Goal: Navigation & Orientation: Find specific page/section

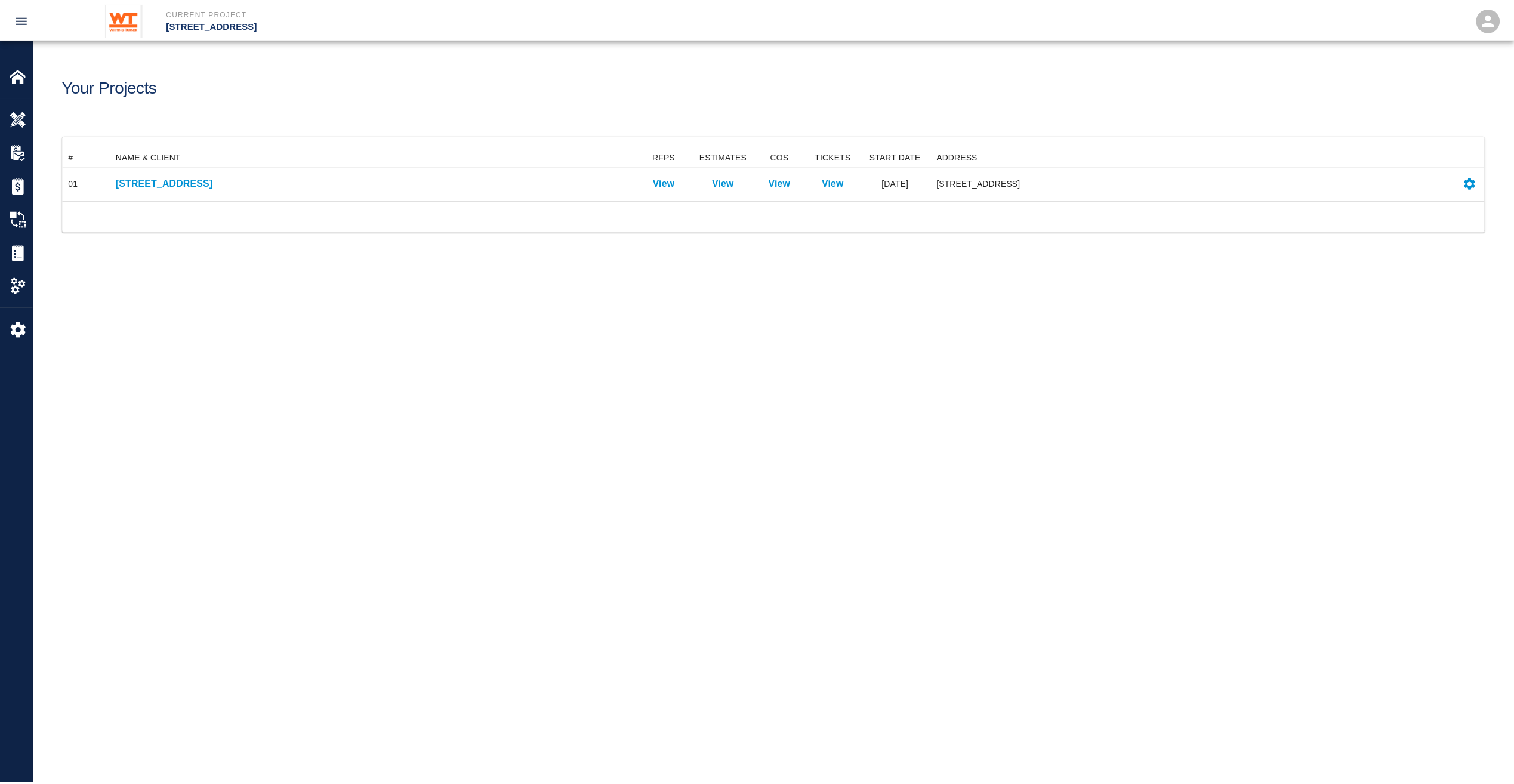
scroll to position [43, 1422]
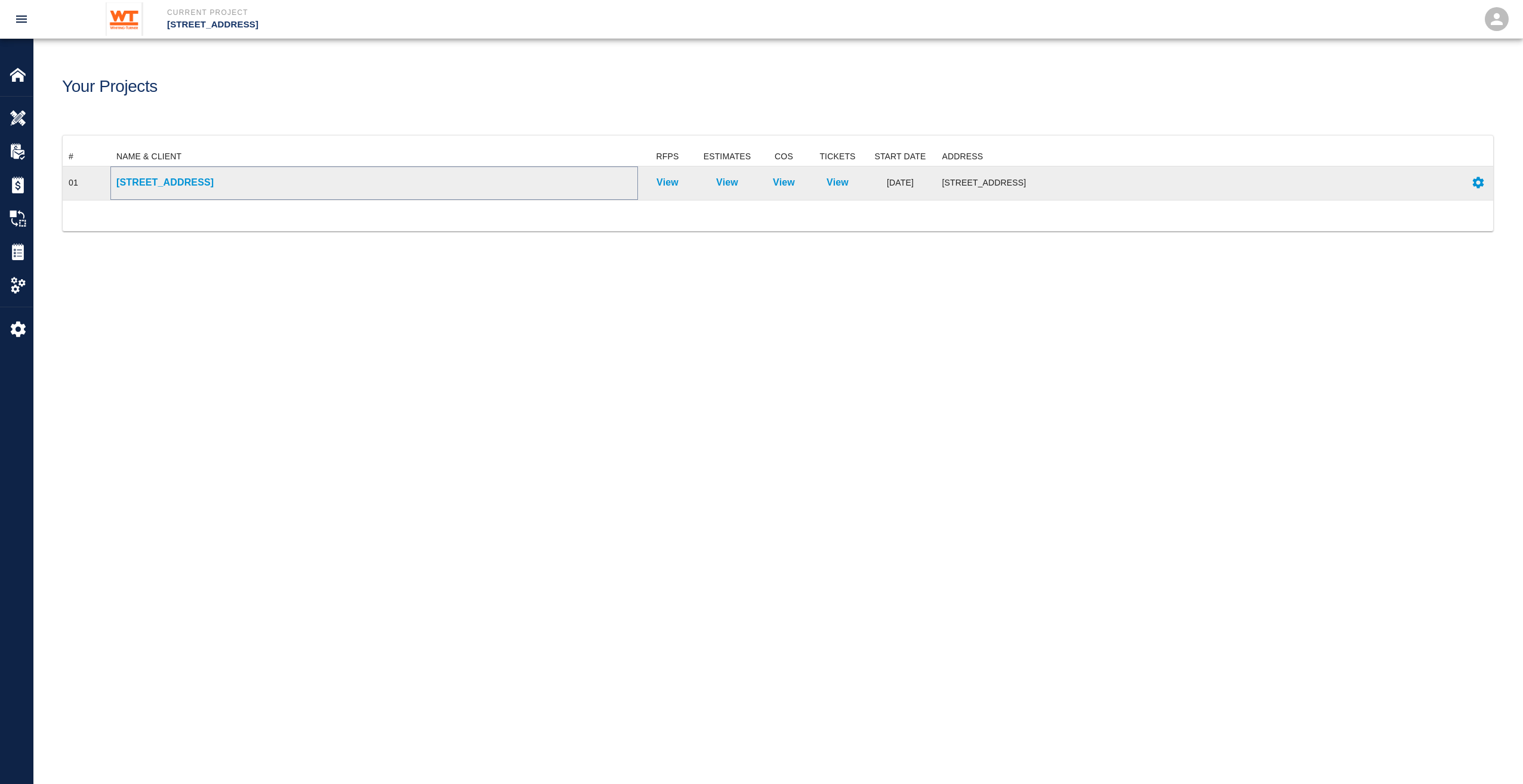
click at [229, 188] on p "[STREET_ADDRESS]" at bounding box center [374, 182] width 516 height 14
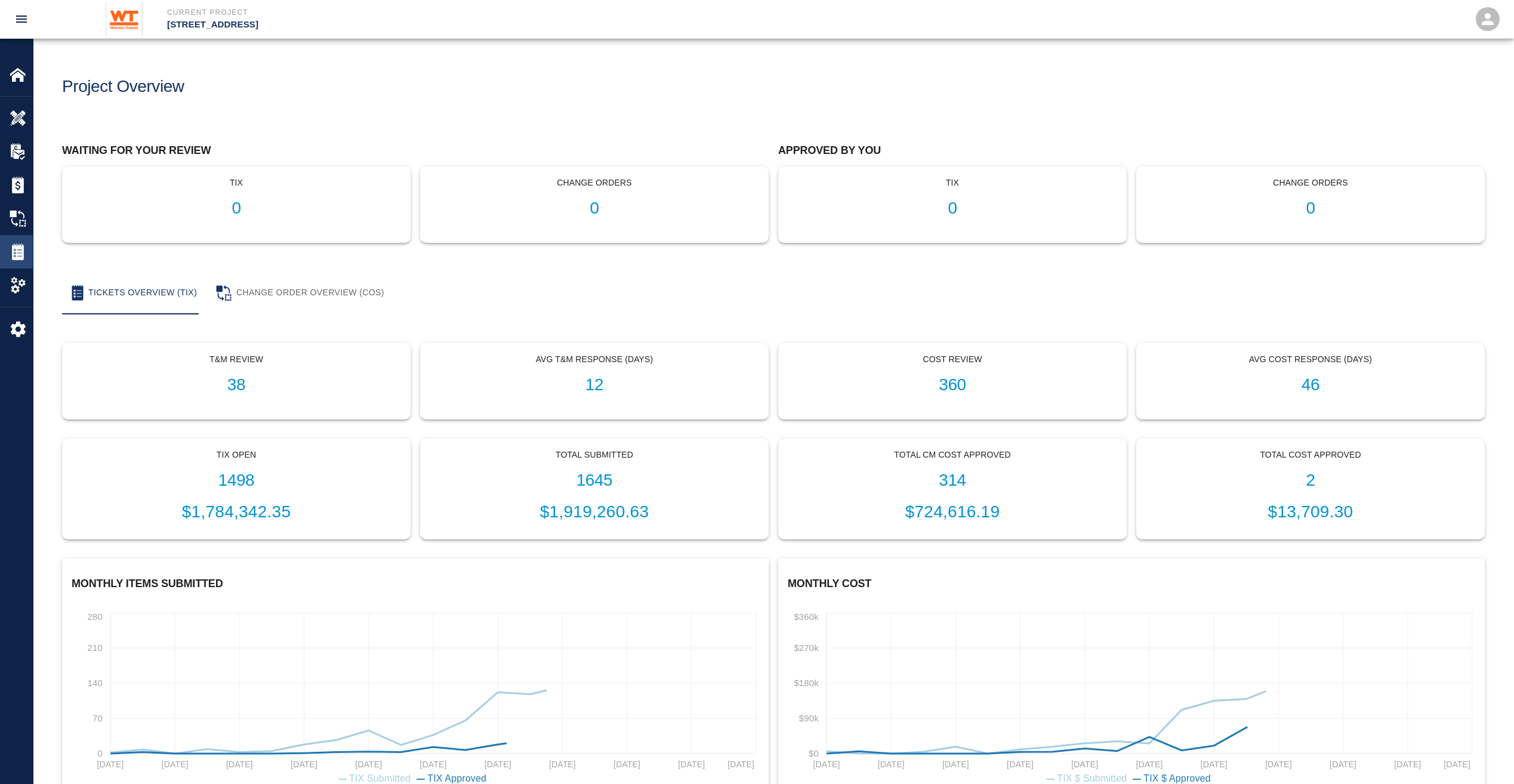
click at [22, 254] on img at bounding box center [17, 252] width 17 height 17
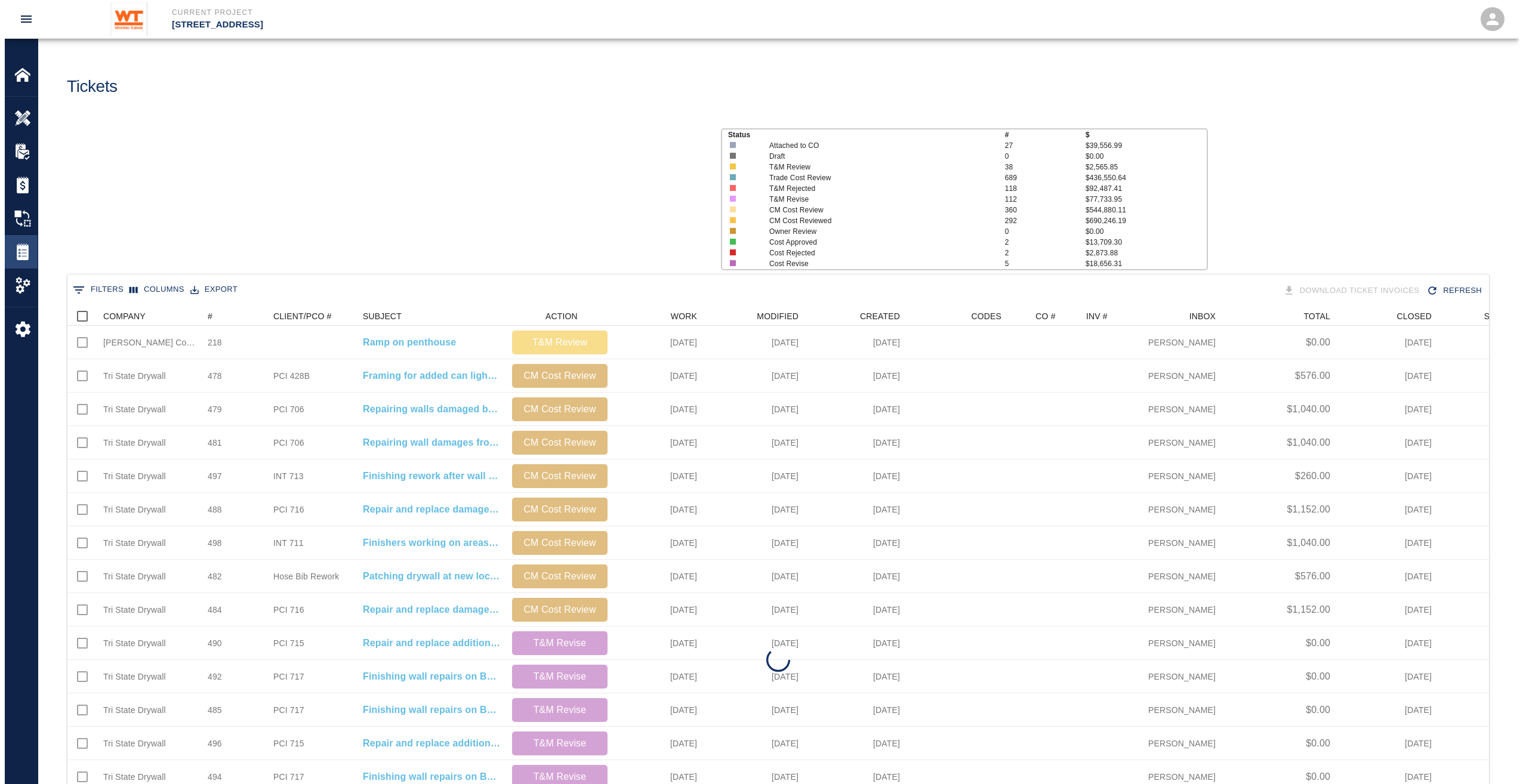
scroll to position [687, 1413]
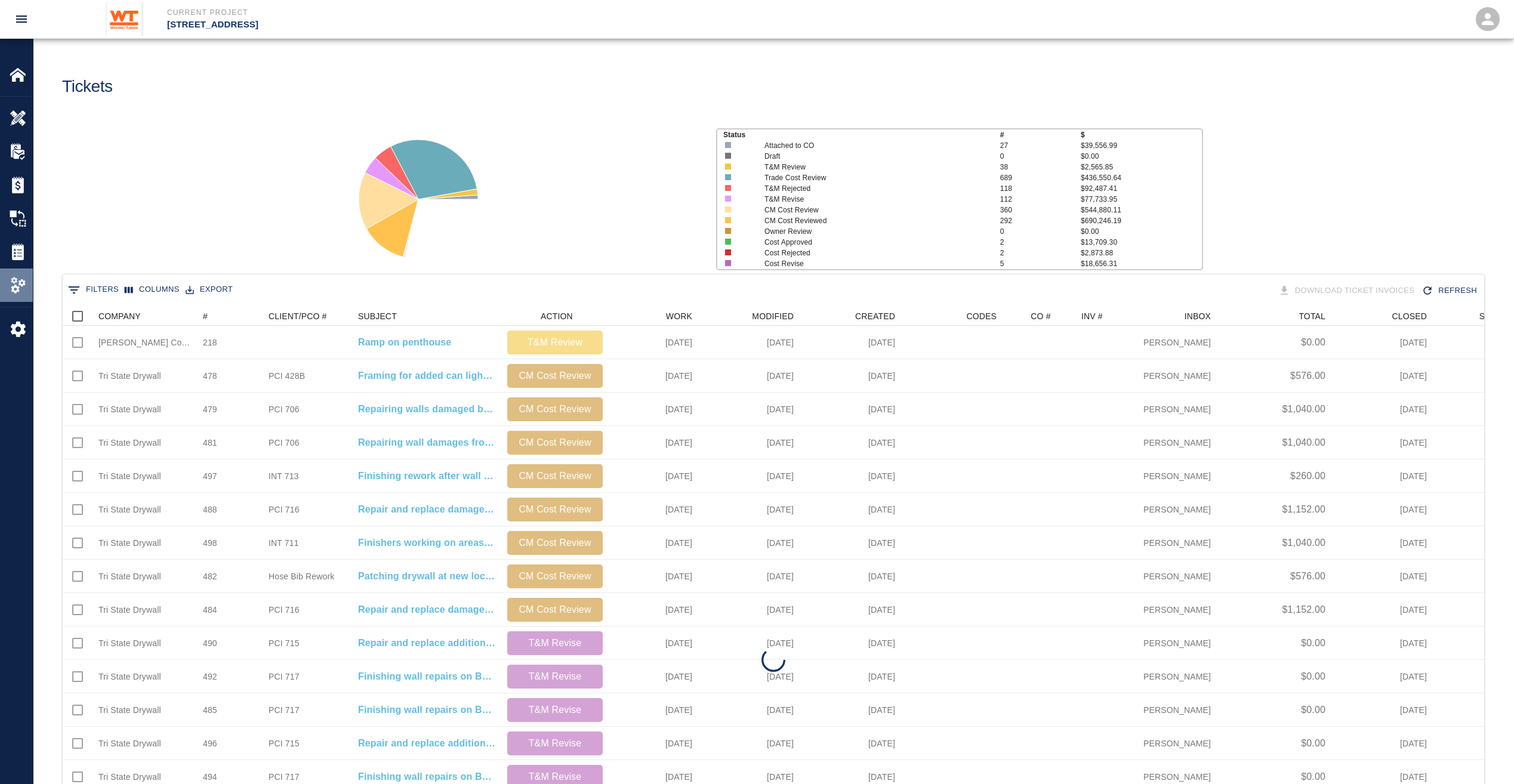
click at [19, 280] on img at bounding box center [17, 285] width 17 height 17
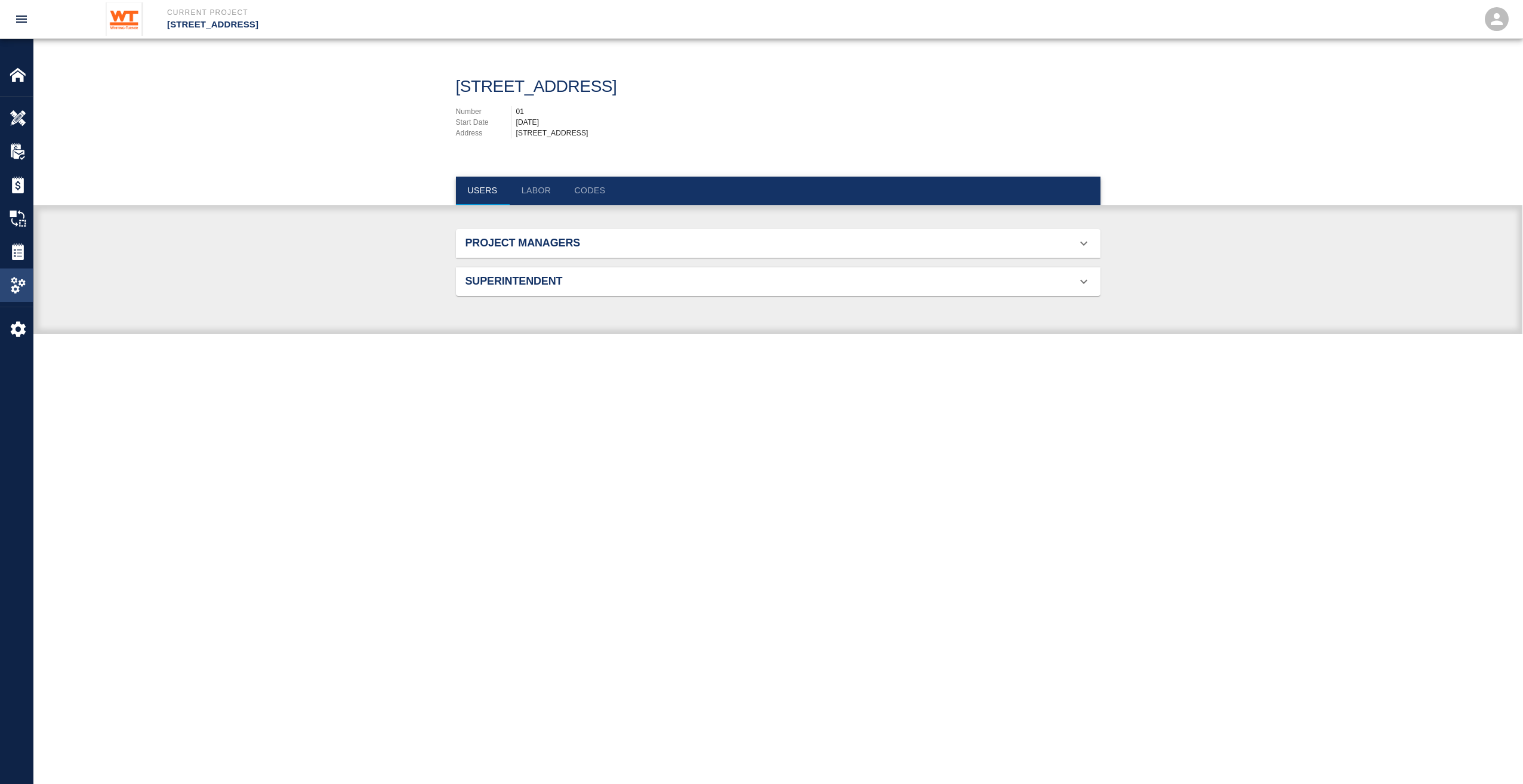
scroll to position [177, 617]
click at [542, 187] on button "Labor" at bounding box center [536, 191] width 53 height 29
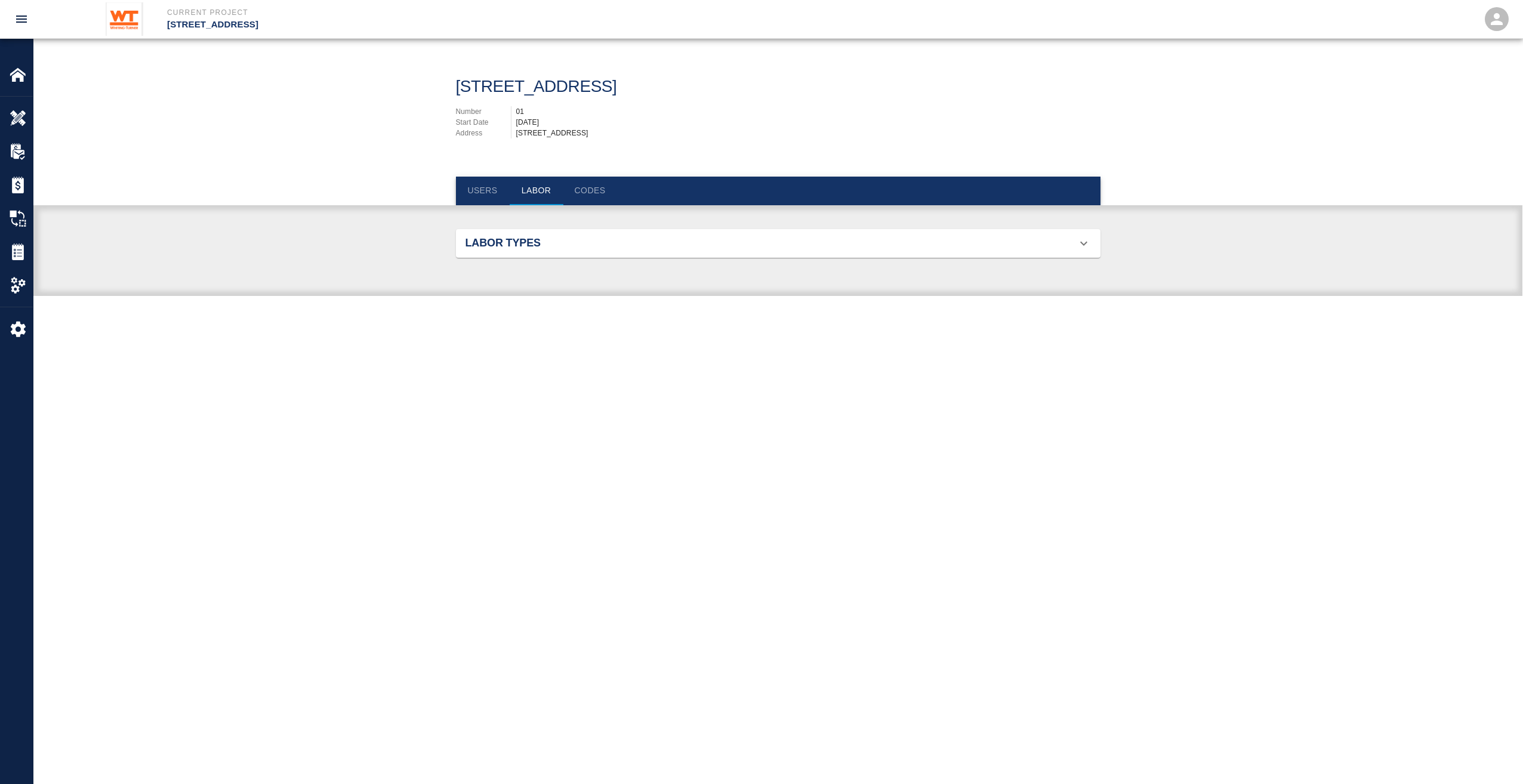
scroll to position [845, 617]
click at [492, 193] on button "Users" at bounding box center [483, 191] width 53 height 29
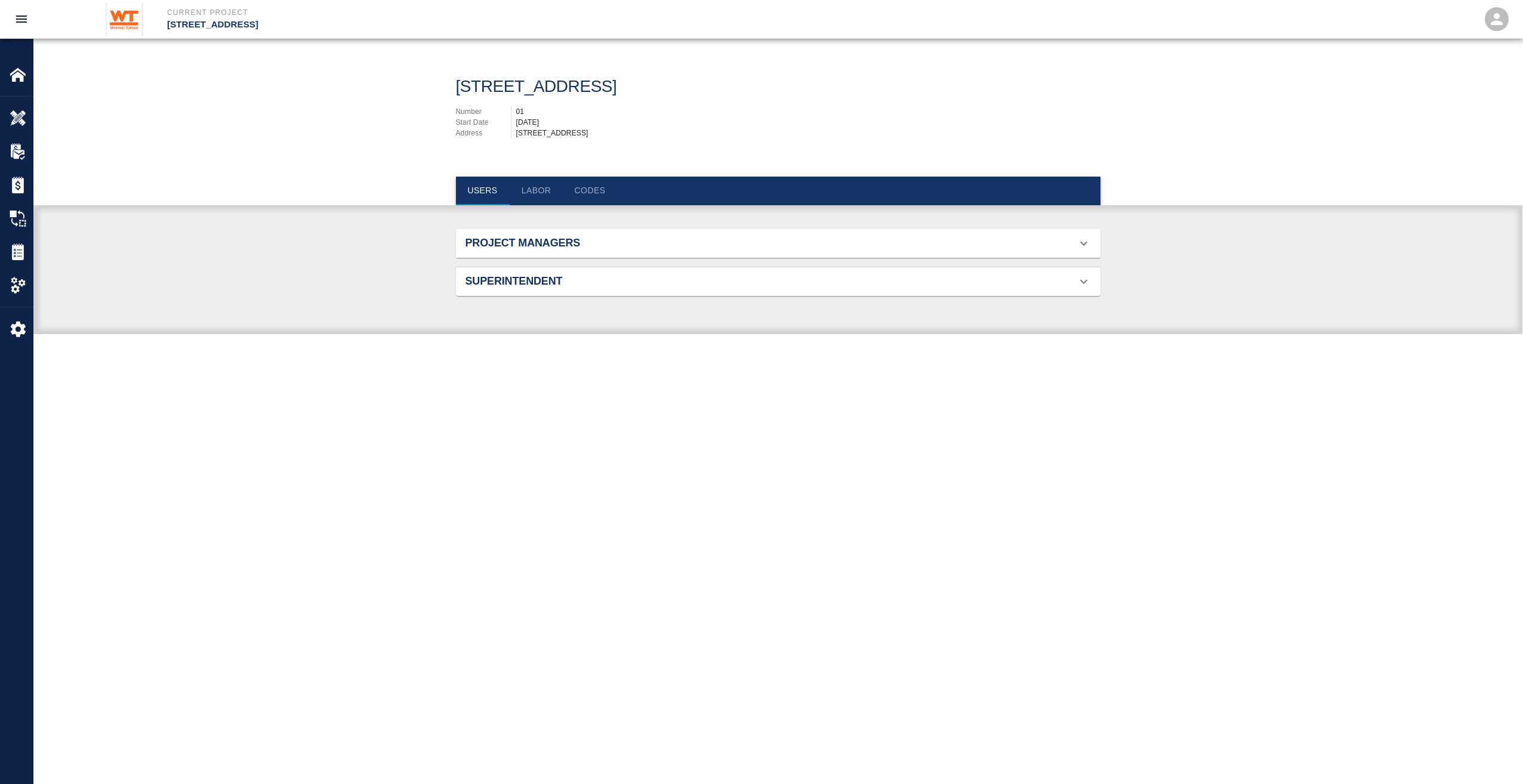
scroll to position [177, 617]
click at [520, 238] on h2 "Project Managers" at bounding box center [567, 244] width 204 height 13
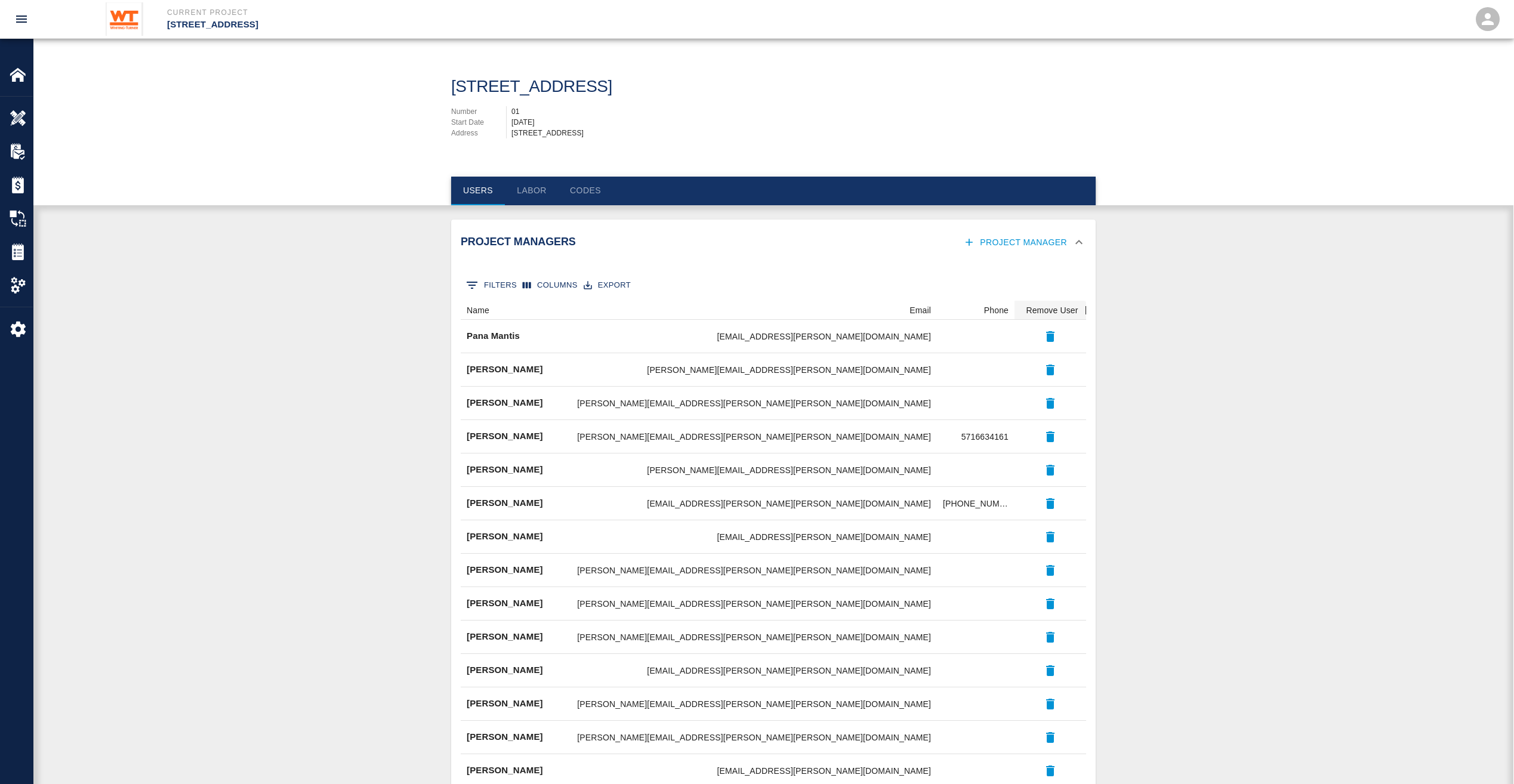
click at [528, 190] on button "Labor" at bounding box center [532, 191] width 53 height 29
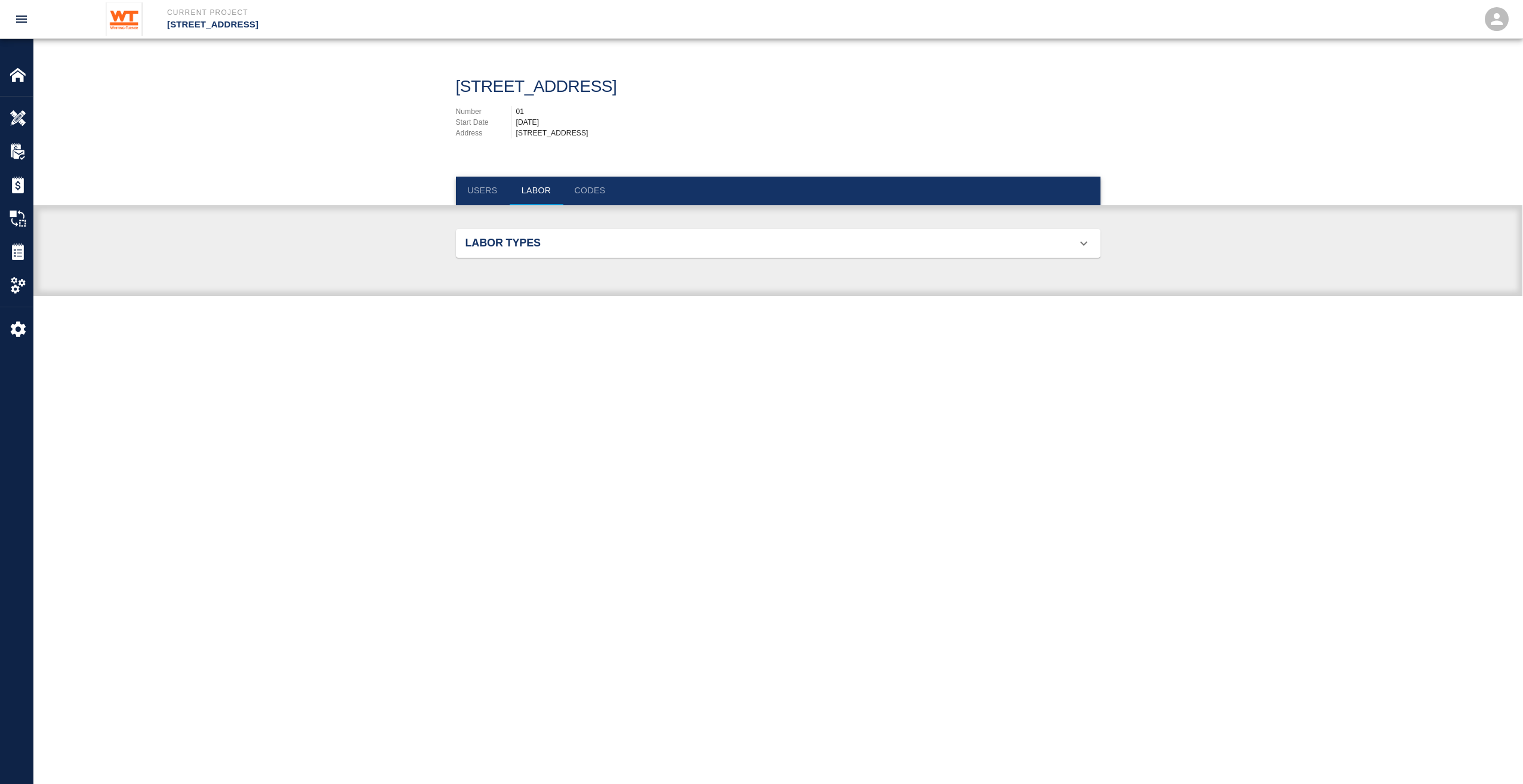
scroll to position [845, 617]
click at [496, 200] on button "Users" at bounding box center [483, 191] width 53 height 29
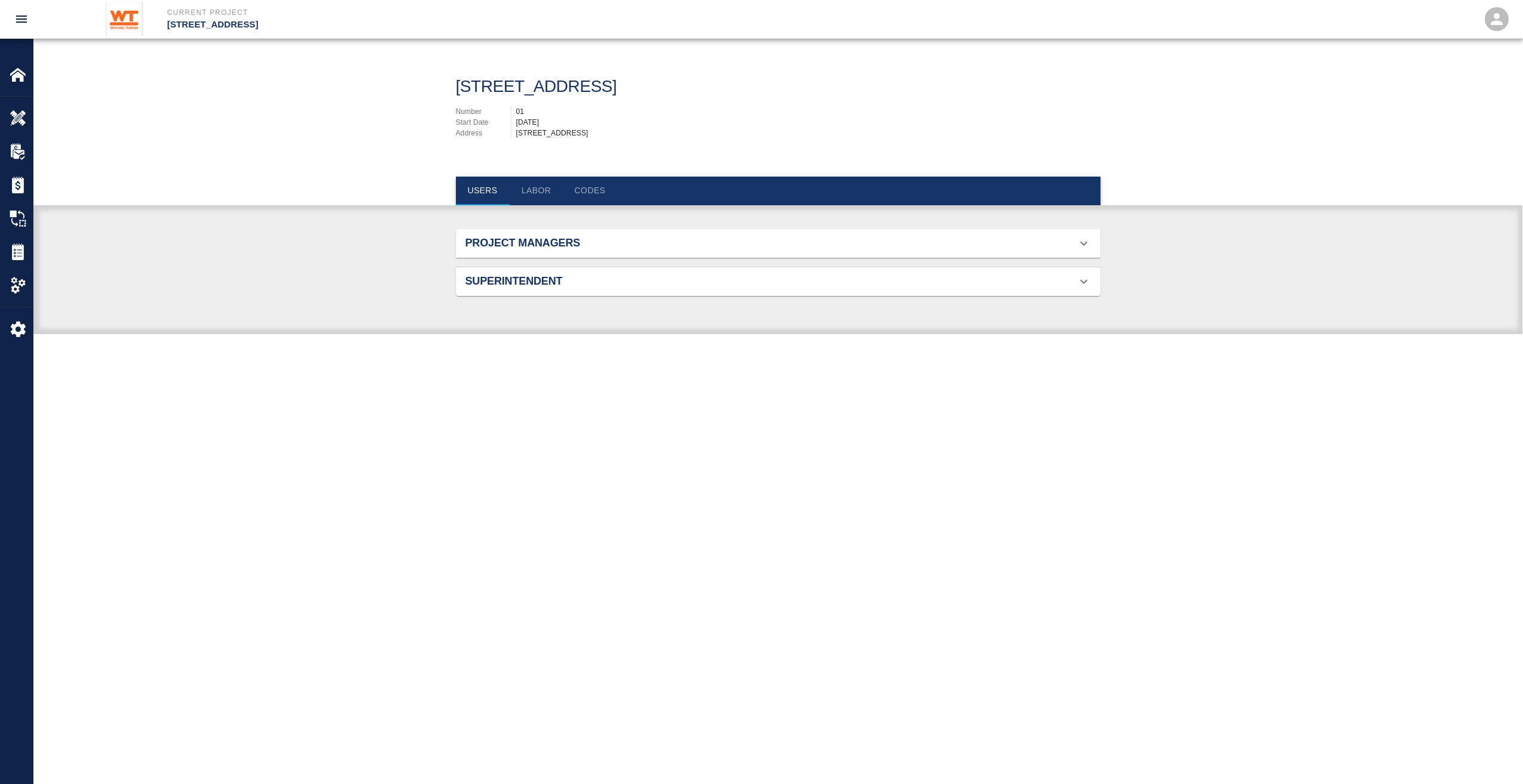
scroll to position [177, 617]
click at [19, 329] on img at bounding box center [17, 329] width 17 height 17
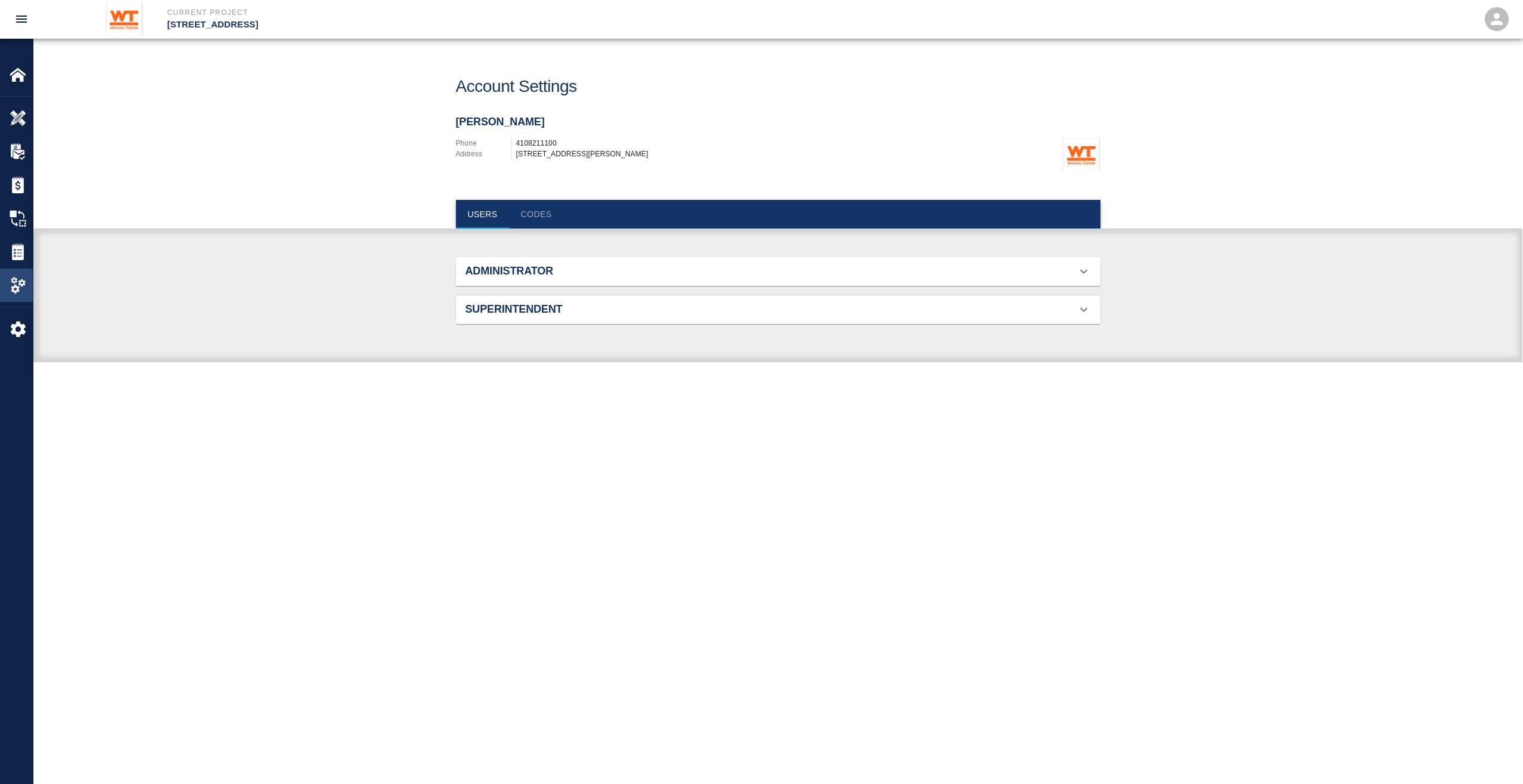
scroll to position [612, 617]
click at [24, 288] on img at bounding box center [17, 285] width 17 height 17
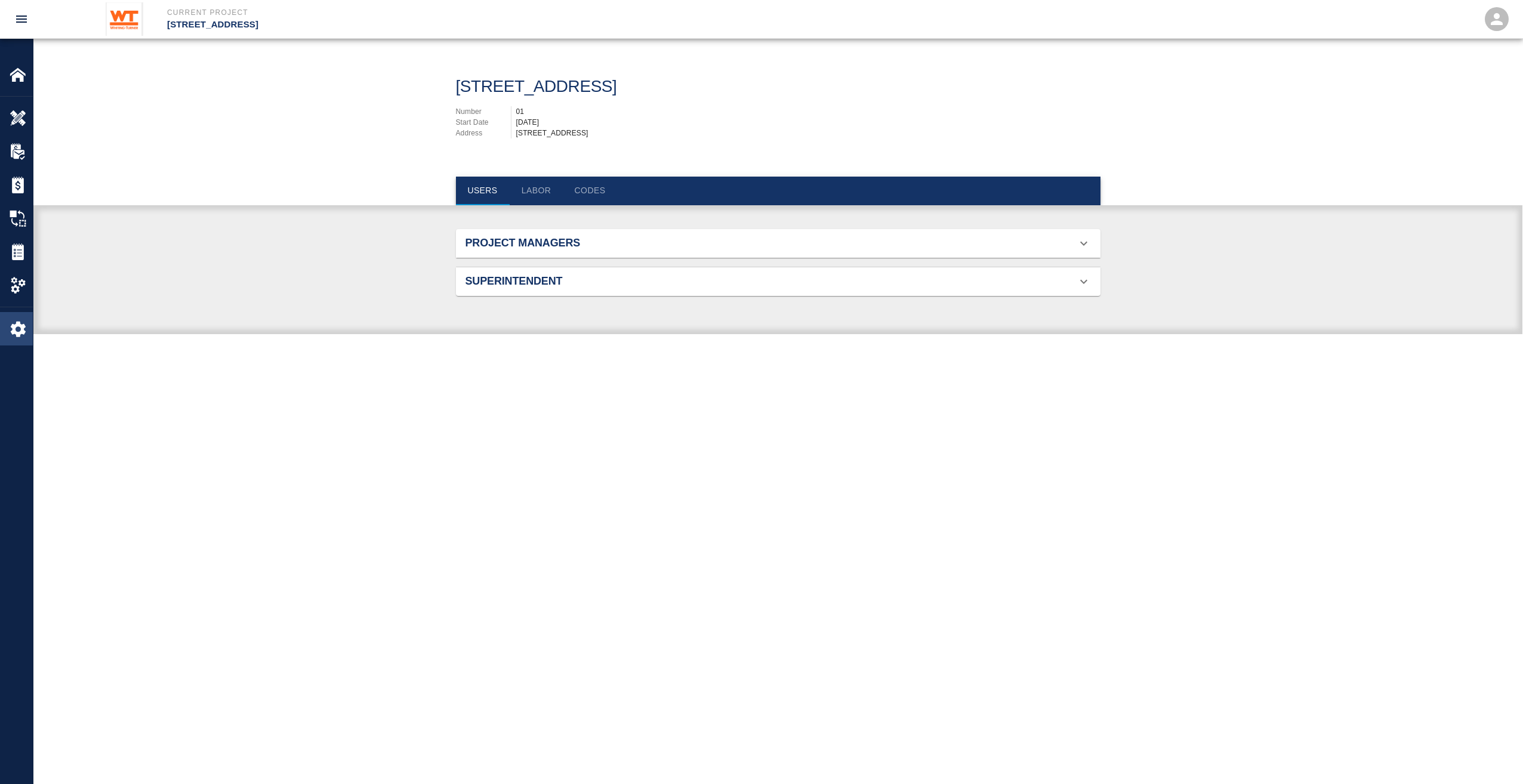
click at [15, 338] on div "Settings" at bounding box center [16, 329] width 33 height 33
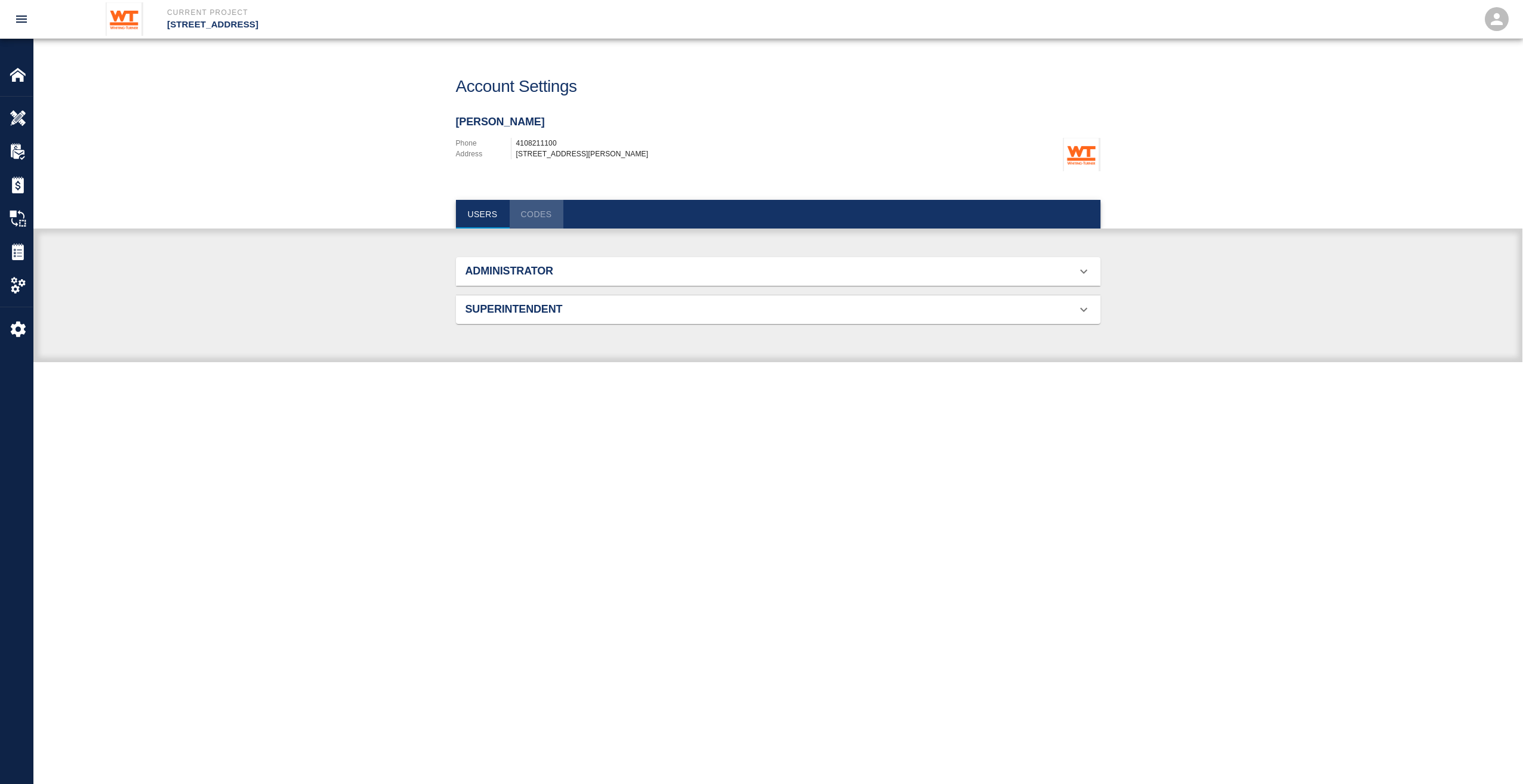
click at [542, 219] on button "Codes" at bounding box center [536, 214] width 53 height 29
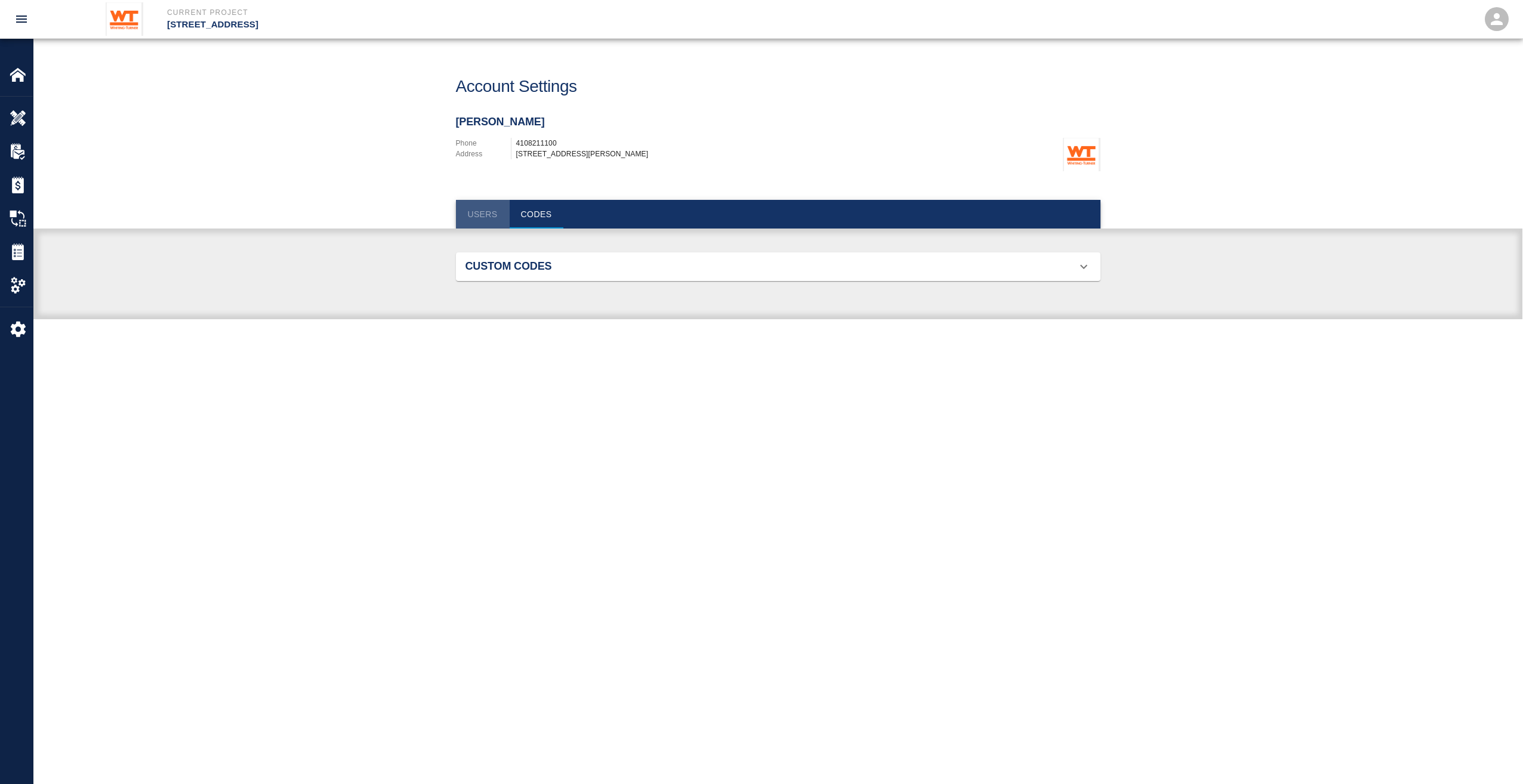
click at [476, 216] on button "Users" at bounding box center [483, 214] width 53 height 29
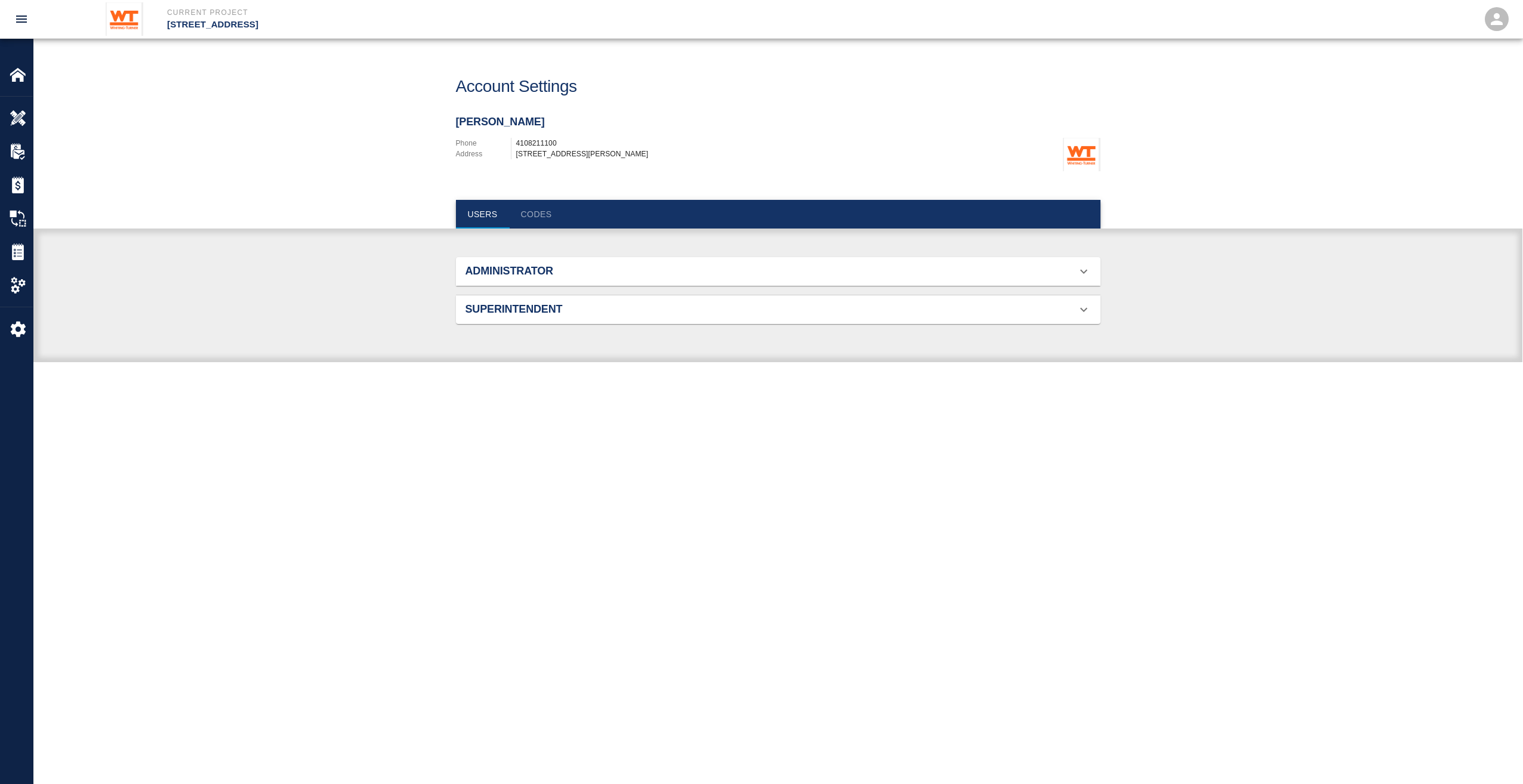
click at [498, 269] on h2 "Administrator" at bounding box center [567, 272] width 204 height 13
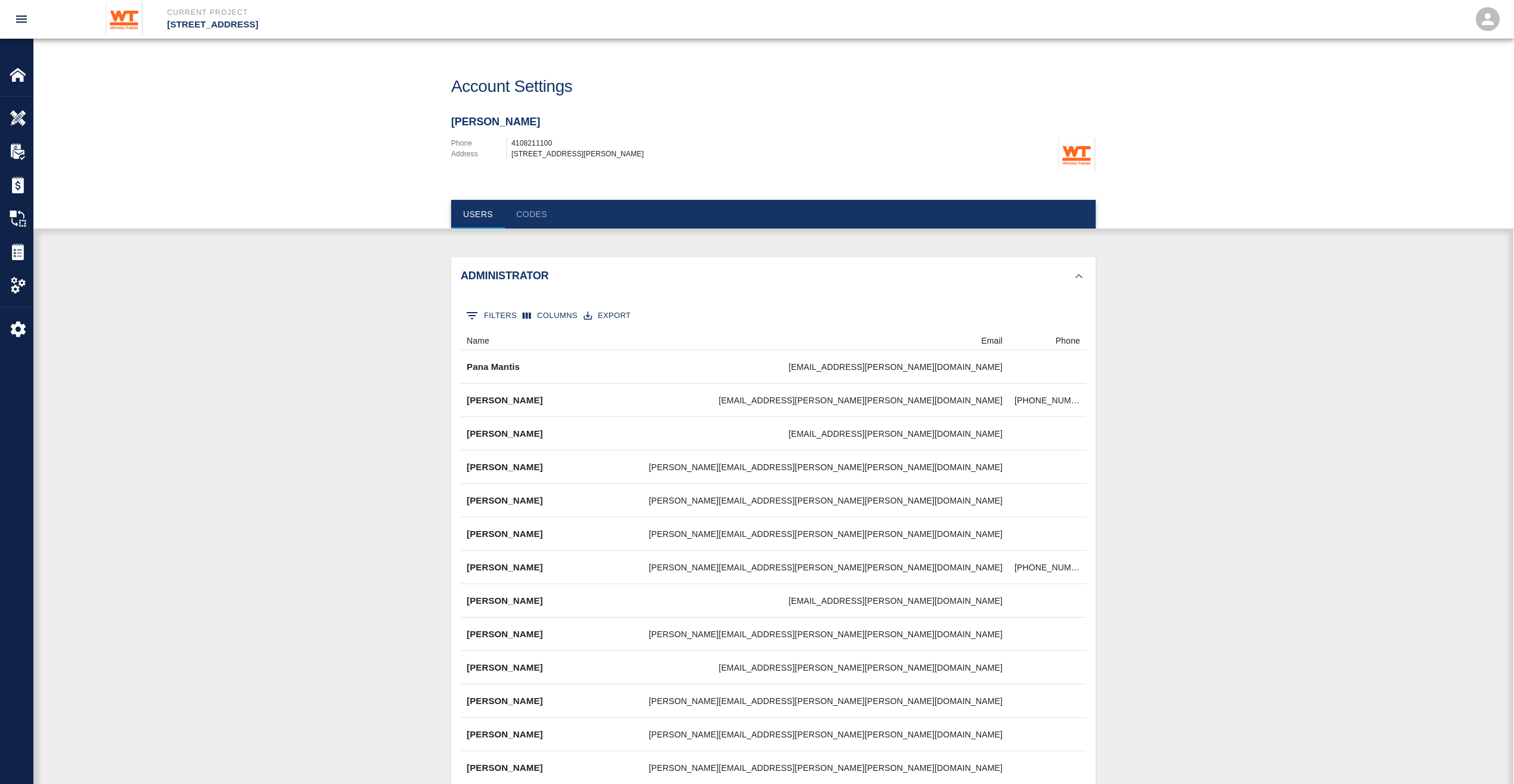
click at [500, 268] on div "Administrator" at bounding box center [773, 276] width 644 height 38
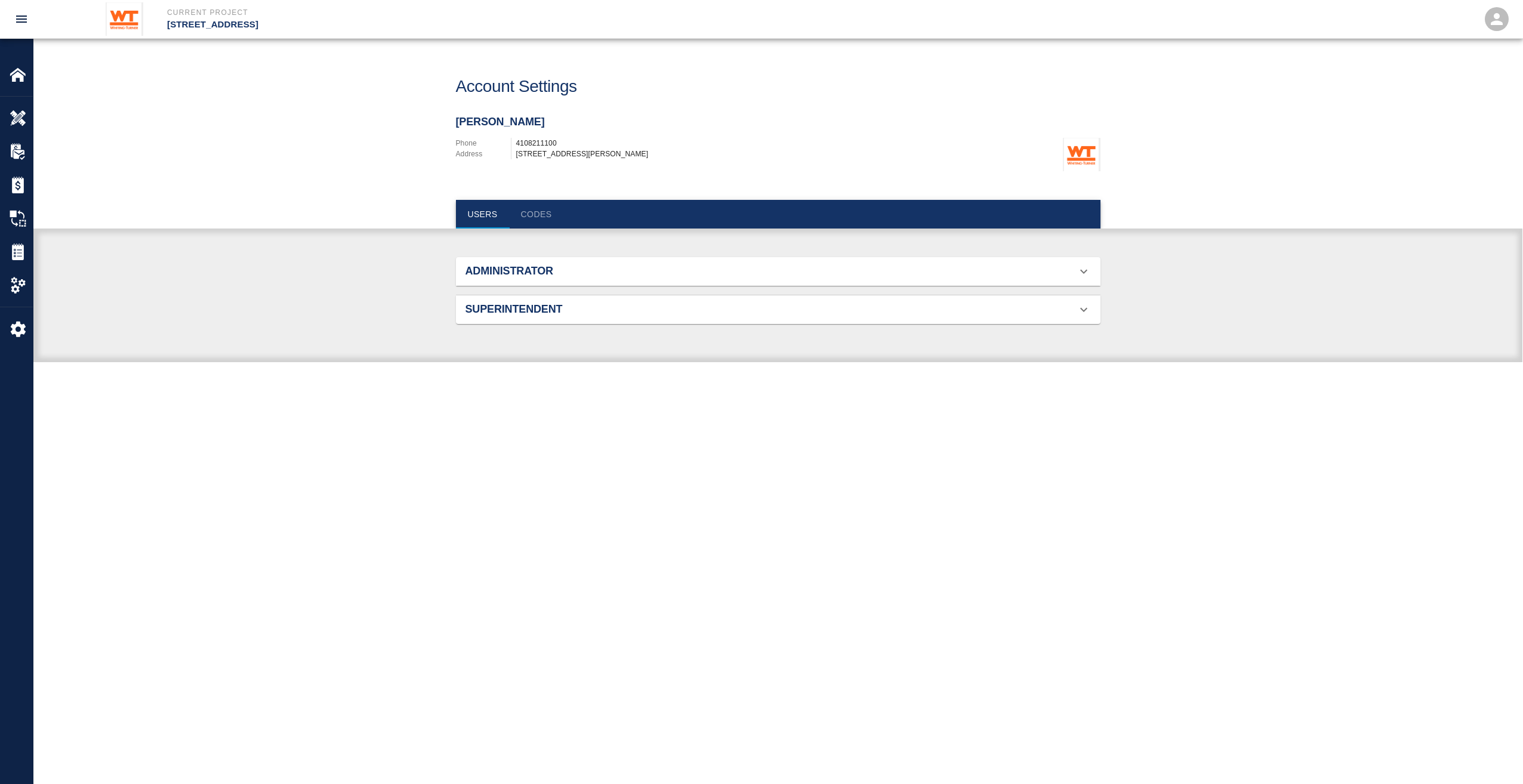
click at [506, 301] on div "Superintendent" at bounding box center [778, 309] width 645 height 29
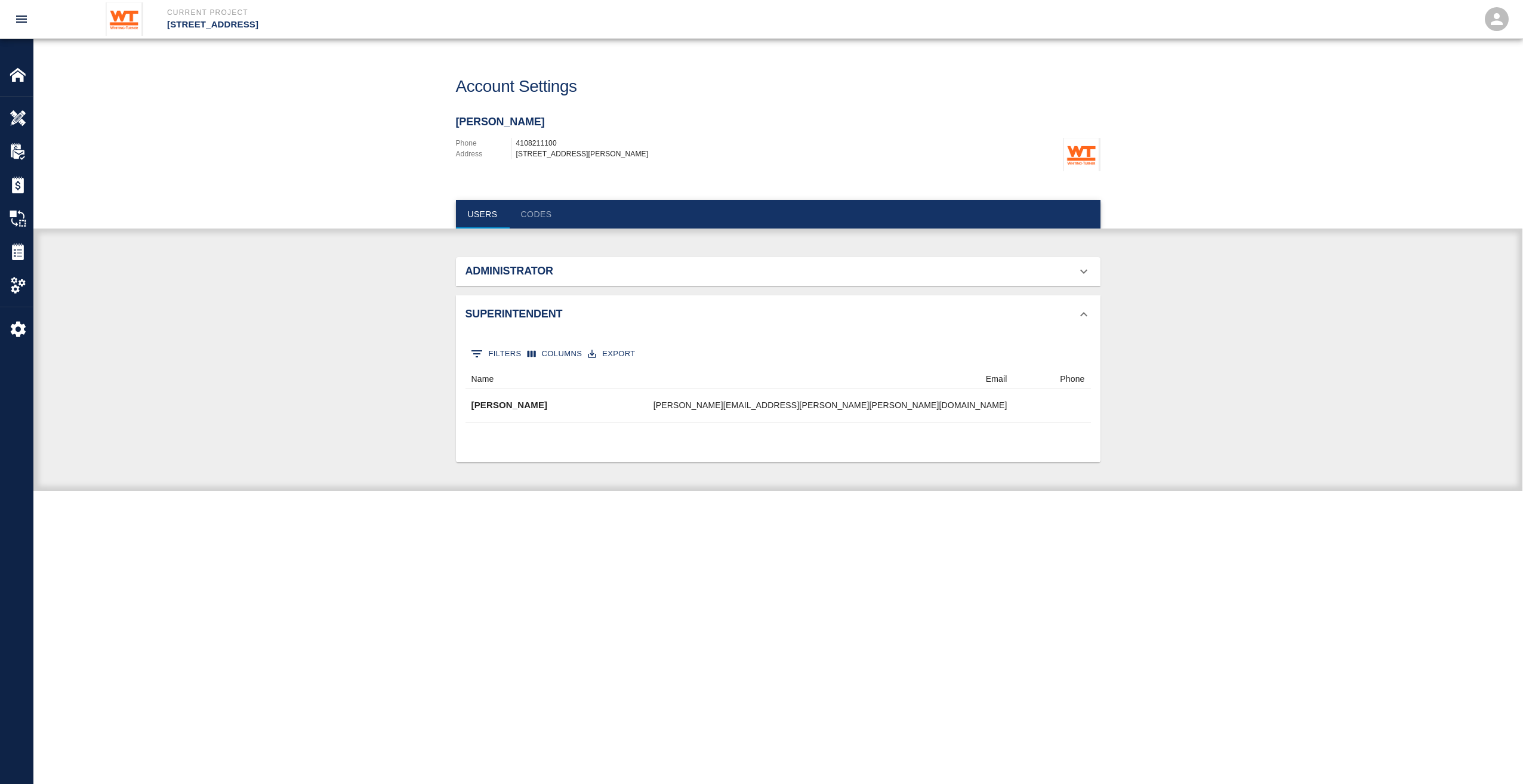
click at [506, 302] on div "Superintendent" at bounding box center [778, 314] width 645 height 38
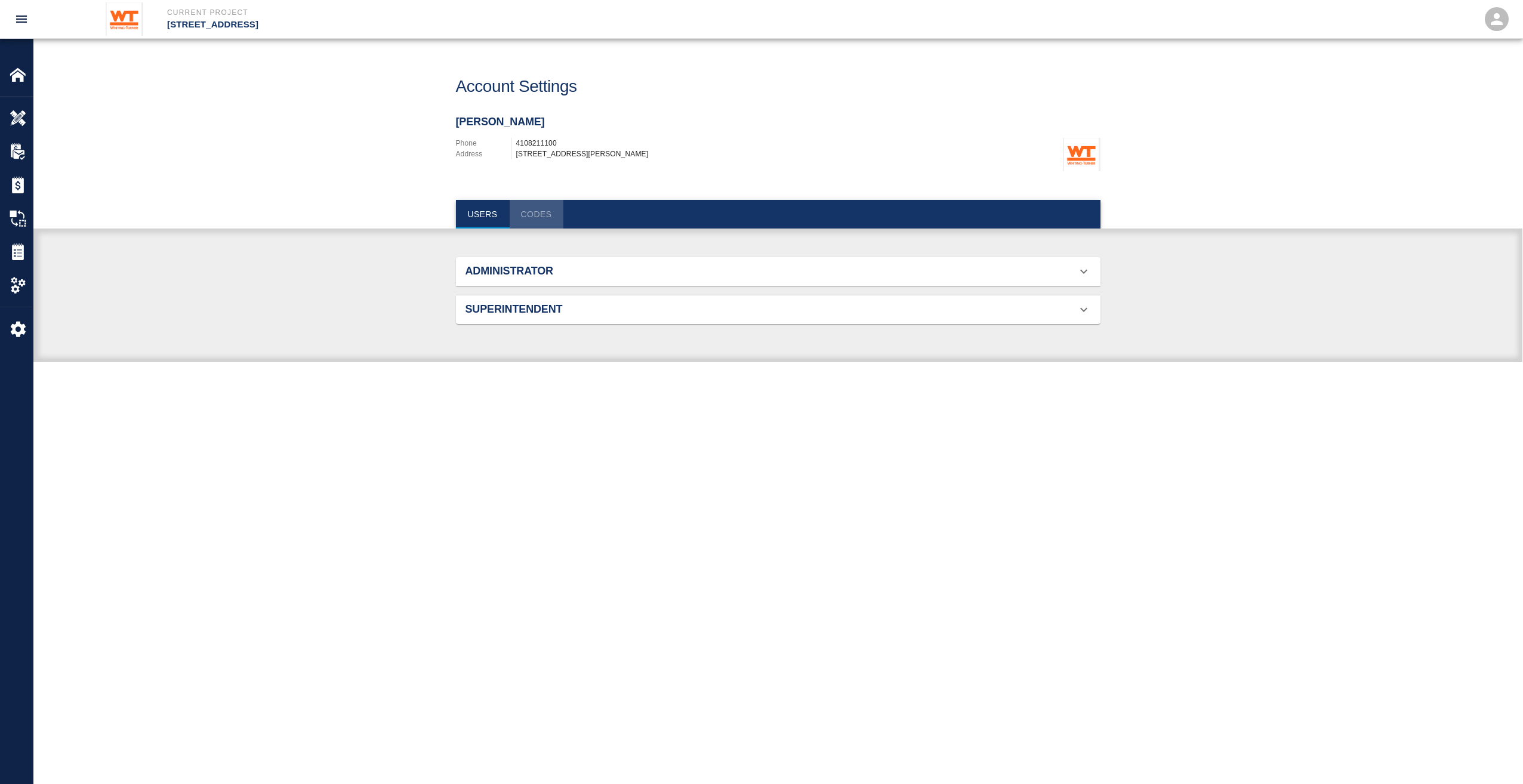
click at [536, 212] on button "Codes" at bounding box center [536, 214] width 53 height 29
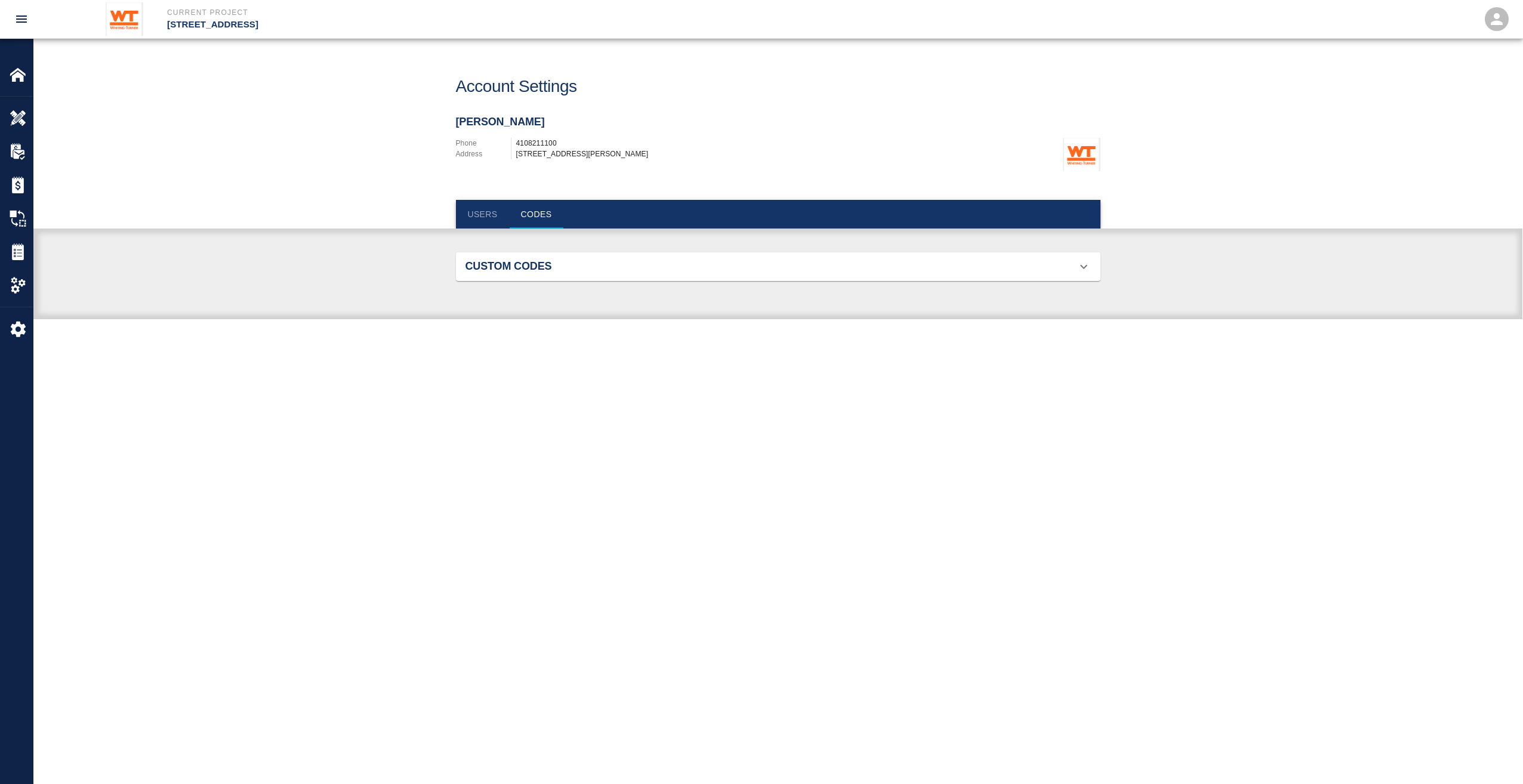
click at [536, 261] on h2 "Custom Codes" at bounding box center [567, 267] width 204 height 13
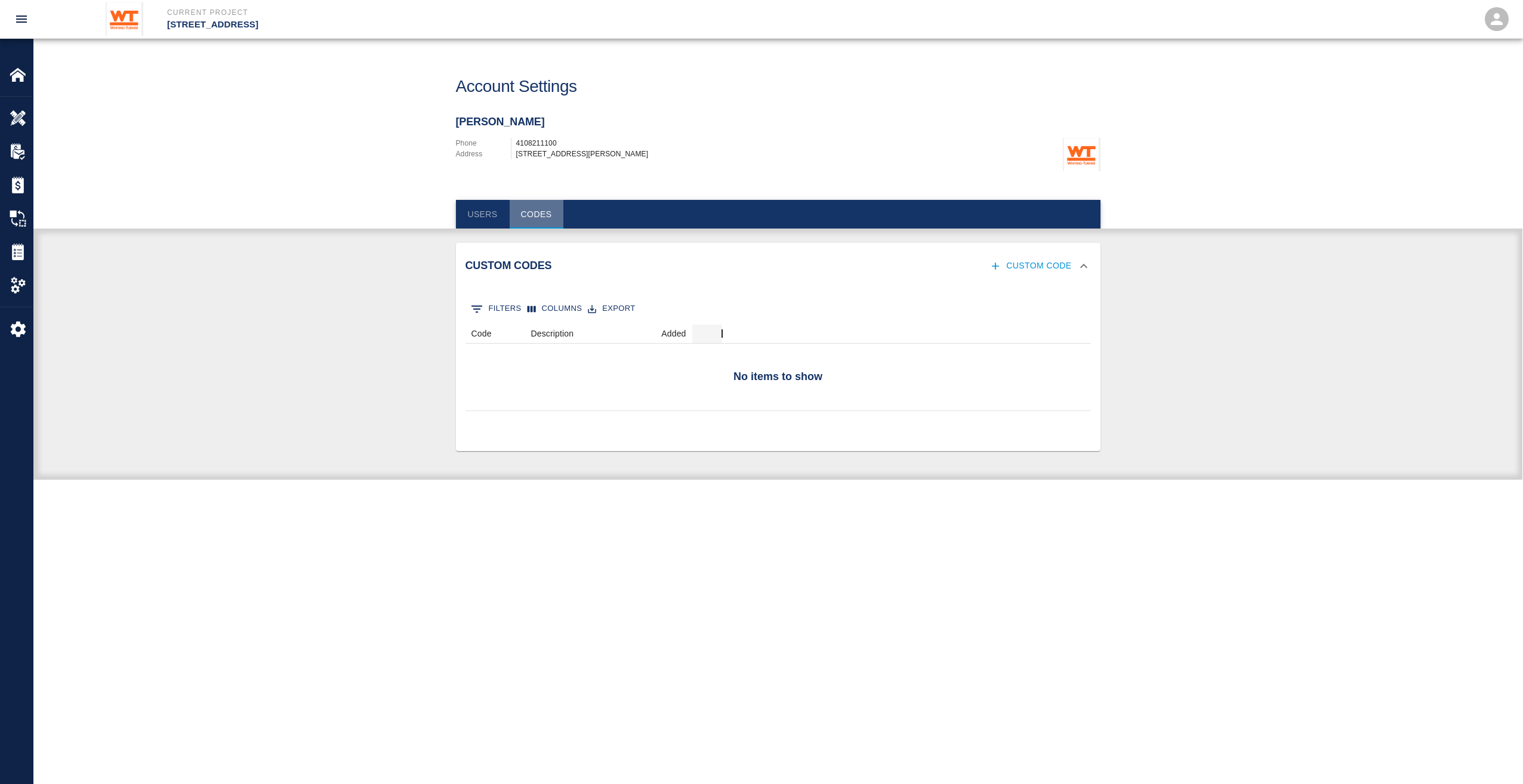
click at [532, 208] on button "Codes" at bounding box center [536, 214] width 53 height 29
click at [493, 220] on button "Users" at bounding box center [483, 214] width 53 height 29
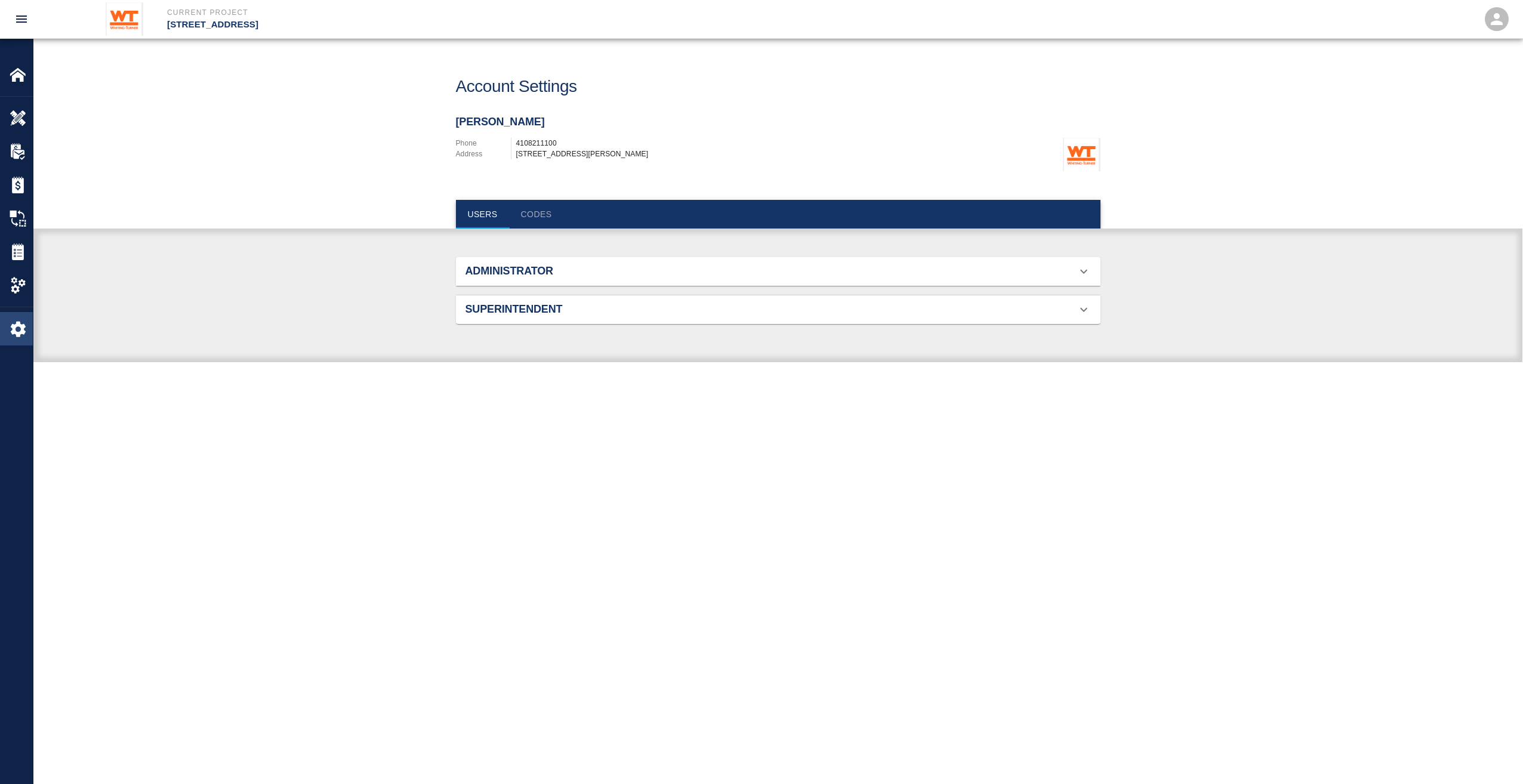
click at [18, 322] on img at bounding box center [17, 329] width 17 height 17
click at [25, 293] on img at bounding box center [17, 285] width 17 height 17
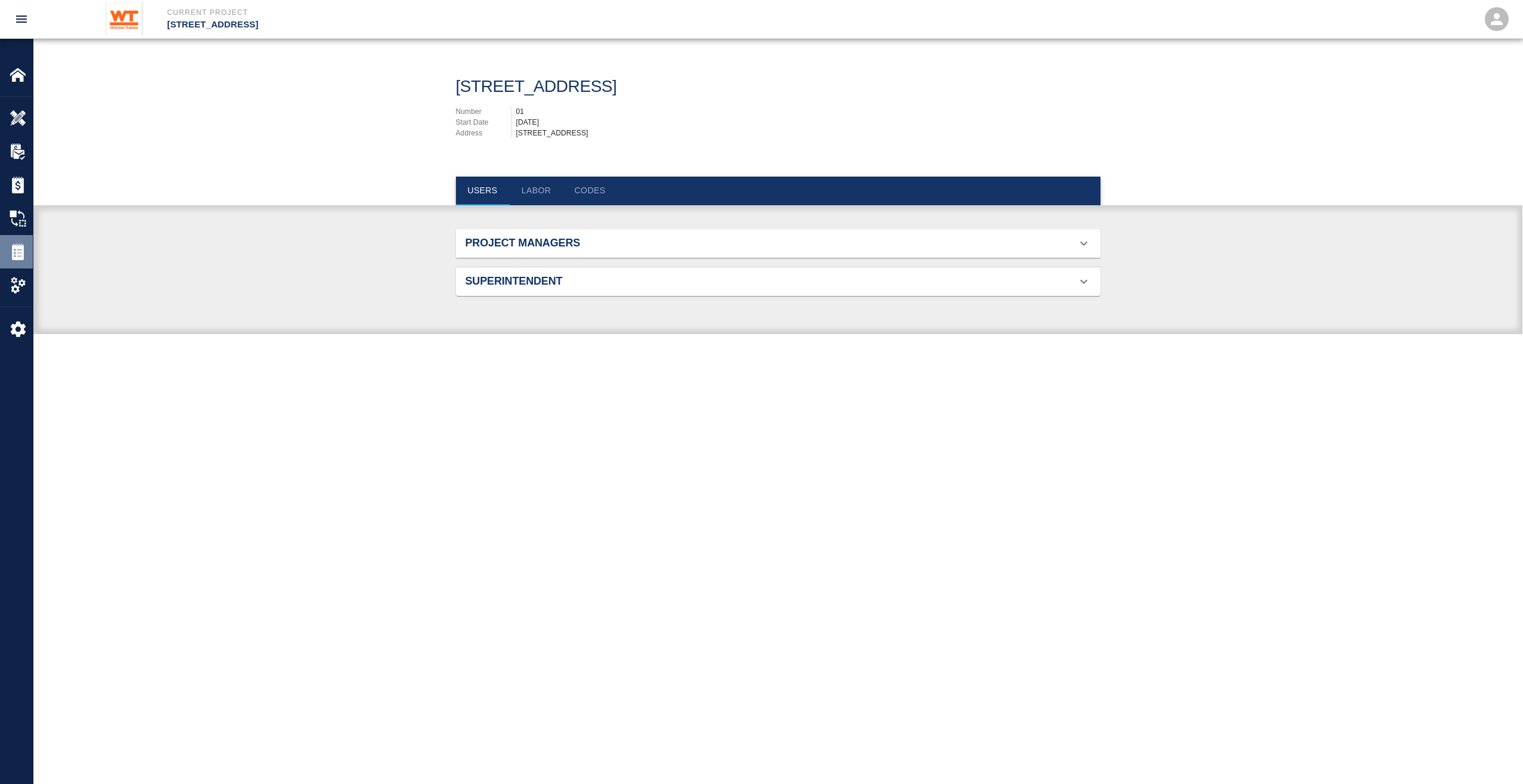
click at [22, 252] on img at bounding box center [17, 252] width 17 height 17
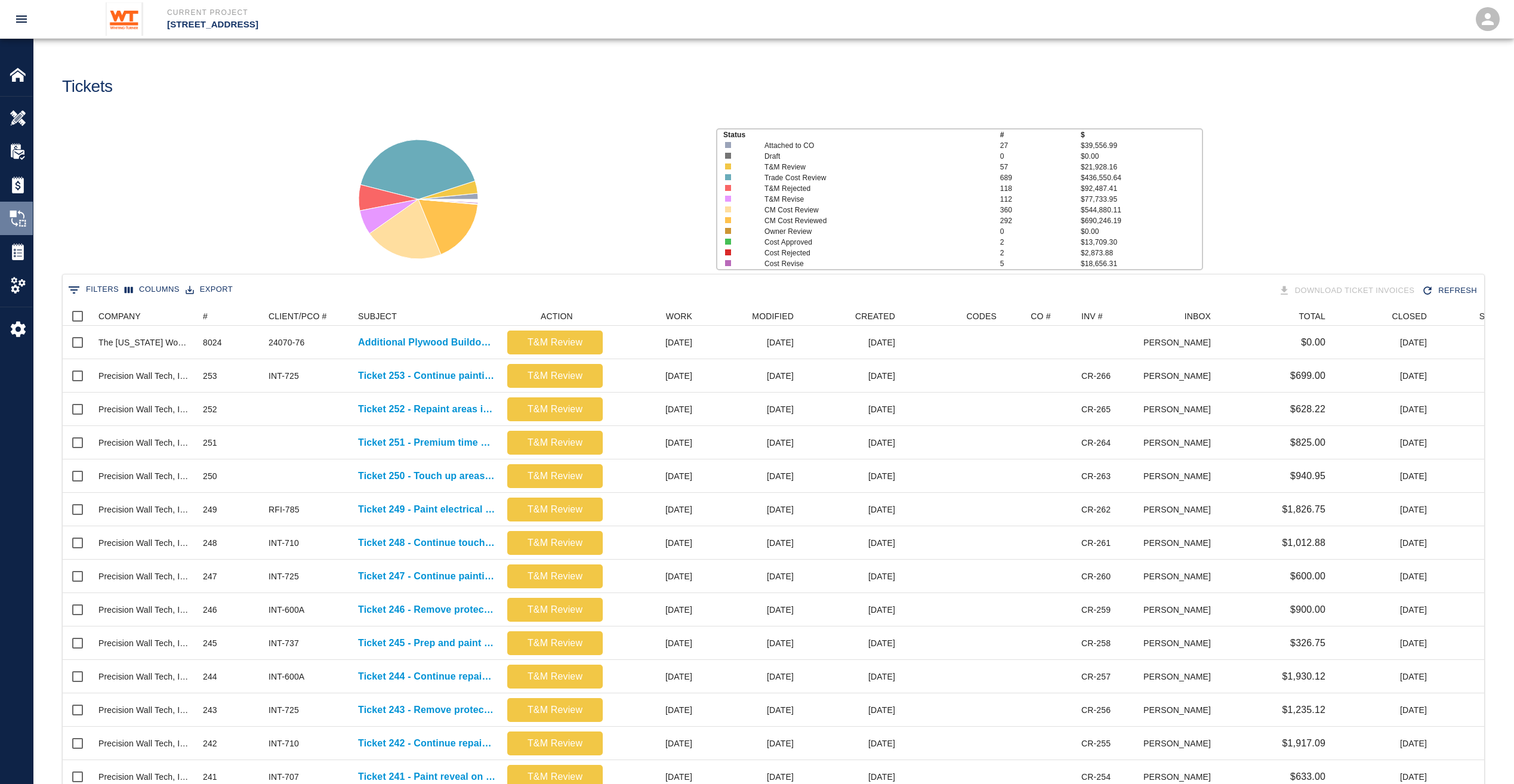
click at [22, 225] on img at bounding box center [17, 218] width 17 height 17
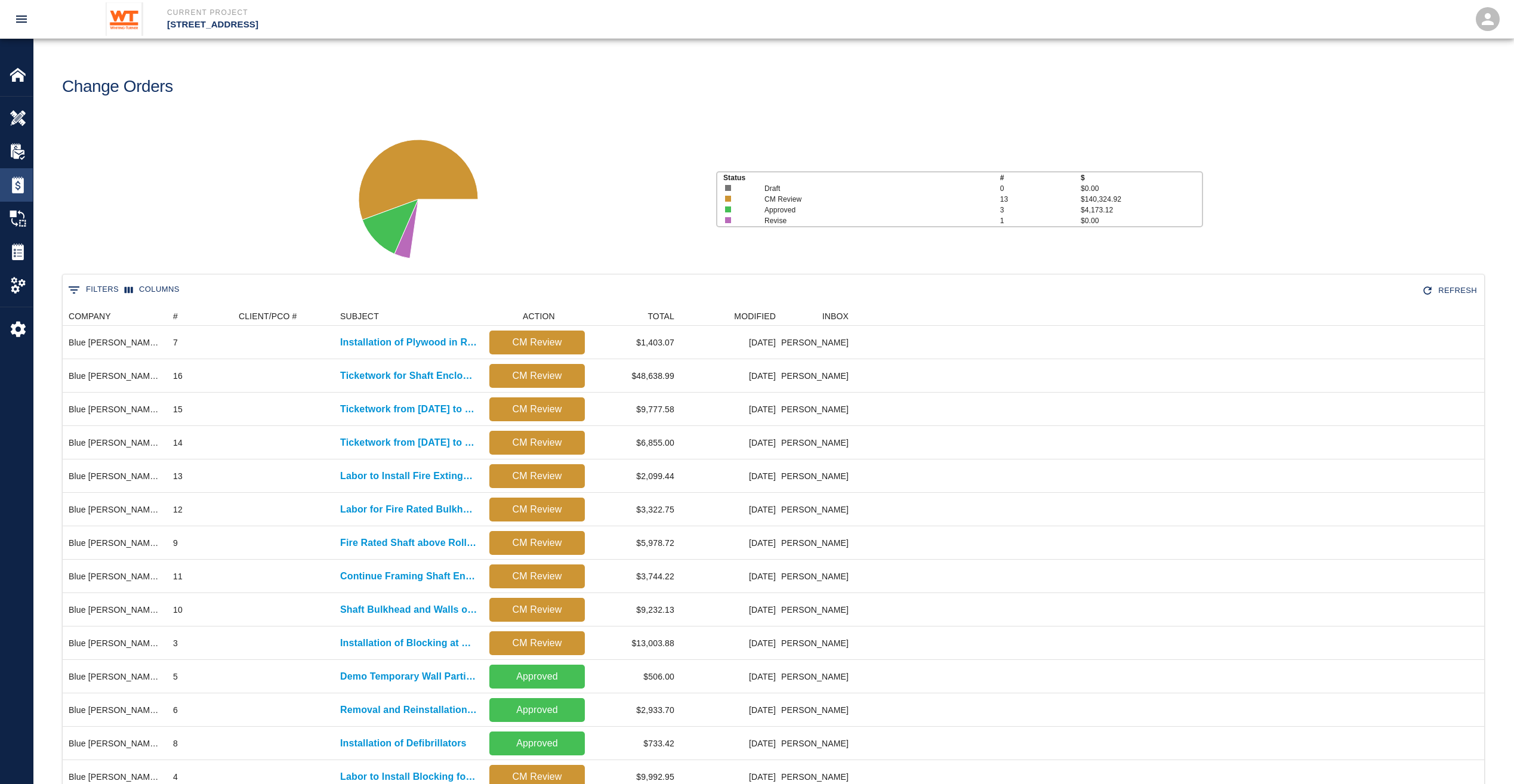
click at [19, 188] on img at bounding box center [17, 185] width 17 height 17
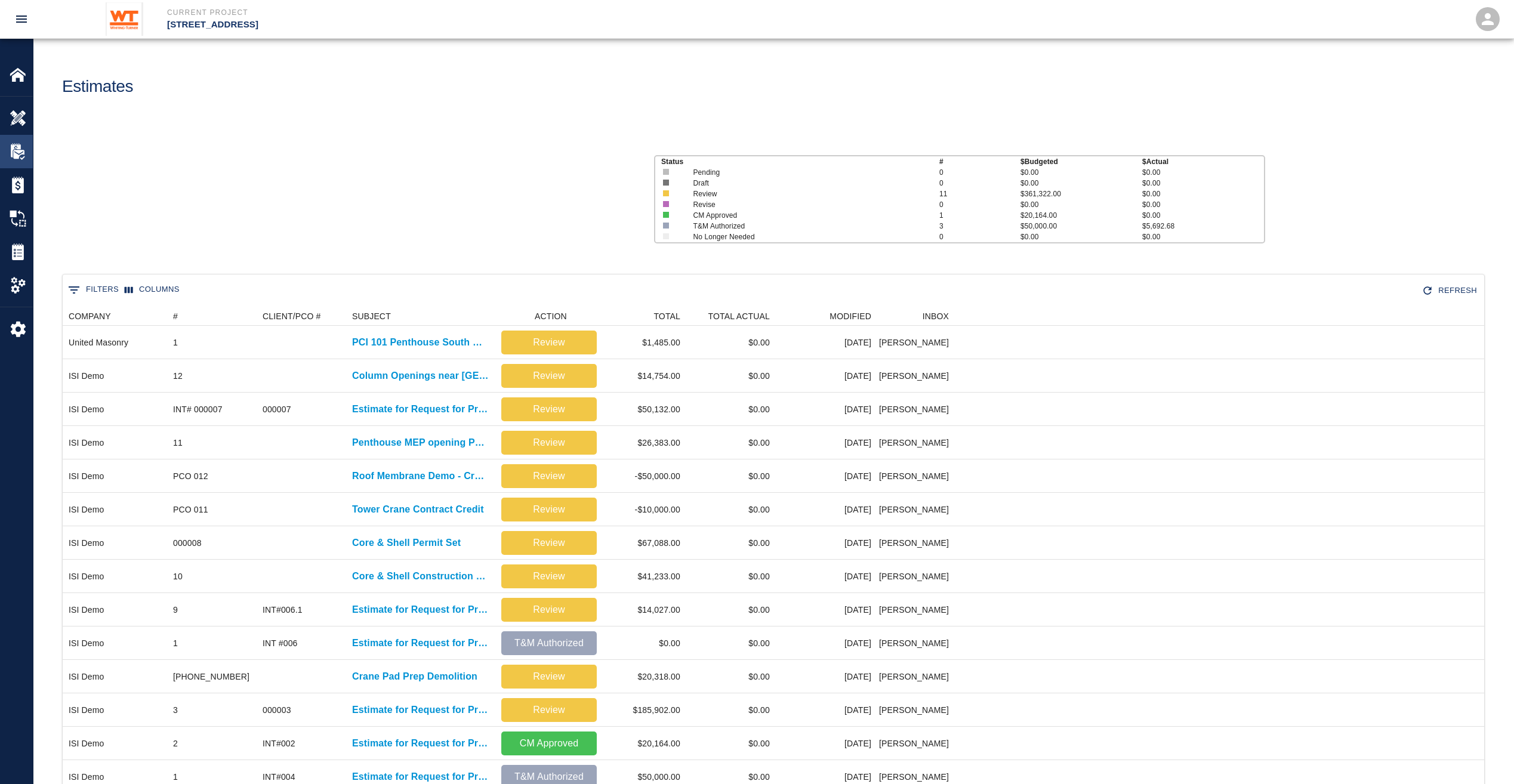
click at [21, 162] on div "RFPs" at bounding box center [16, 152] width 33 height 33
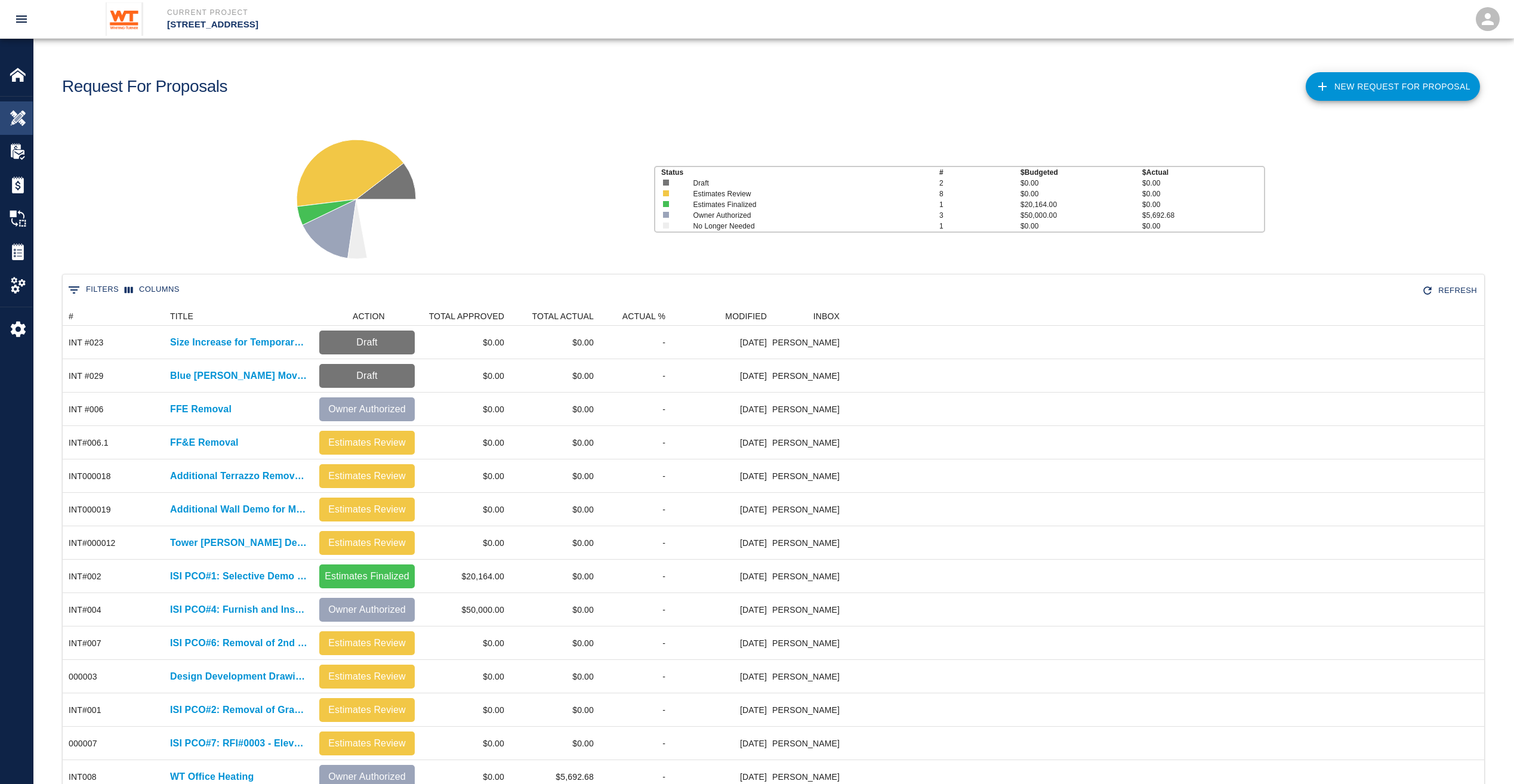
click at [23, 124] on img at bounding box center [17, 118] width 17 height 17
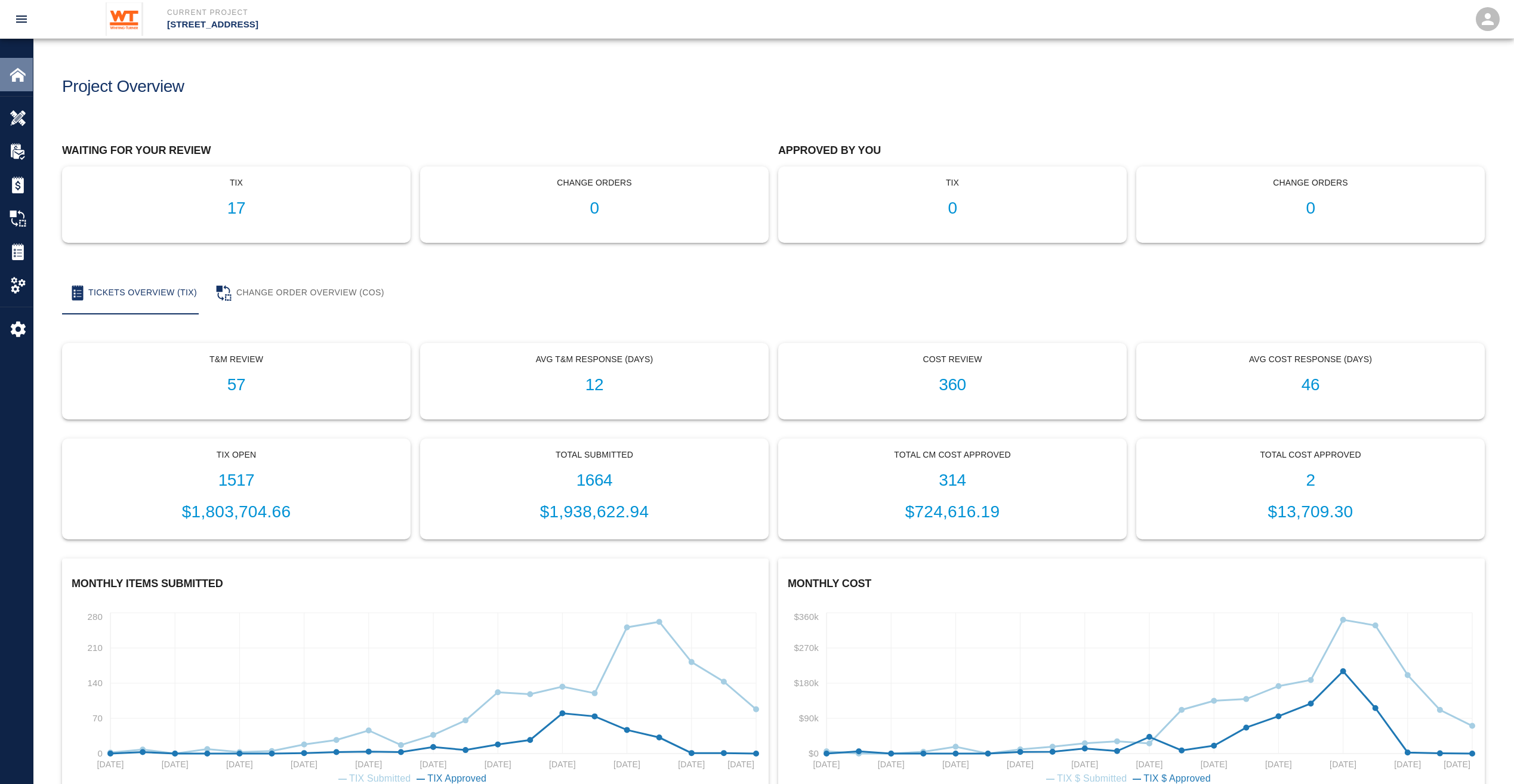
click at [24, 74] on img at bounding box center [17, 74] width 17 height 17
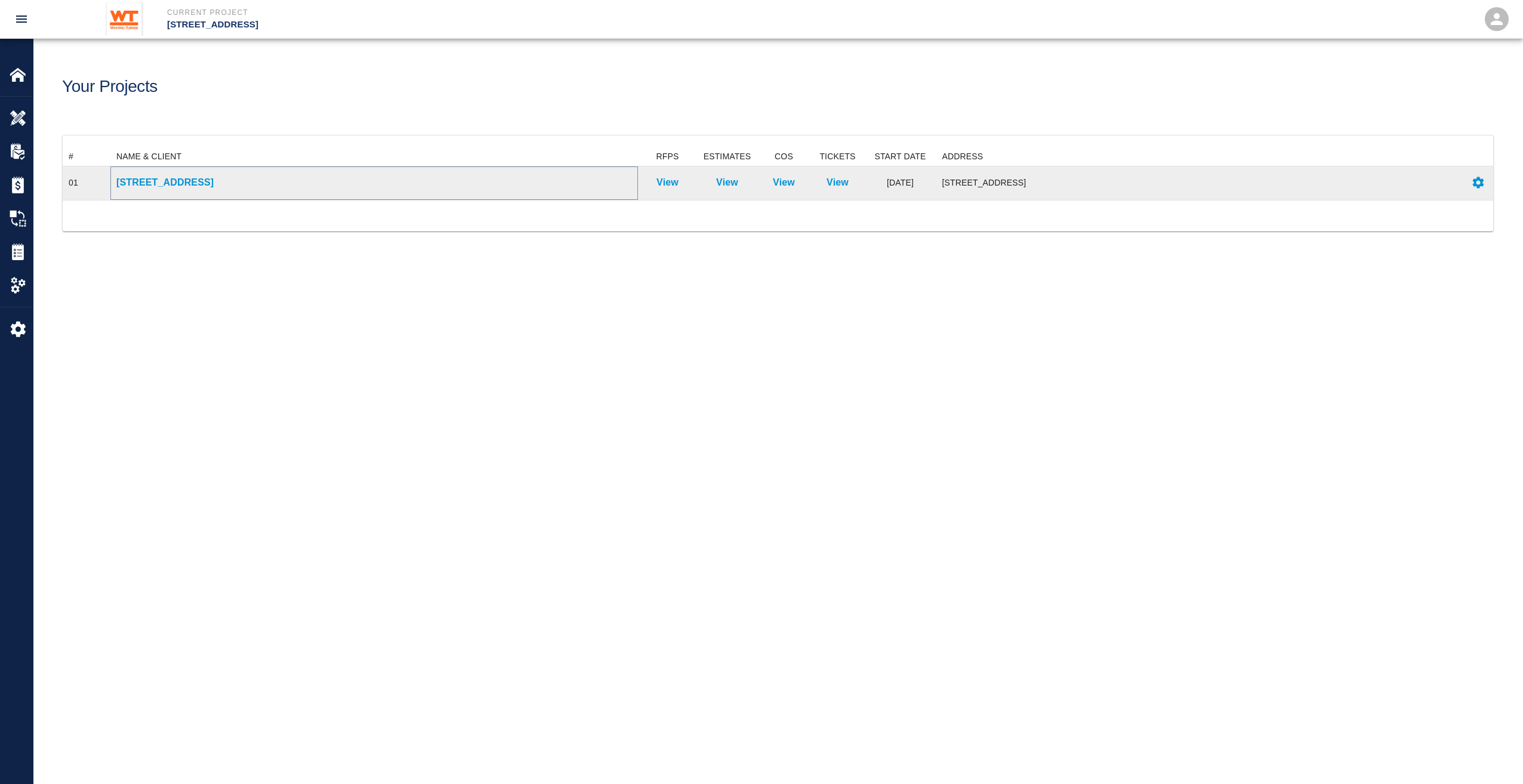
click at [195, 182] on p "[STREET_ADDRESS]" at bounding box center [374, 182] width 516 height 14
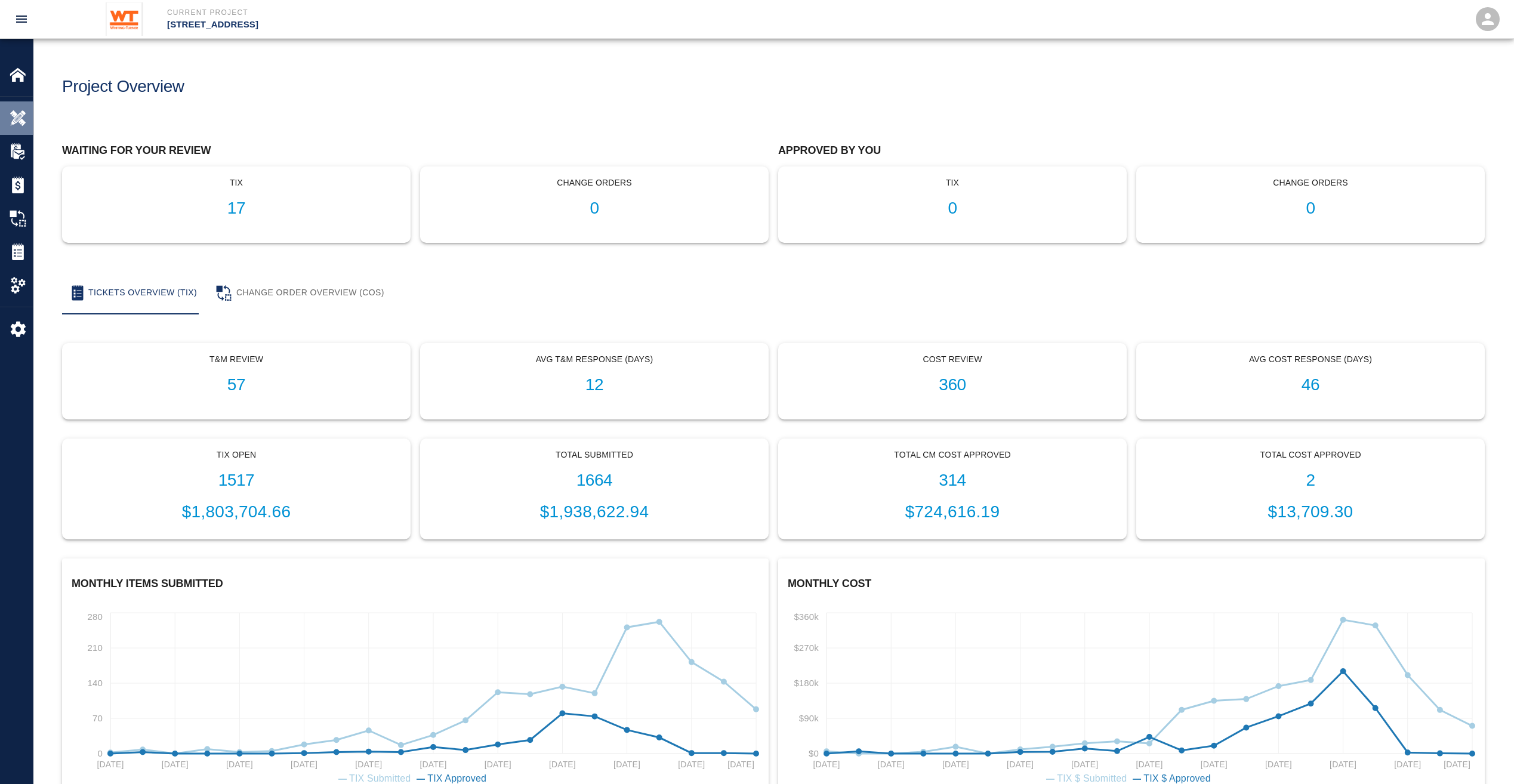
click at [17, 123] on img at bounding box center [17, 118] width 17 height 17
click at [30, 160] on div "RFPs" at bounding box center [16, 152] width 33 height 33
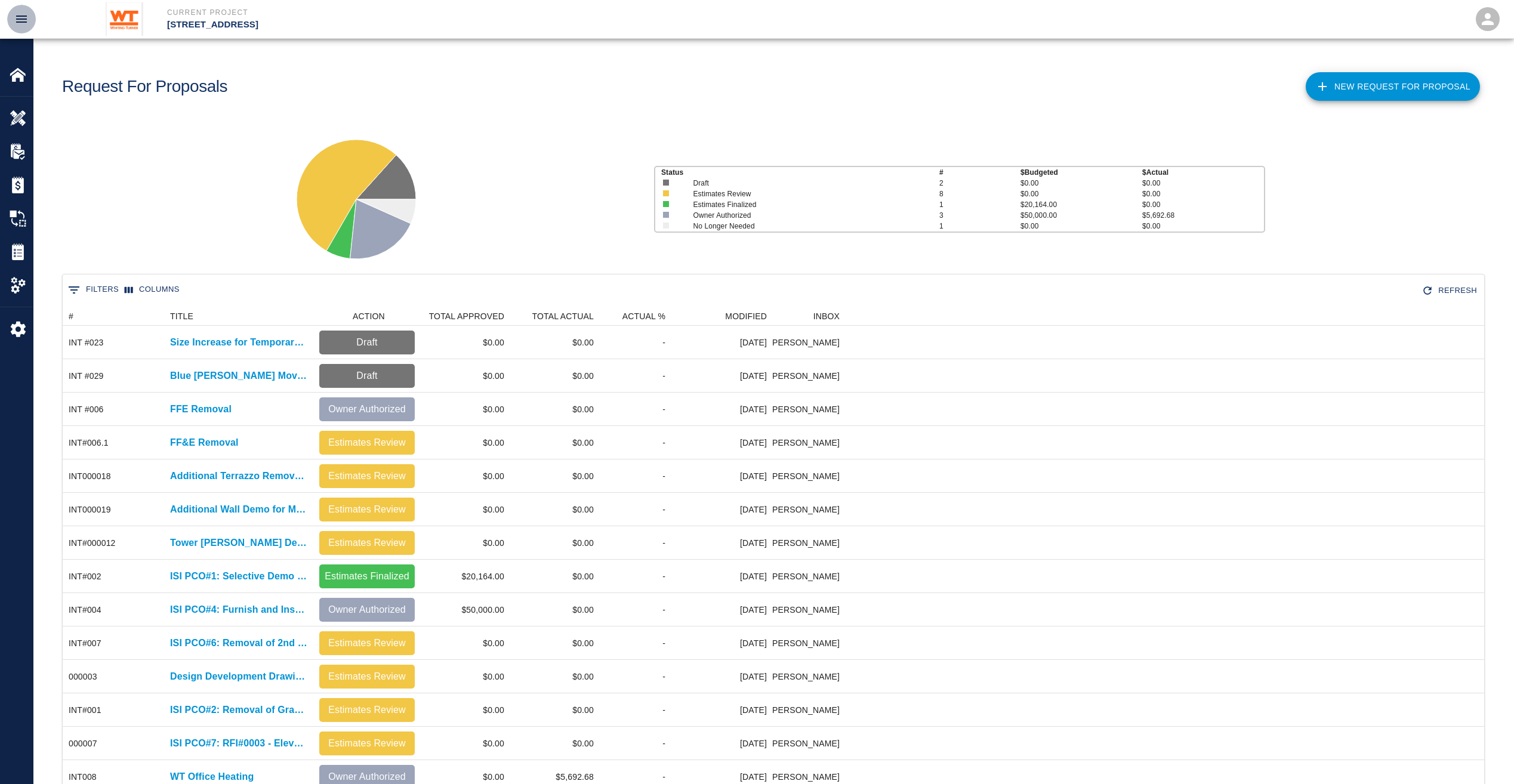
click at [29, 20] on button "open drawer" at bounding box center [21, 19] width 29 height 29
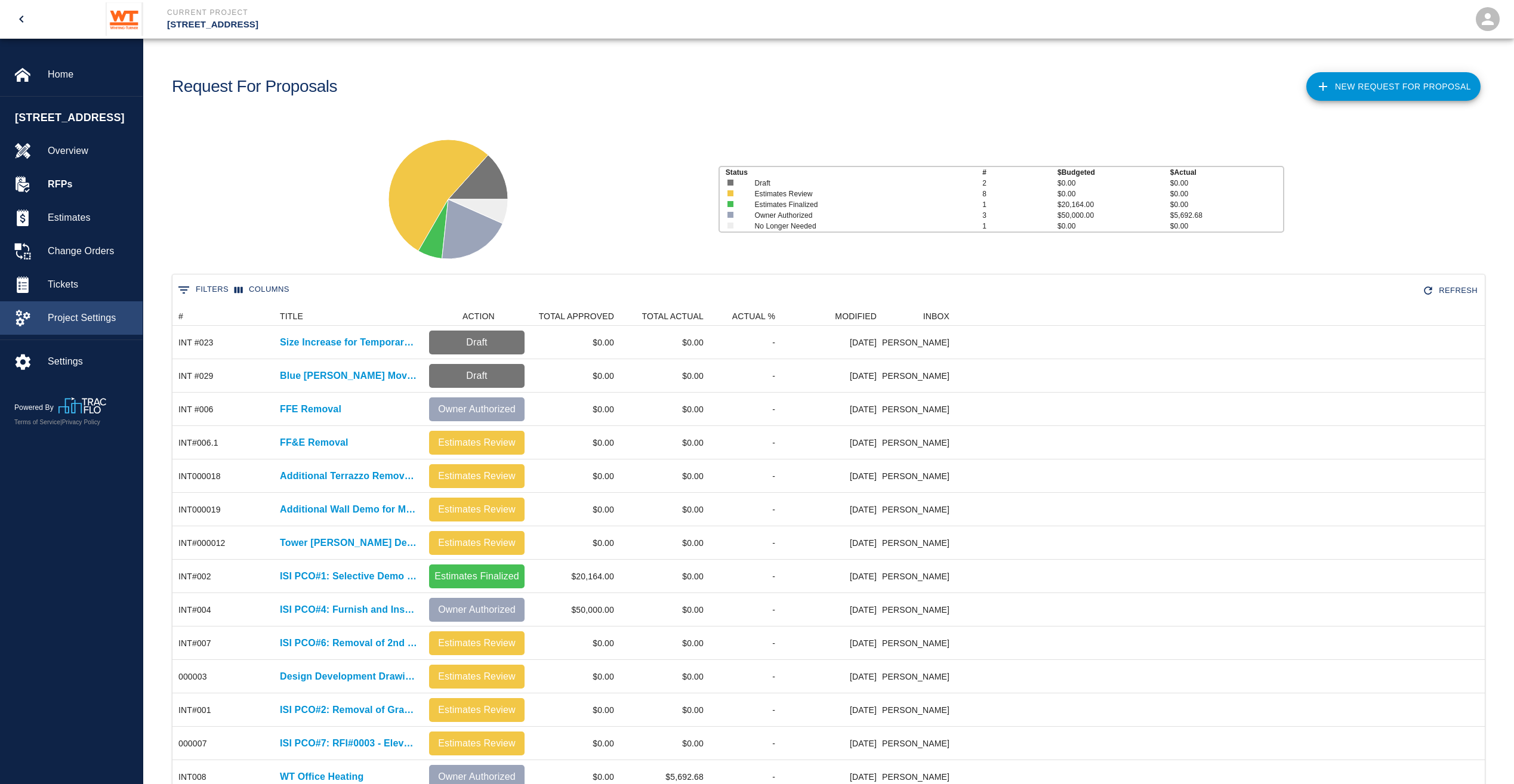
click at [91, 325] on span "Project Settings" at bounding box center [90, 318] width 85 height 14
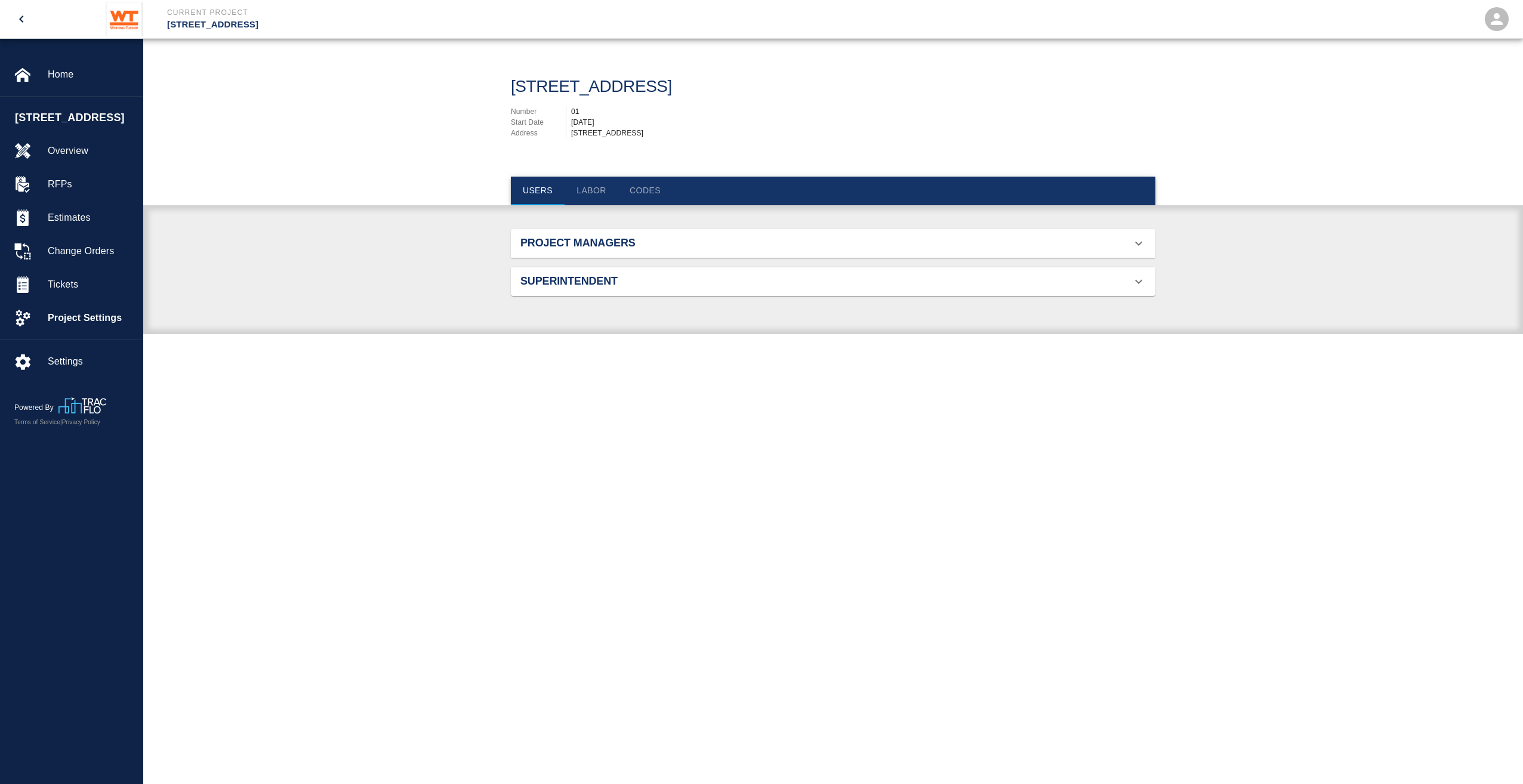
click at [536, 234] on div "Project Managers" at bounding box center [833, 243] width 645 height 29
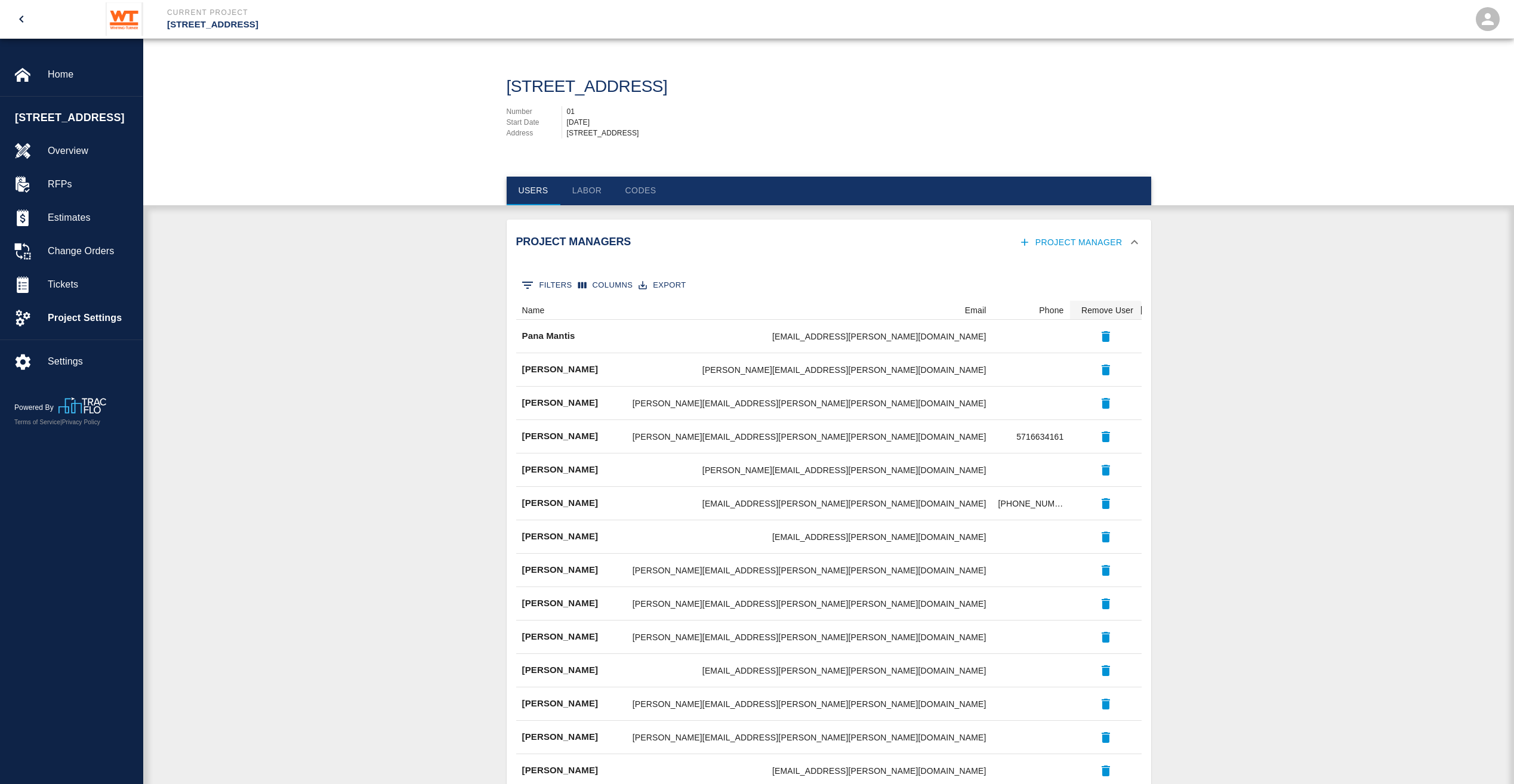
click at [594, 252] on div "Project Managers Project Manager" at bounding box center [821, 242] width 611 height 22
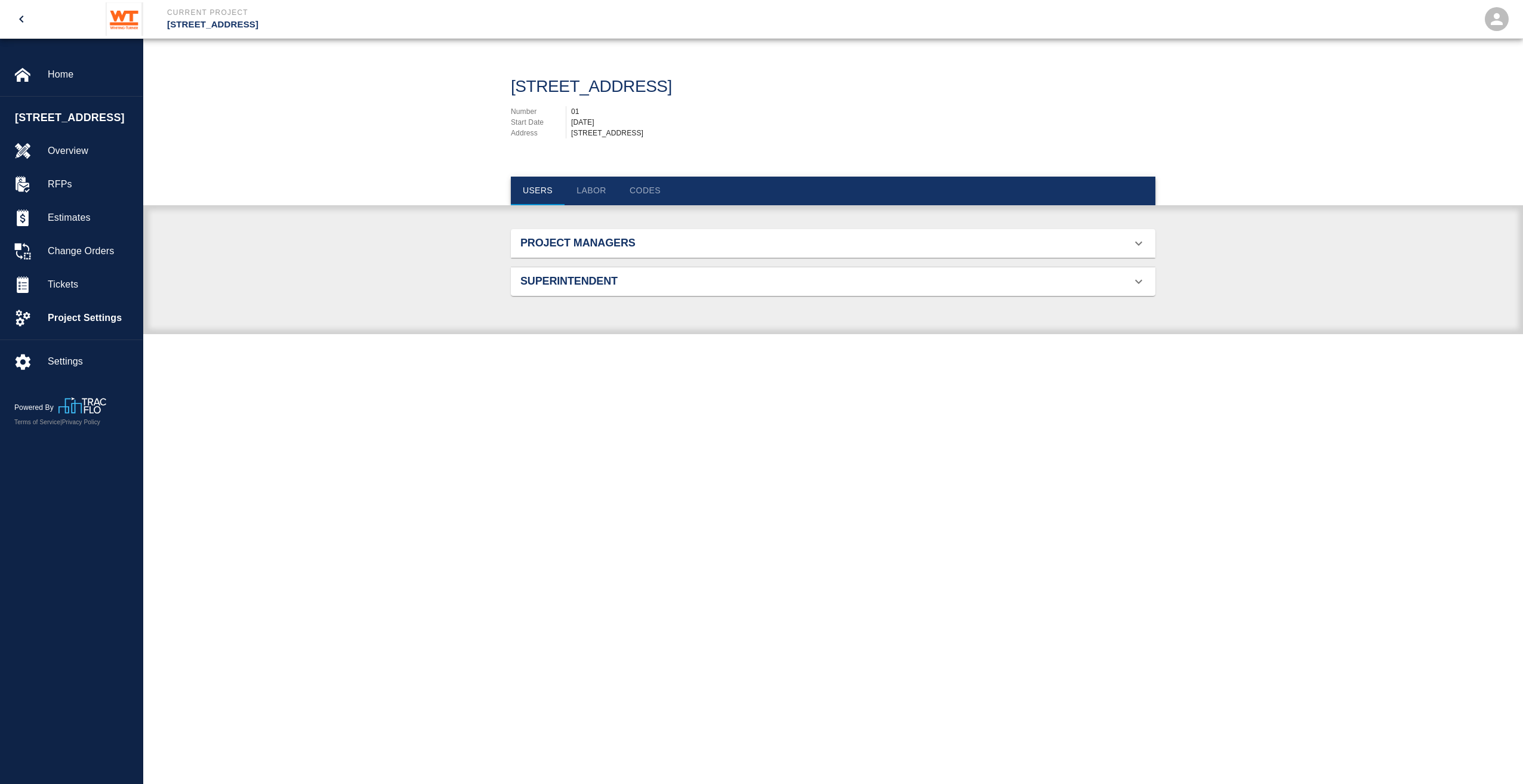
click at [594, 194] on button "Labor" at bounding box center [591, 191] width 53 height 29
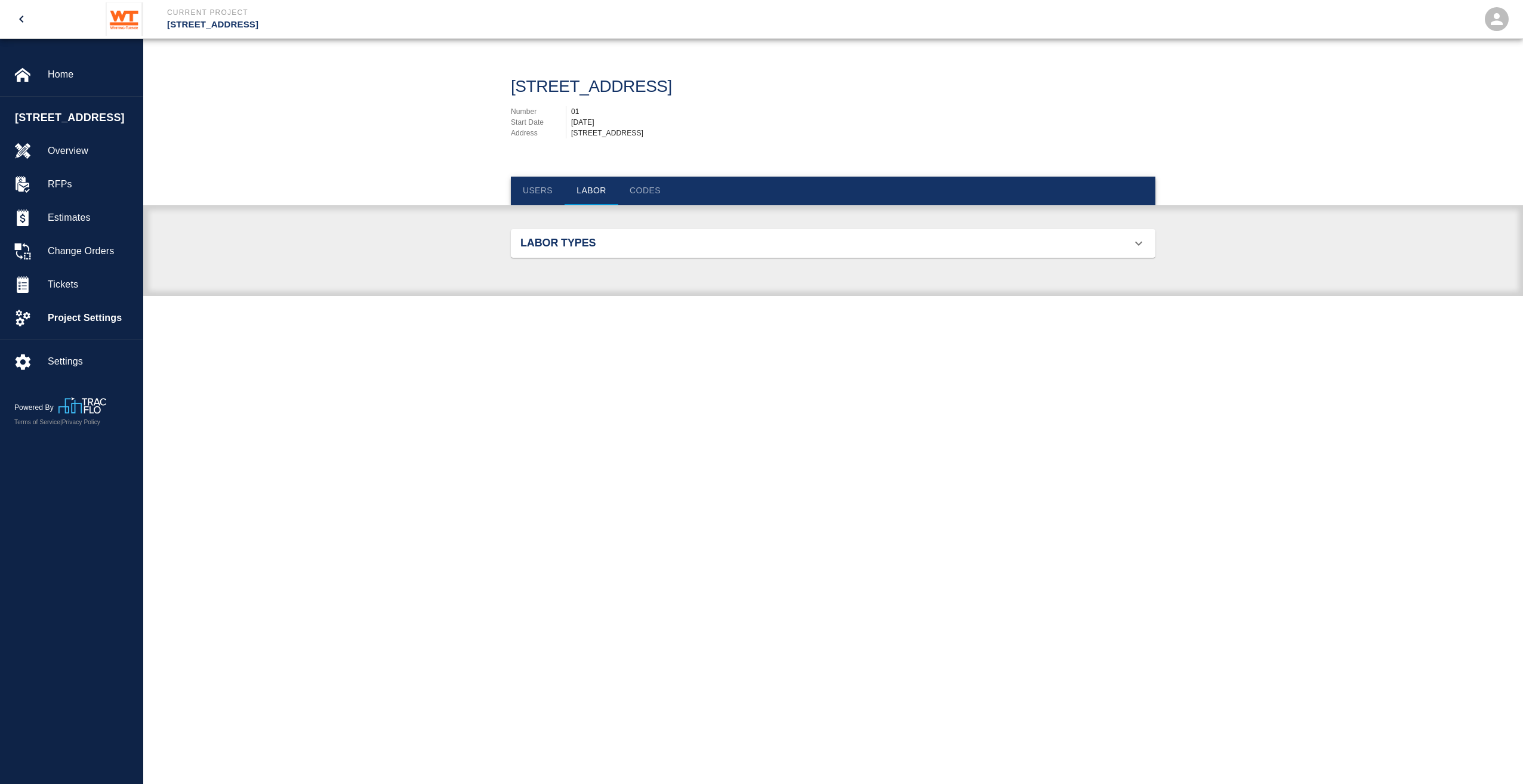
click at [605, 237] on h2 "Labor Types" at bounding box center [622, 244] width 204 height 13
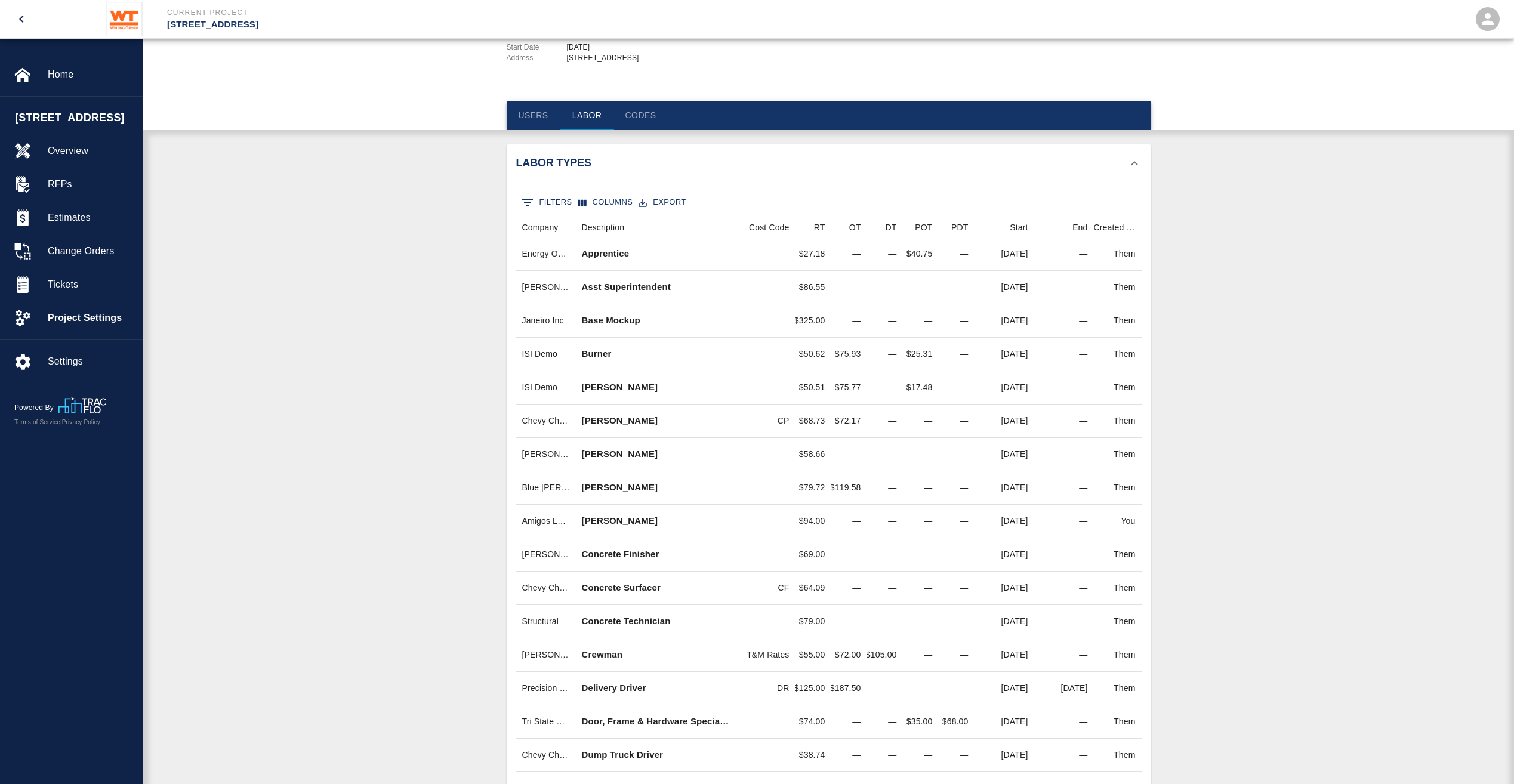
click at [550, 202] on button "0 Filters" at bounding box center [547, 203] width 57 height 19
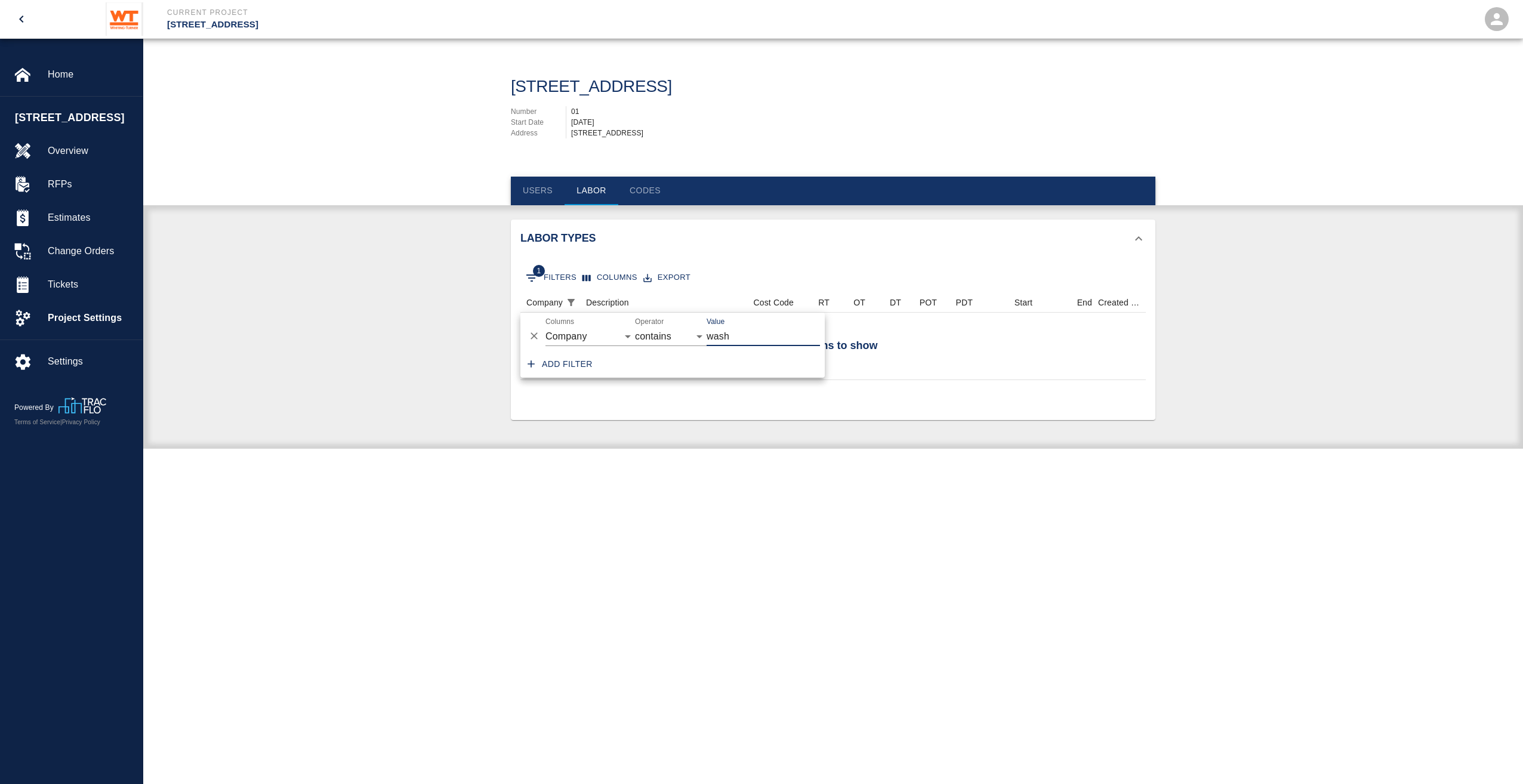
type input "wash"
click at [470, 319] on div "Labor Types 1 Filters Columns Export No items to show Company Description Cost …" at bounding box center [833, 334] width 1380 height 229
click at [568, 281] on button "1 Filters" at bounding box center [551, 278] width 57 height 19
drag, startPoint x: 749, startPoint y: 336, endPoint x: 687, endPoint y: 343, distance: 62.4
click at [687, 345] on div "And Or Columns Company Description Cost Code RT OT DT POT PDT Start End Created…" at bounding box center [673, 331] width 305 height 38
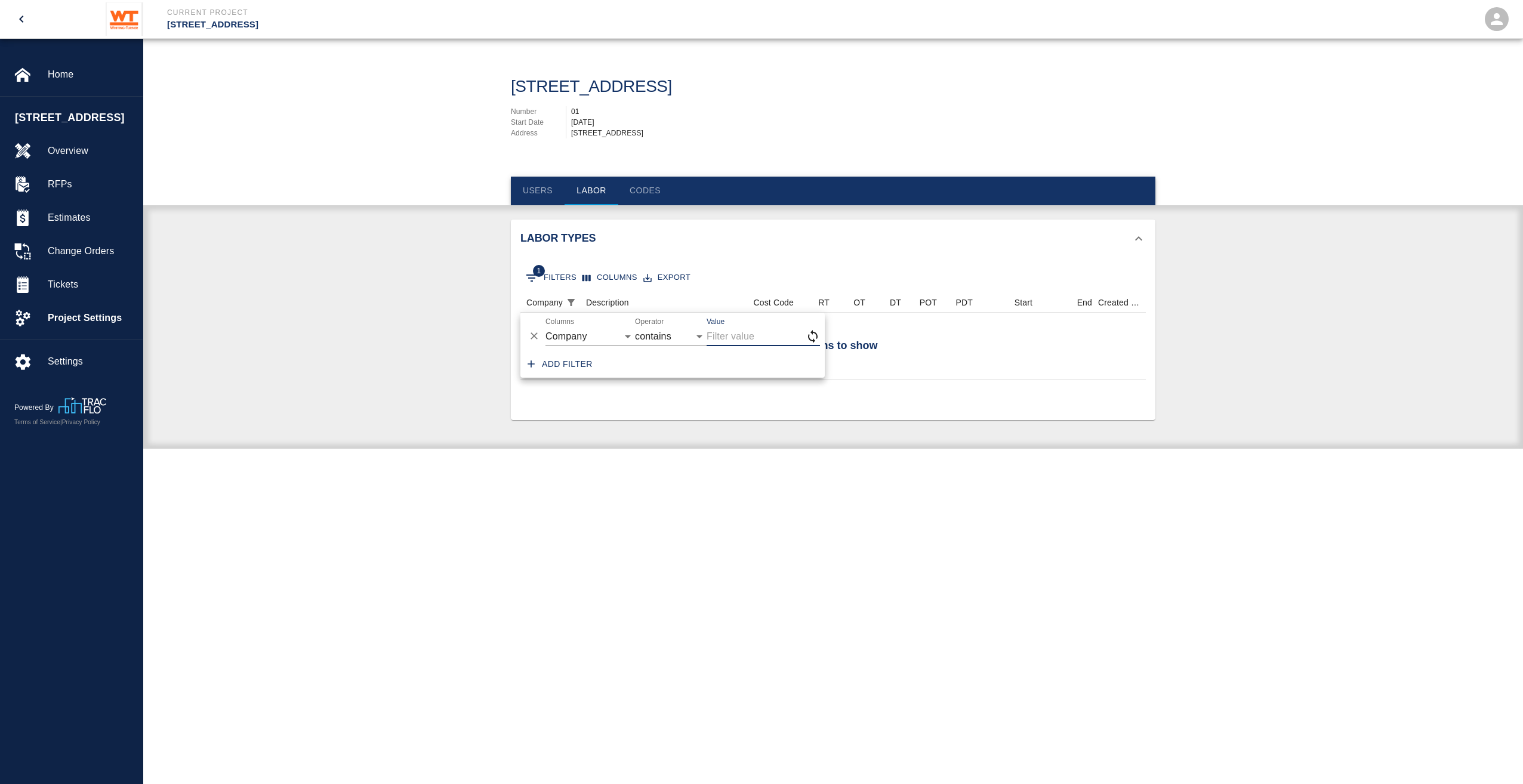
click at [303, 355] on div "Labor Types 1 Filters Columns Export No items to show Company Description Cost …" at bounding box center [833, 334] width 1380 height 229
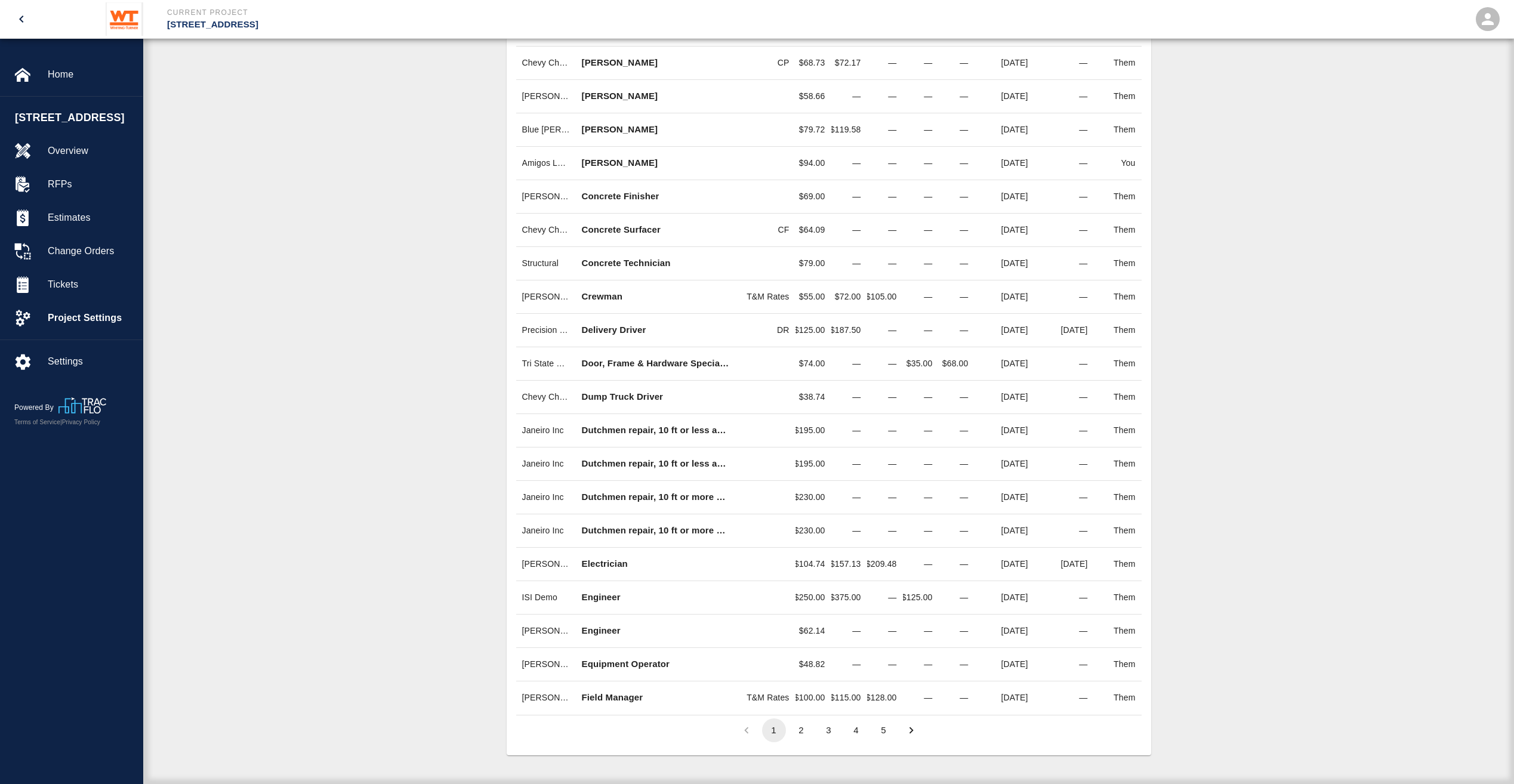
click at [882, 730] on button "5" at bounding box center [884, 731] width 24 height 24
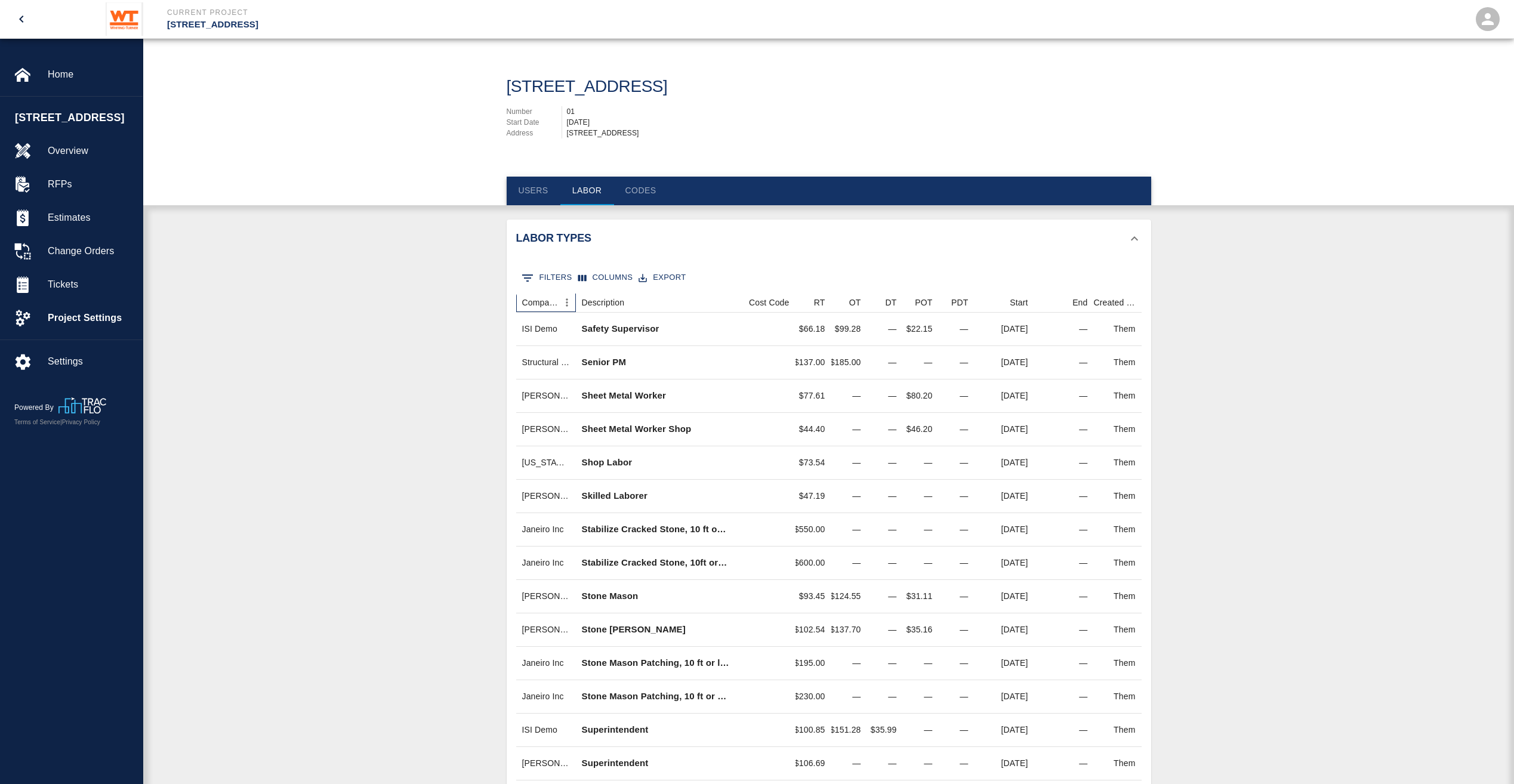
click at [540, 300] on div "Company" at bounding box center [540, 303] width 36 height 19
click at [566, 302] on icon "Menu" at bounding box center [566, 303] width 2 height 8
click at [552, 323] on li "Filter" at bounding box center [534, 327] width 82 height 21
click at [433, 329] on div "Labor Types 0 Filters Columns Export Company Description Cost Code RT OT DT POT…" at bounding box center [828, 719] width 1371 height 998
click at [564, 301] on icon "Menu" at bounding box center [567, 303] width 12 height 12
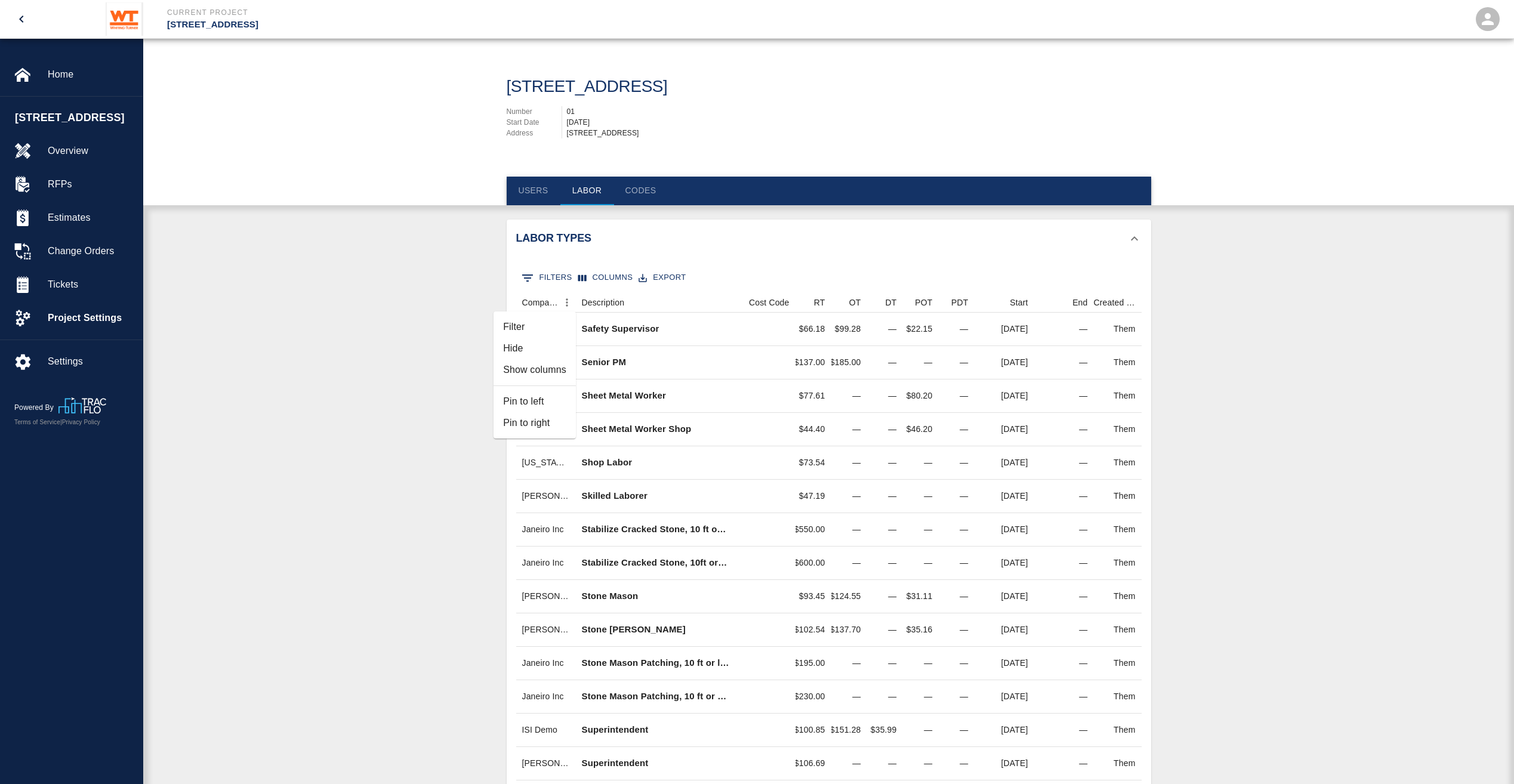
click at [552, 369] on li "Show columns" at bounding box center [534, 370] width 82 height 21
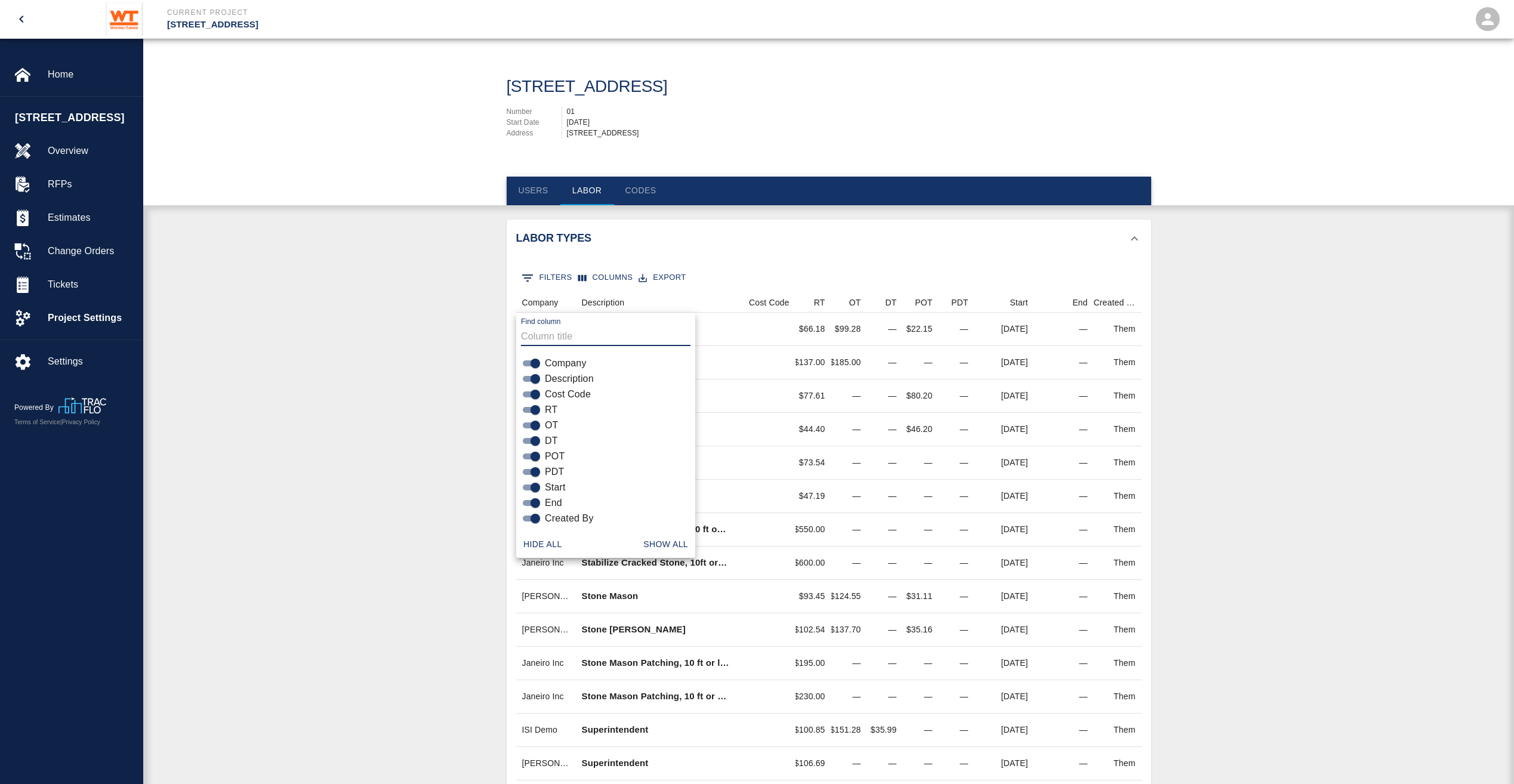
click at [431, 359] on div "Labor Types 0 Filters Columns Export Company Description Cost Code RT OT DT POT…" at bounding box center [828, 719] width 1371 height 998
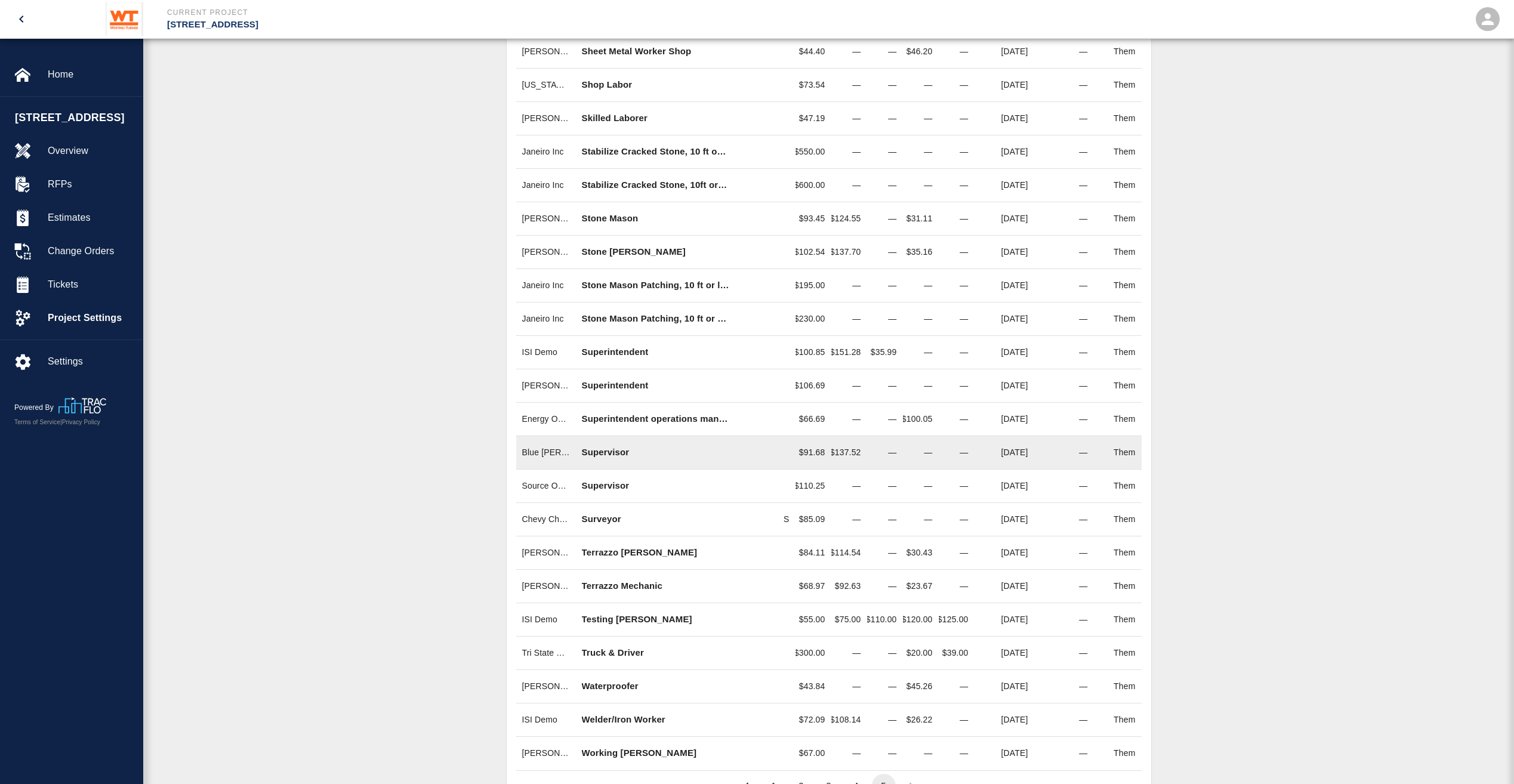
scroll to position [433, 0]
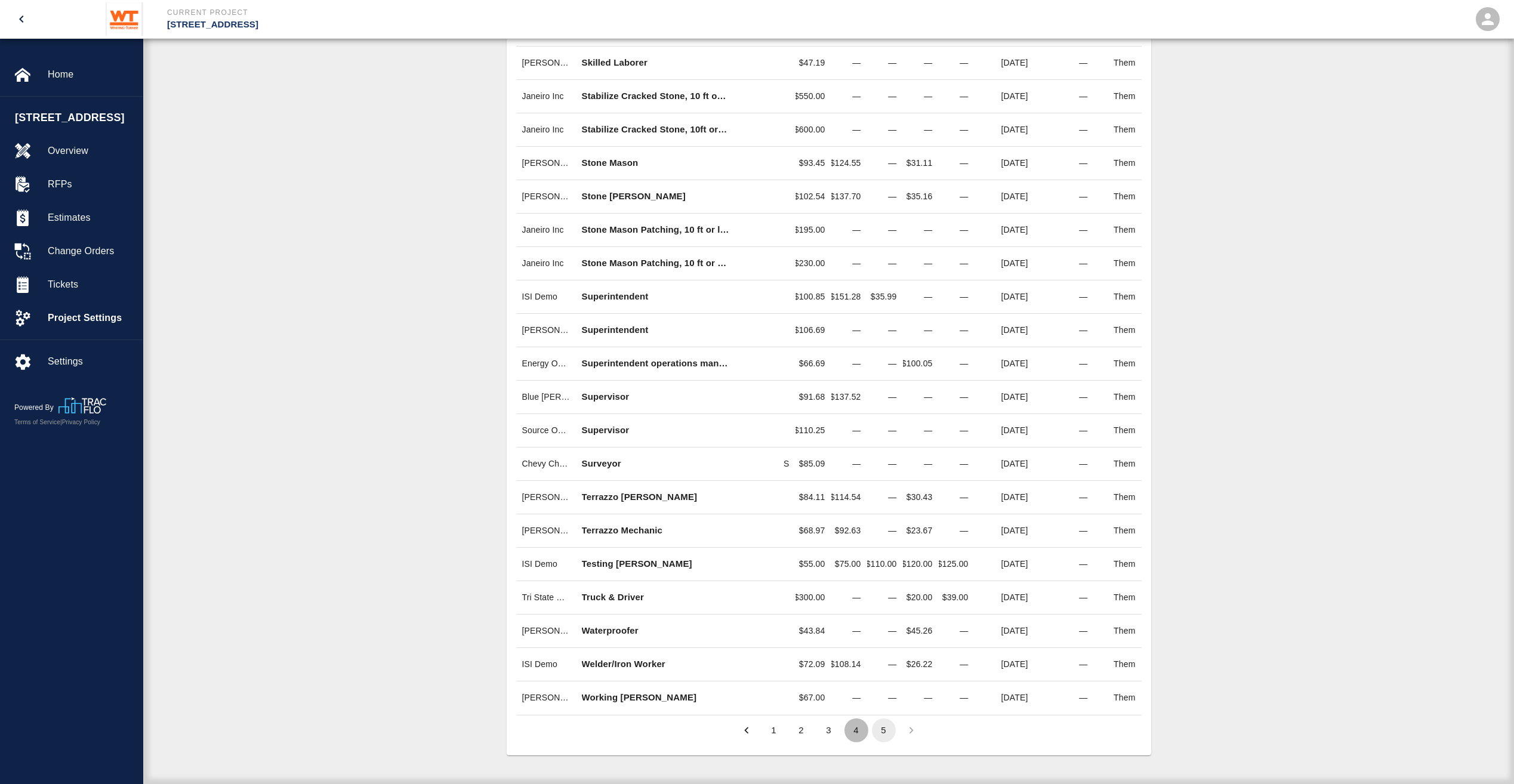
click at [856, 735] on button "4" at bounding box center [856, 731] width 24 height 24
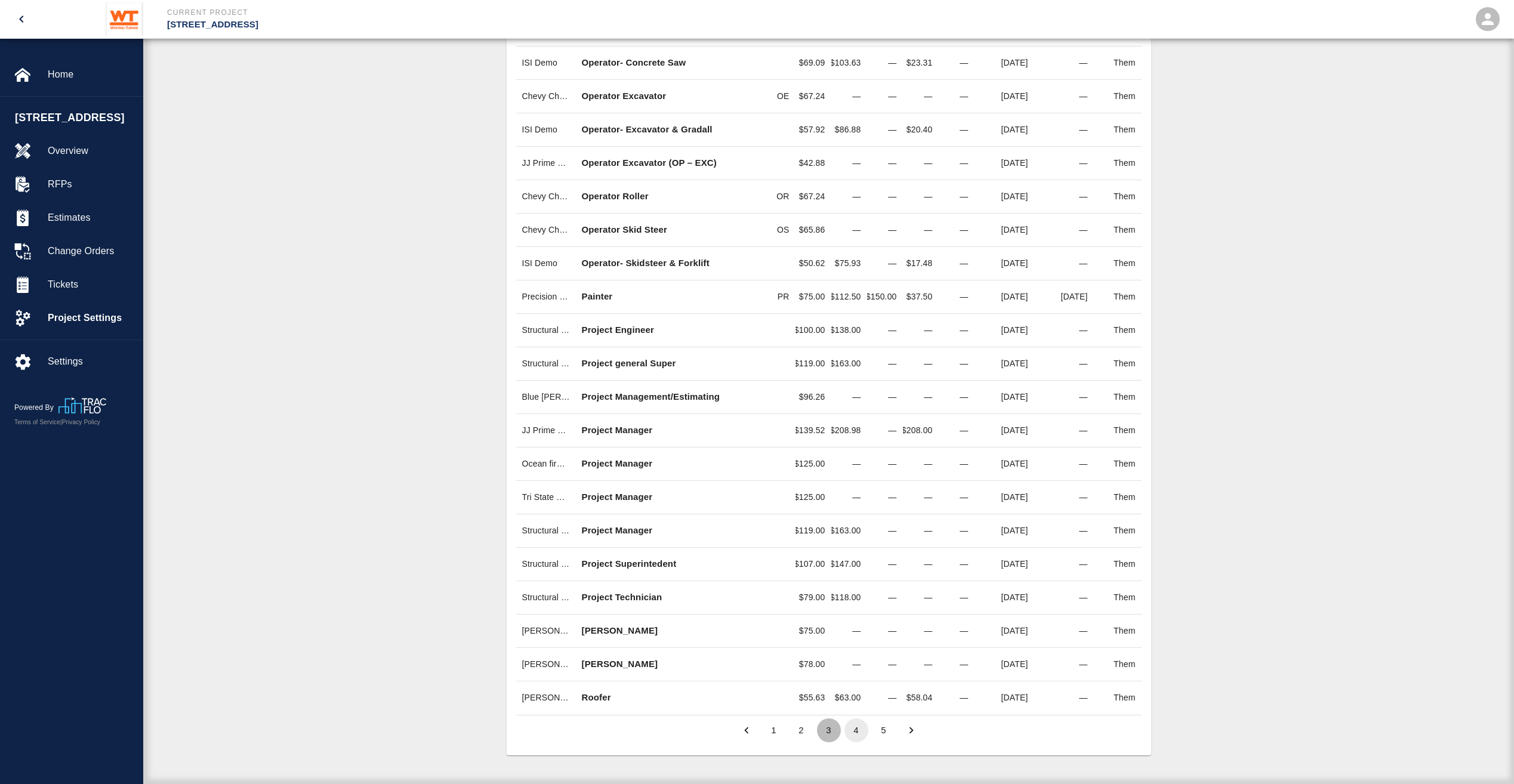
click at [836, 731] on button "3" at bounding box center [829, 731] width 24 height 24
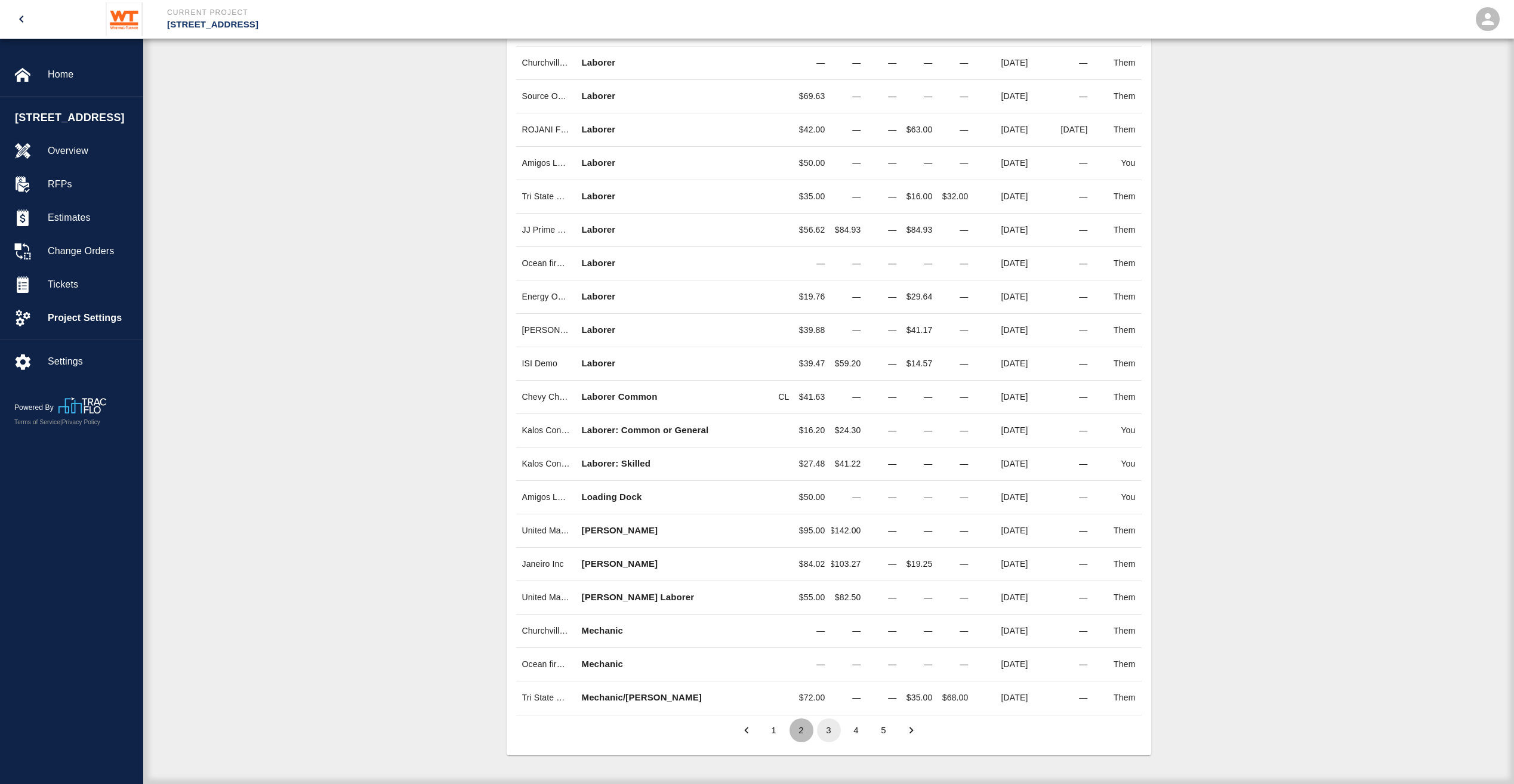
click at [804, 730] on button "2" at bounding box center [801, 731] width 24 height 24
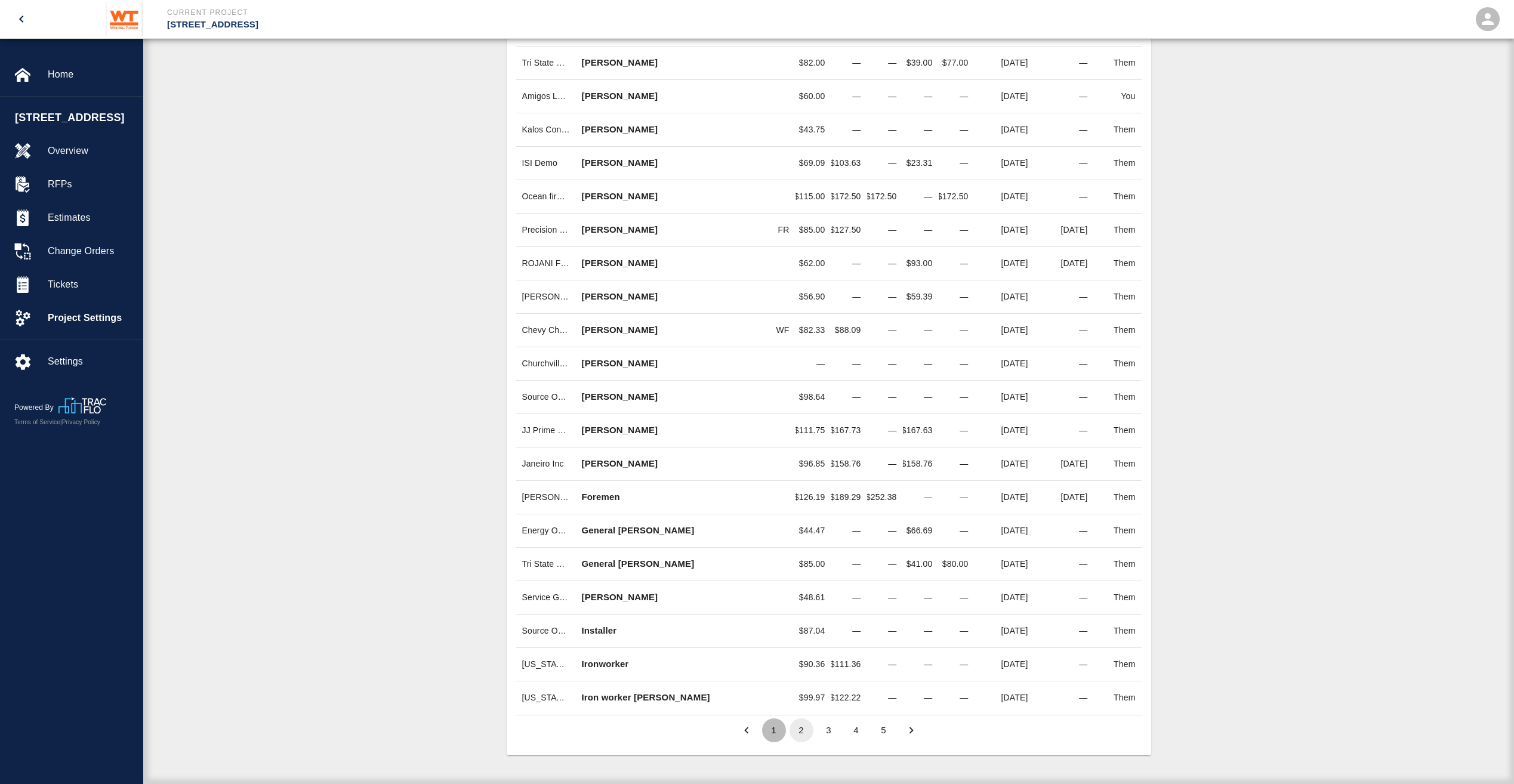
click at [773, 737] on button "1" at bounding box center [774, 731] width 24 height 24
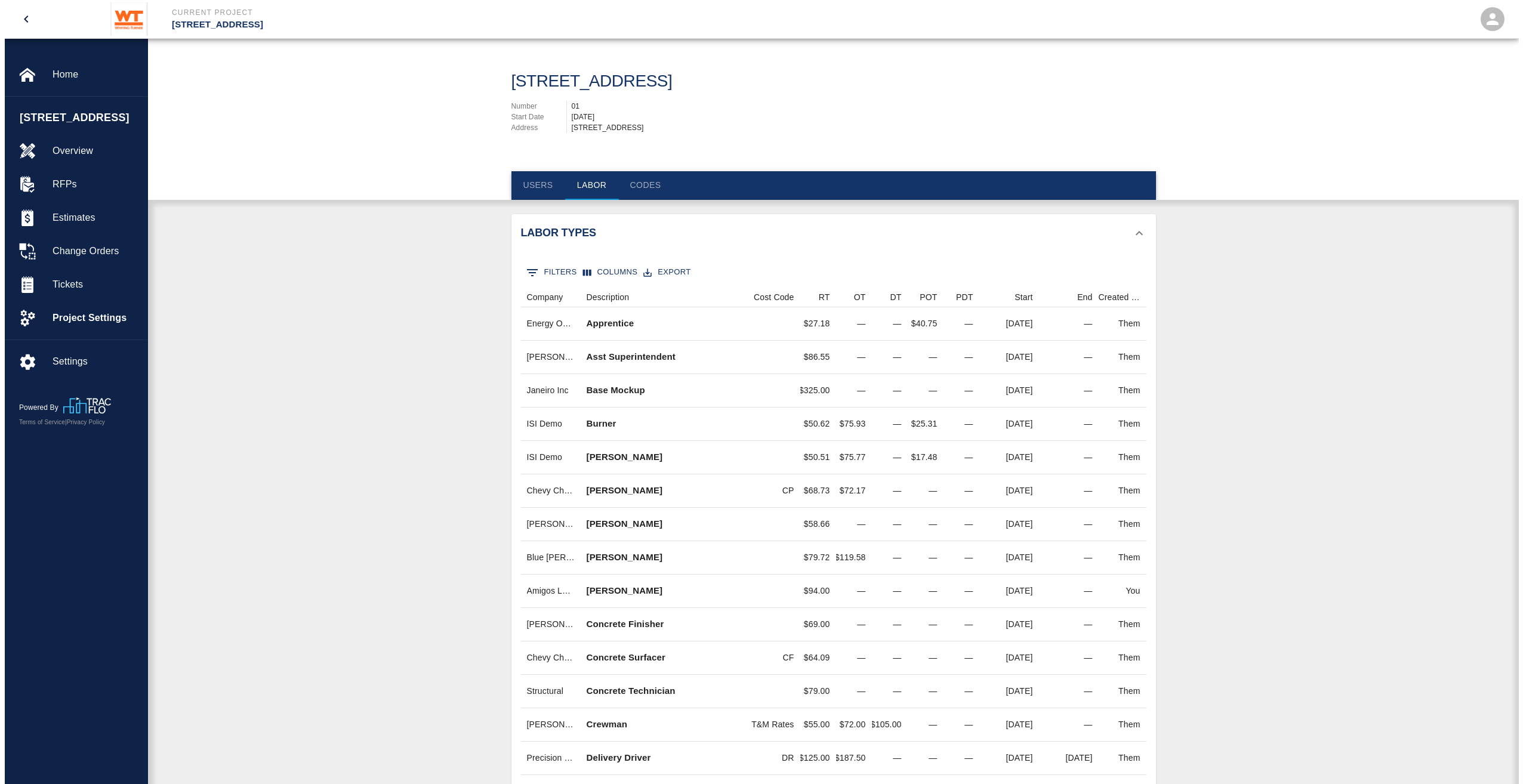
scroll to position [0, 0]
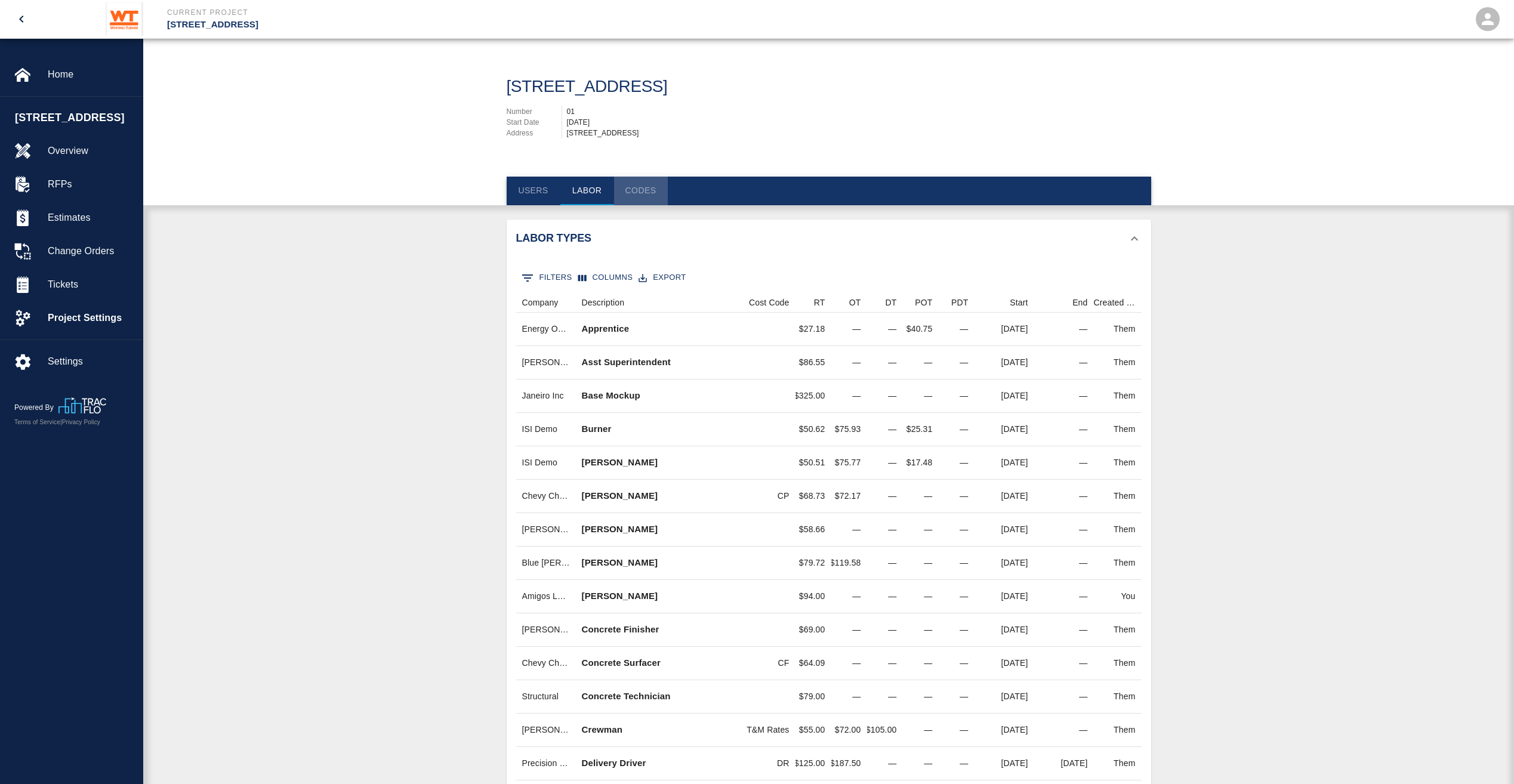
click at [649, 184] on button "Codes" at bounding box center [641, 191] width 53 height 29
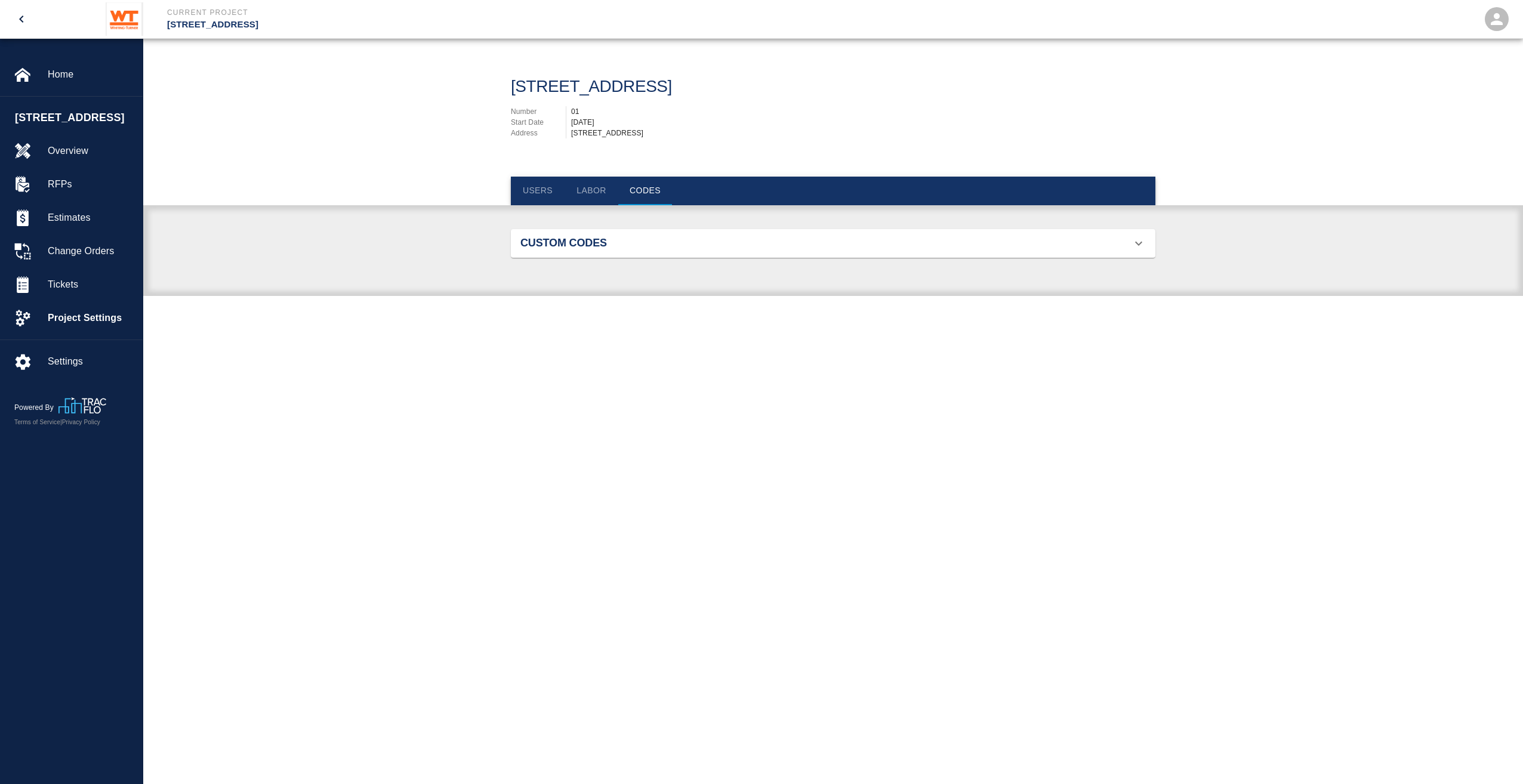
scroll to position [77, 617]
click at [617, 238] on h2 "Custom Codes" at bounding box center [622, 244] width 204 height 13
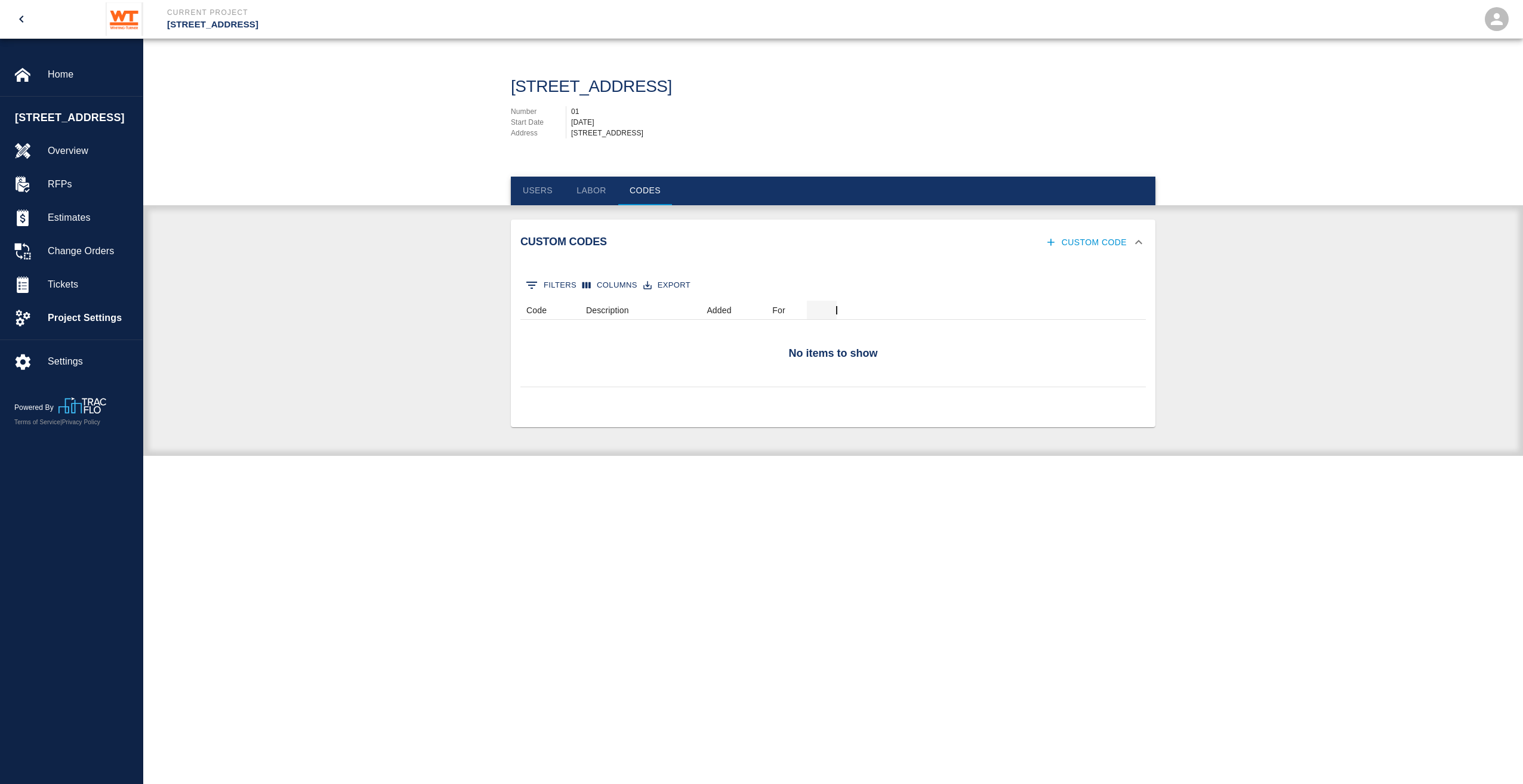
click at [617, 238] on h2 "Custom Codes" at bounding box center [622, 242] width 204 height 13
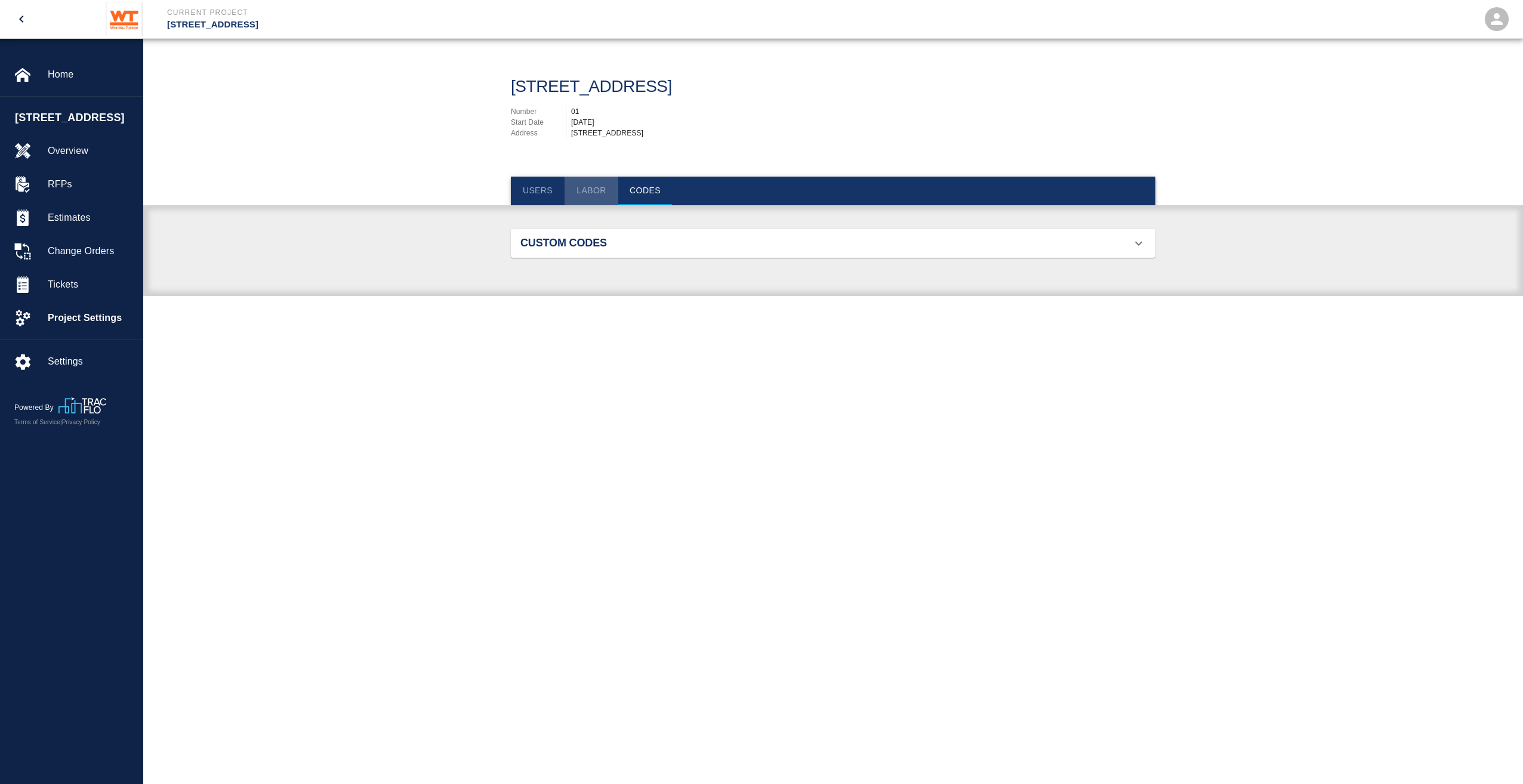
click at [594, 188] on button "Labor" at bounding box center [591, 191] width 53 height 29
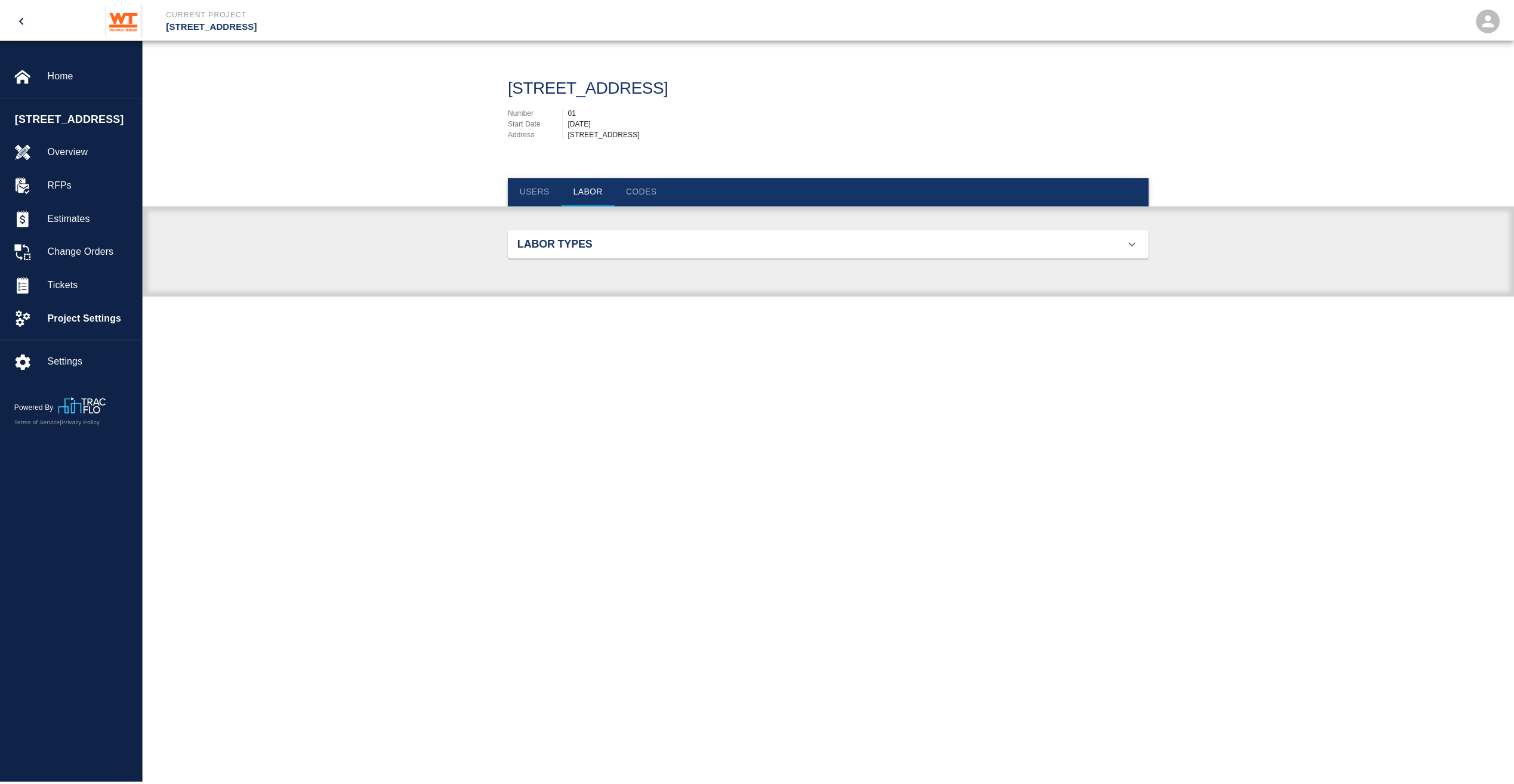
scroll to position [845, 616]
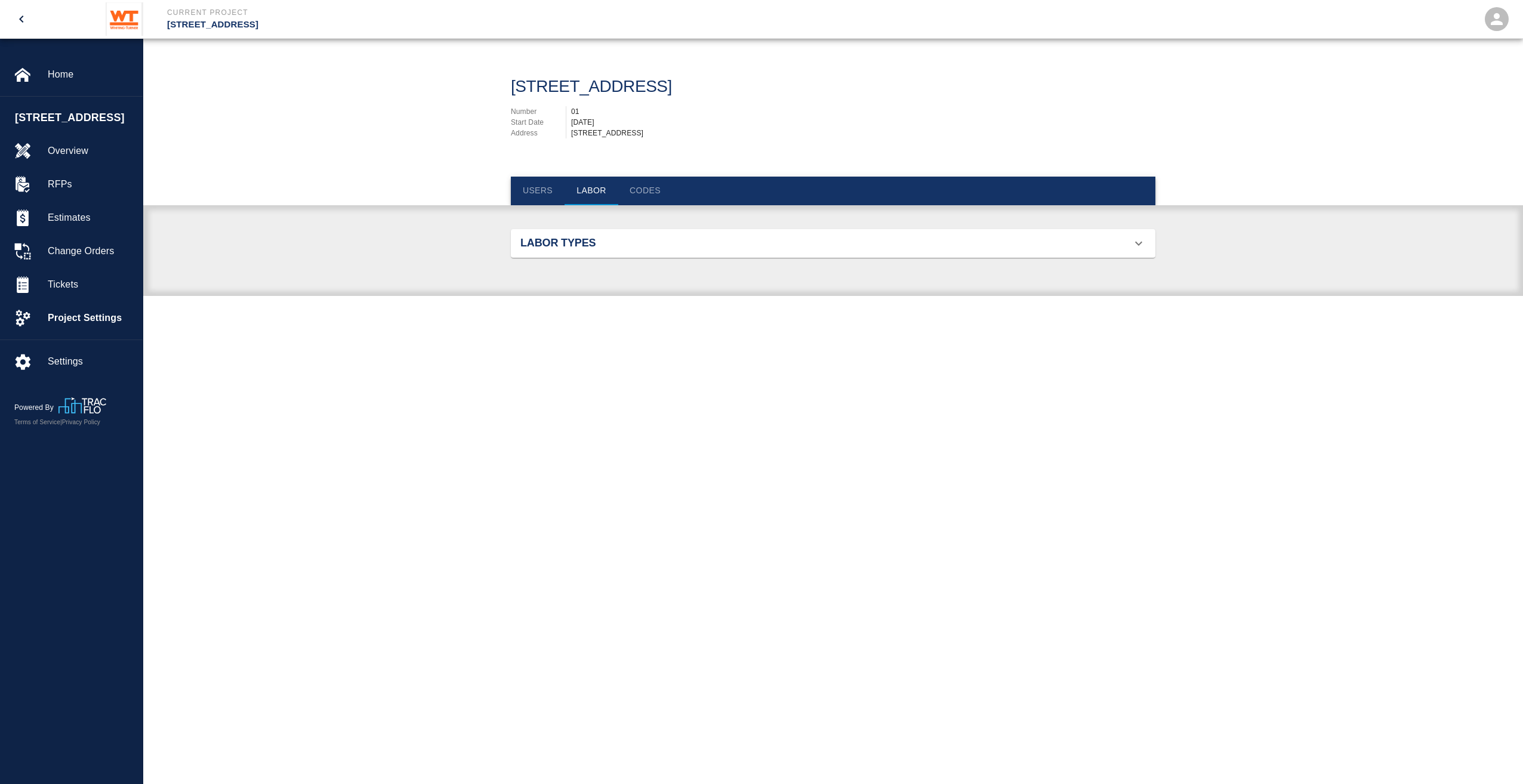
click at [598, 235] on div "Labor Types" at bounding box center [833, 243] width 645 height 29
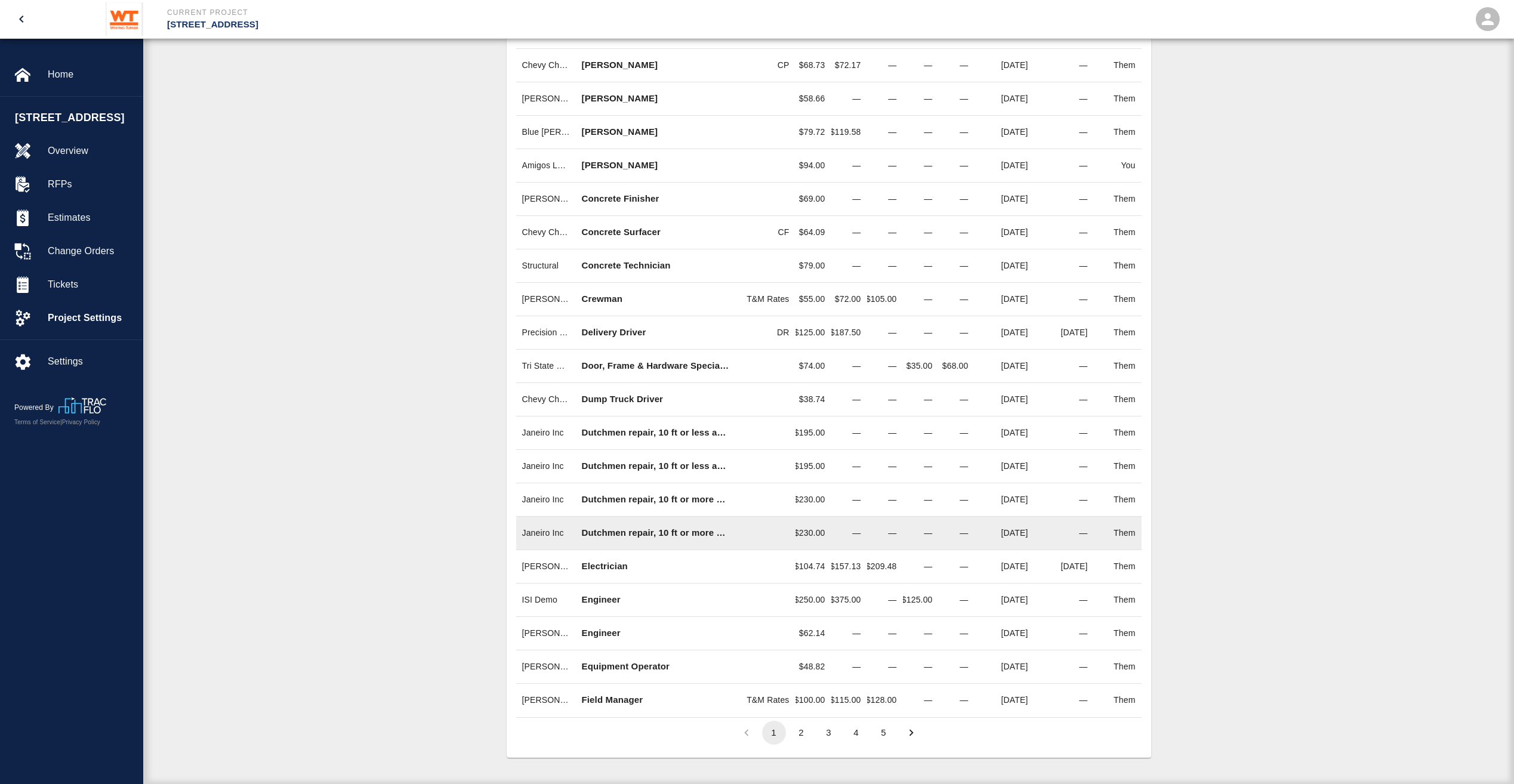
scroll to position [433, 0]
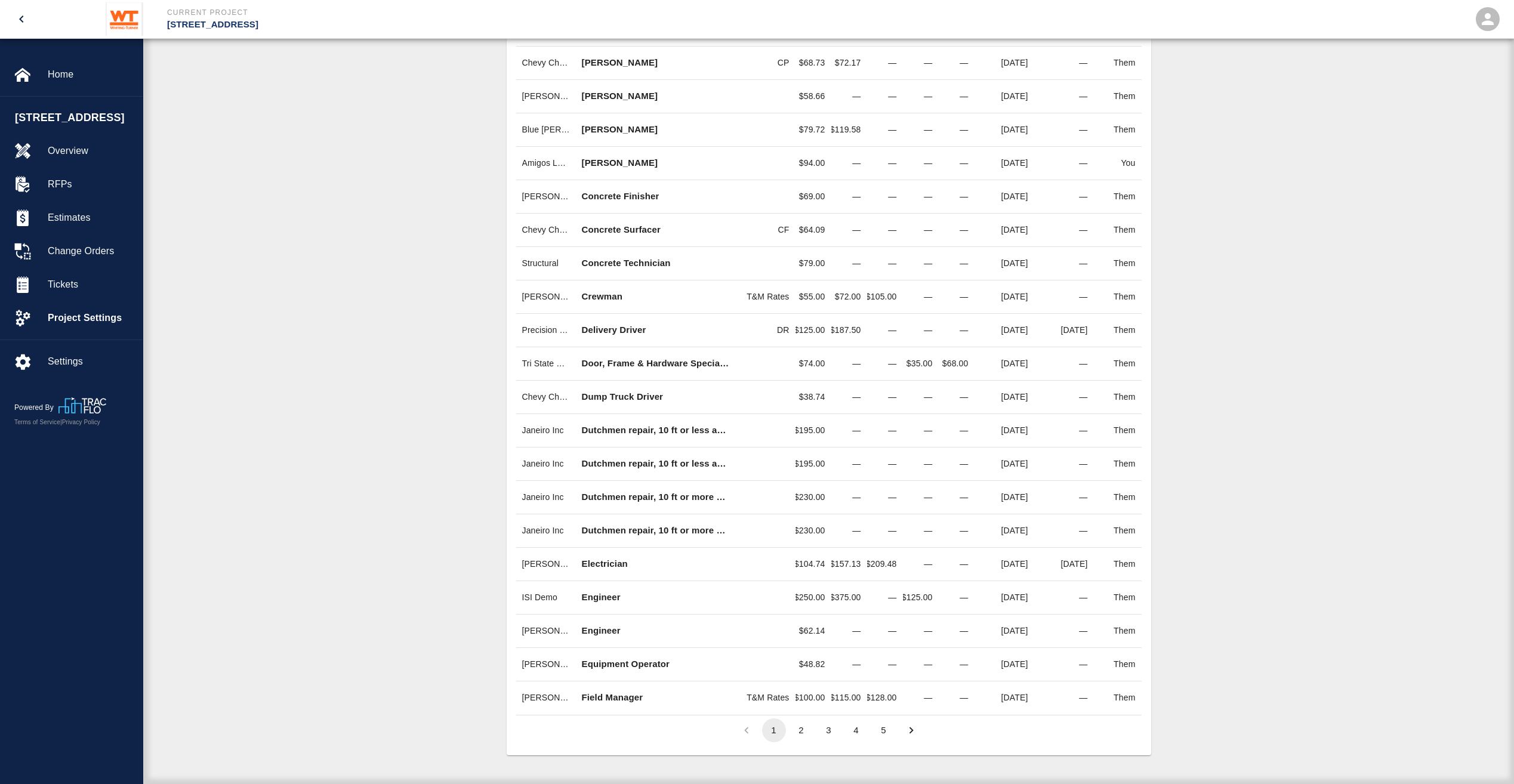
click at [805, 729] on button "2" at bounding box center [801, 731] width 24 height 24
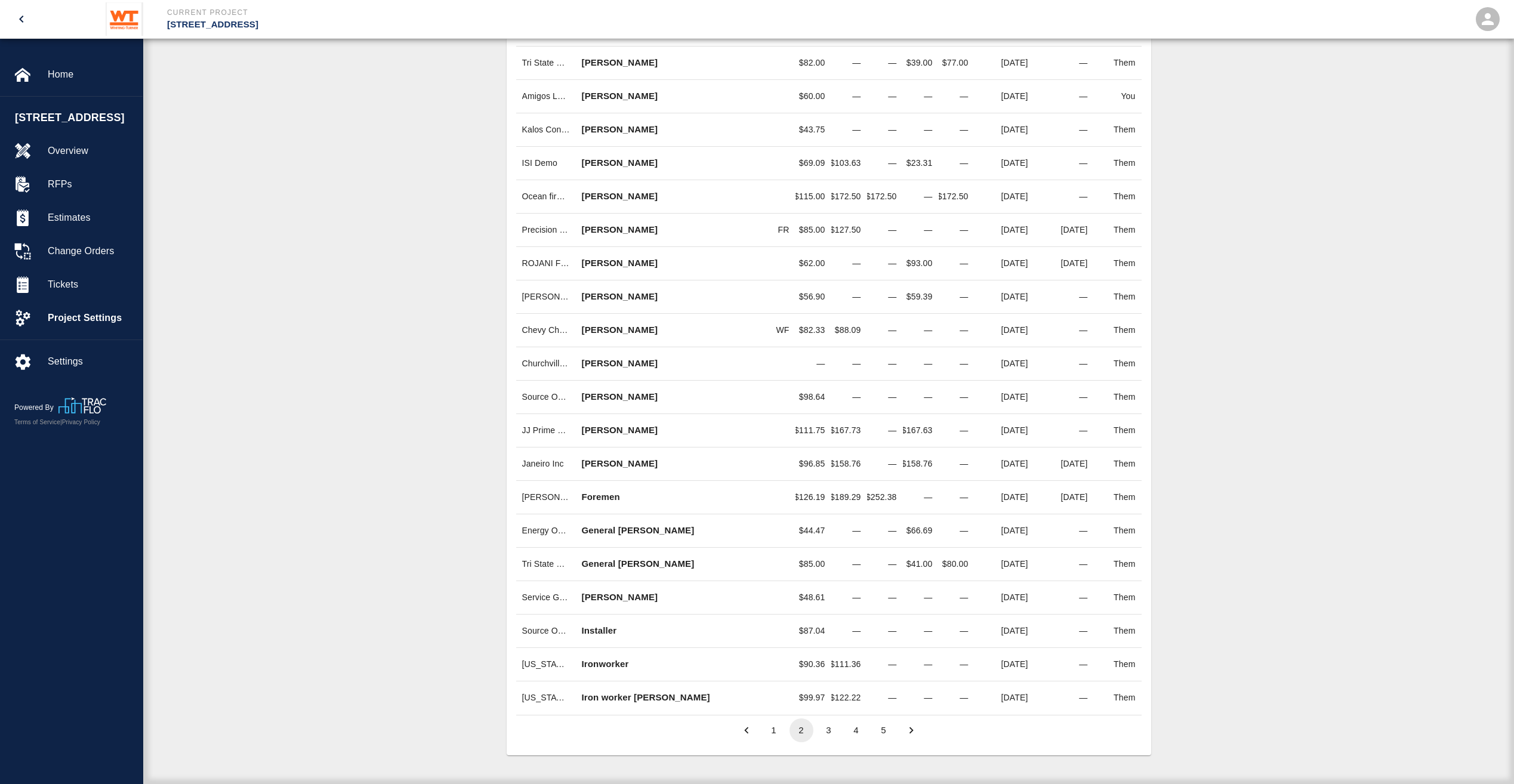
click at [820, 733] on button "3" at bounding box center [829, 731] width 24 height 24
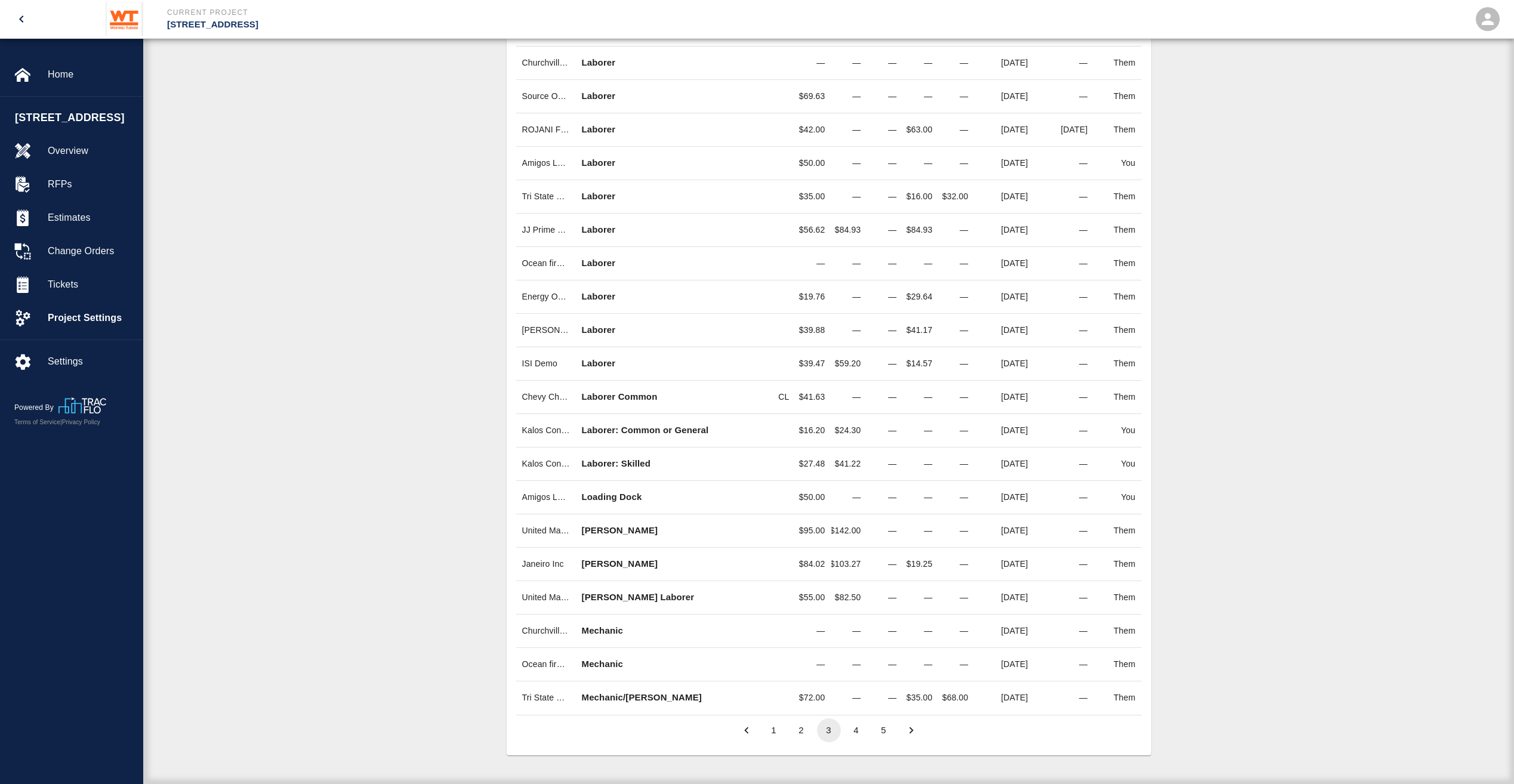
click at [856, 723] on button "4" at bounding box center [856, 731] width 24 height 24
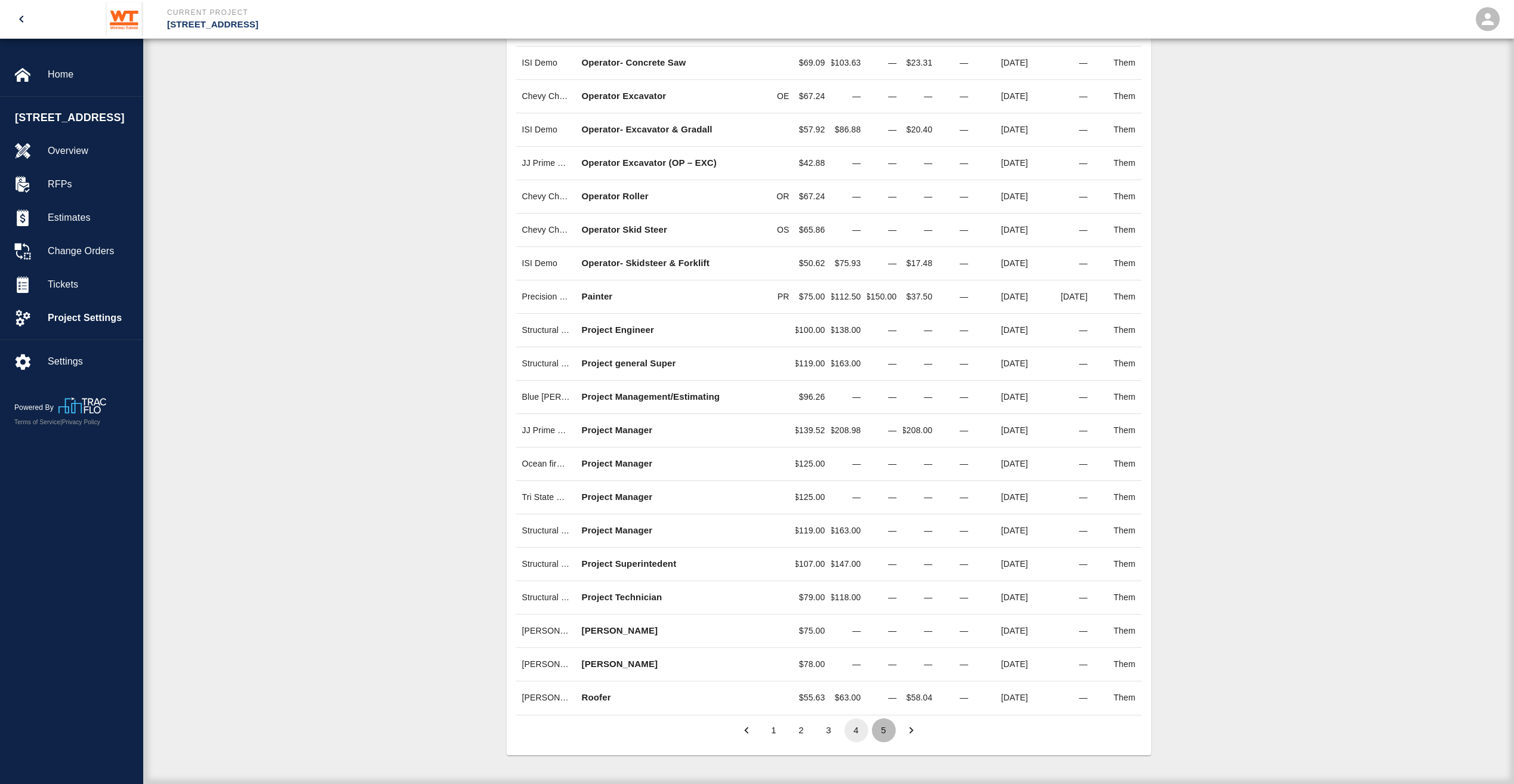
click at [878, 723] on button "5" at bounding box center [884, 731] width 24 height 24
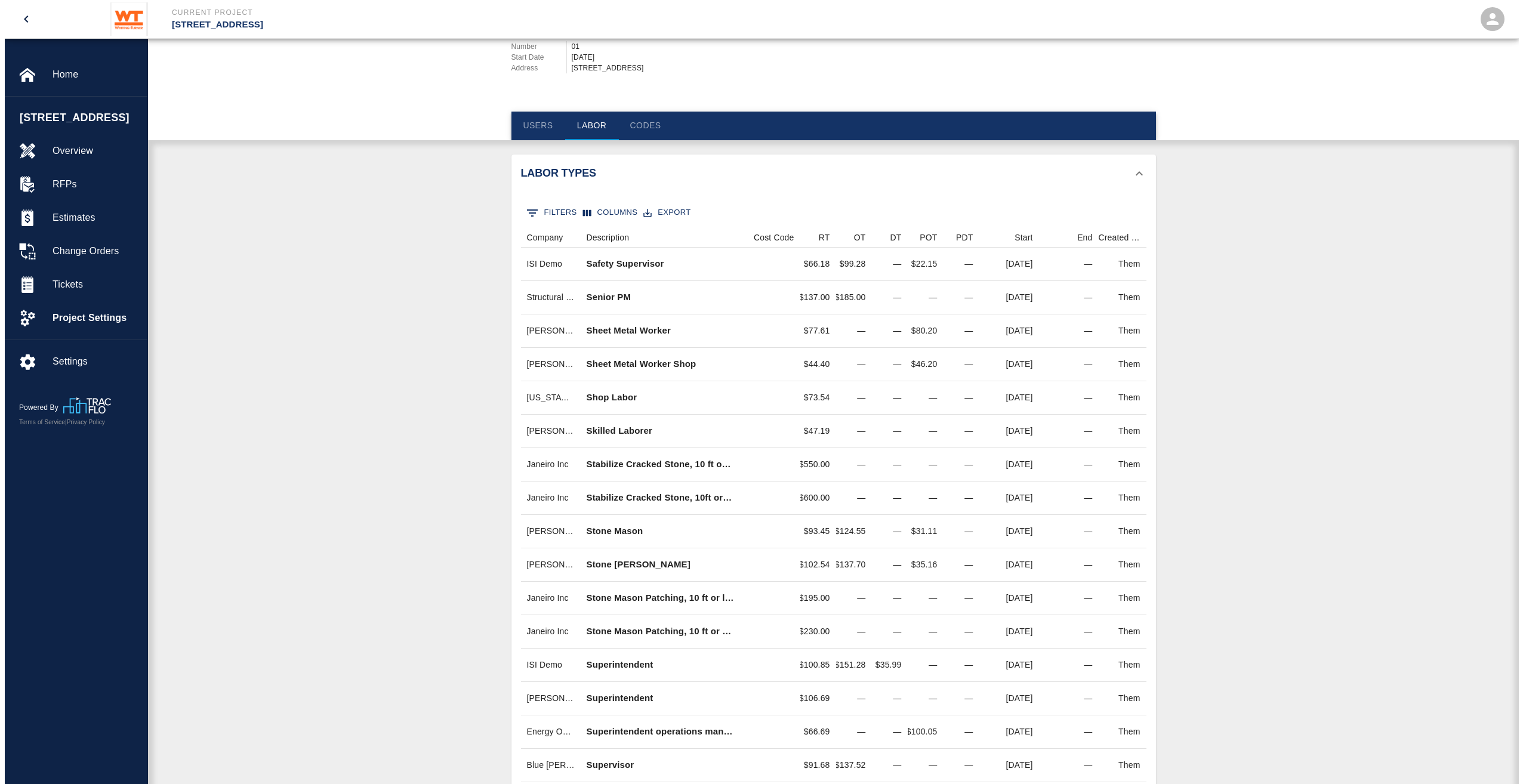
scroll to position [0, 0]
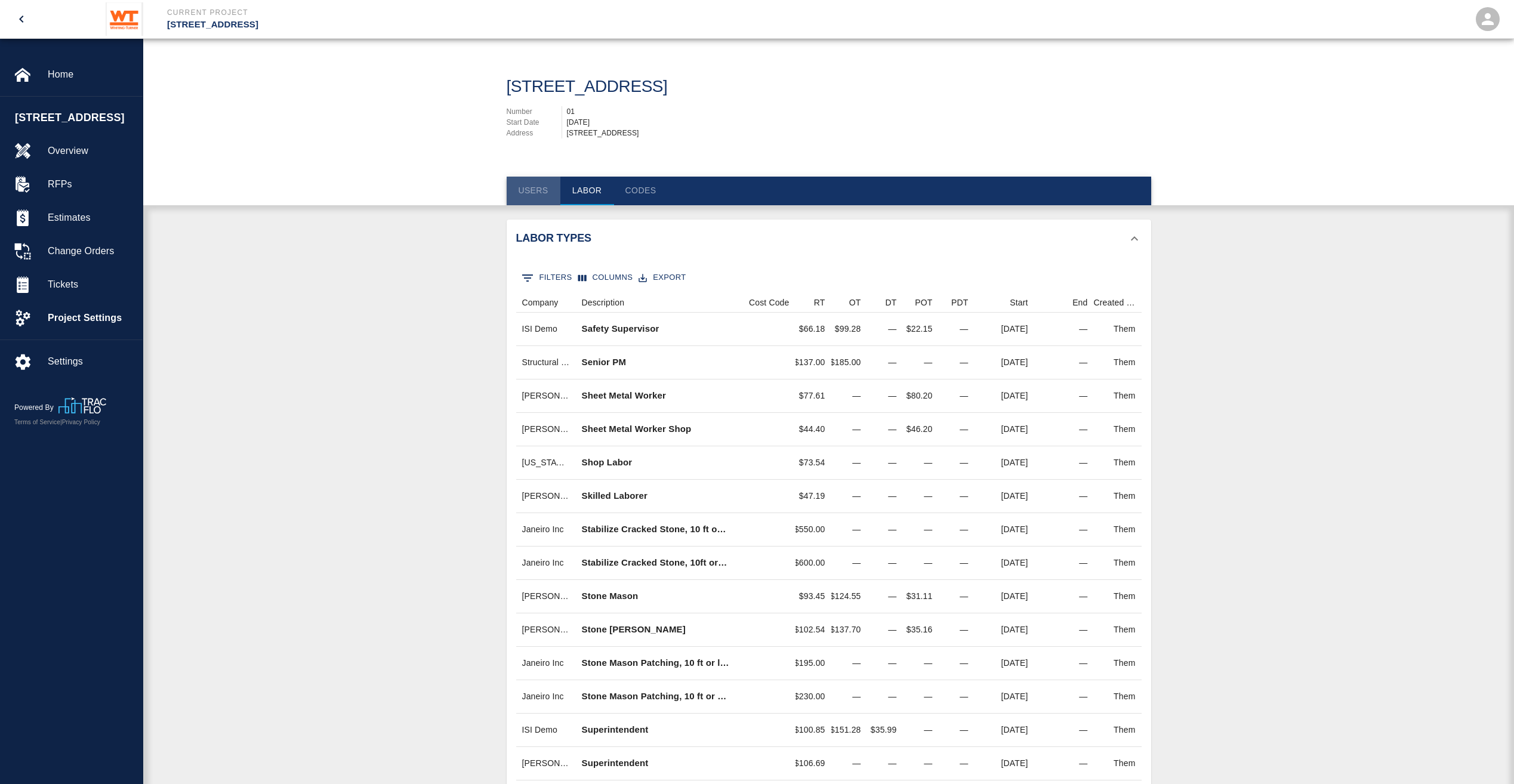
click at [534, 186] on button "Users" at bounding box center [534, 191] width 53 height 29
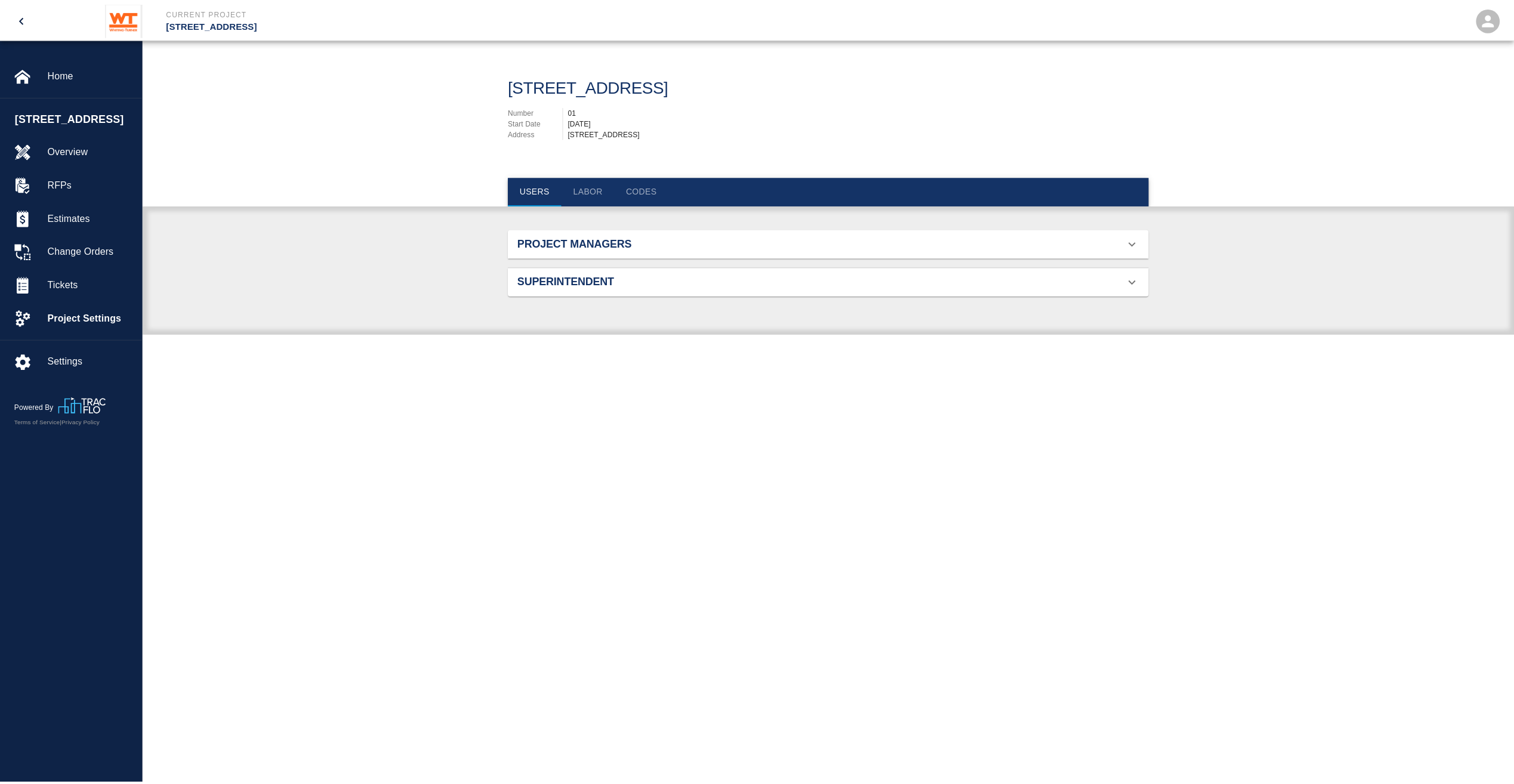
scroll to position [177, 616]
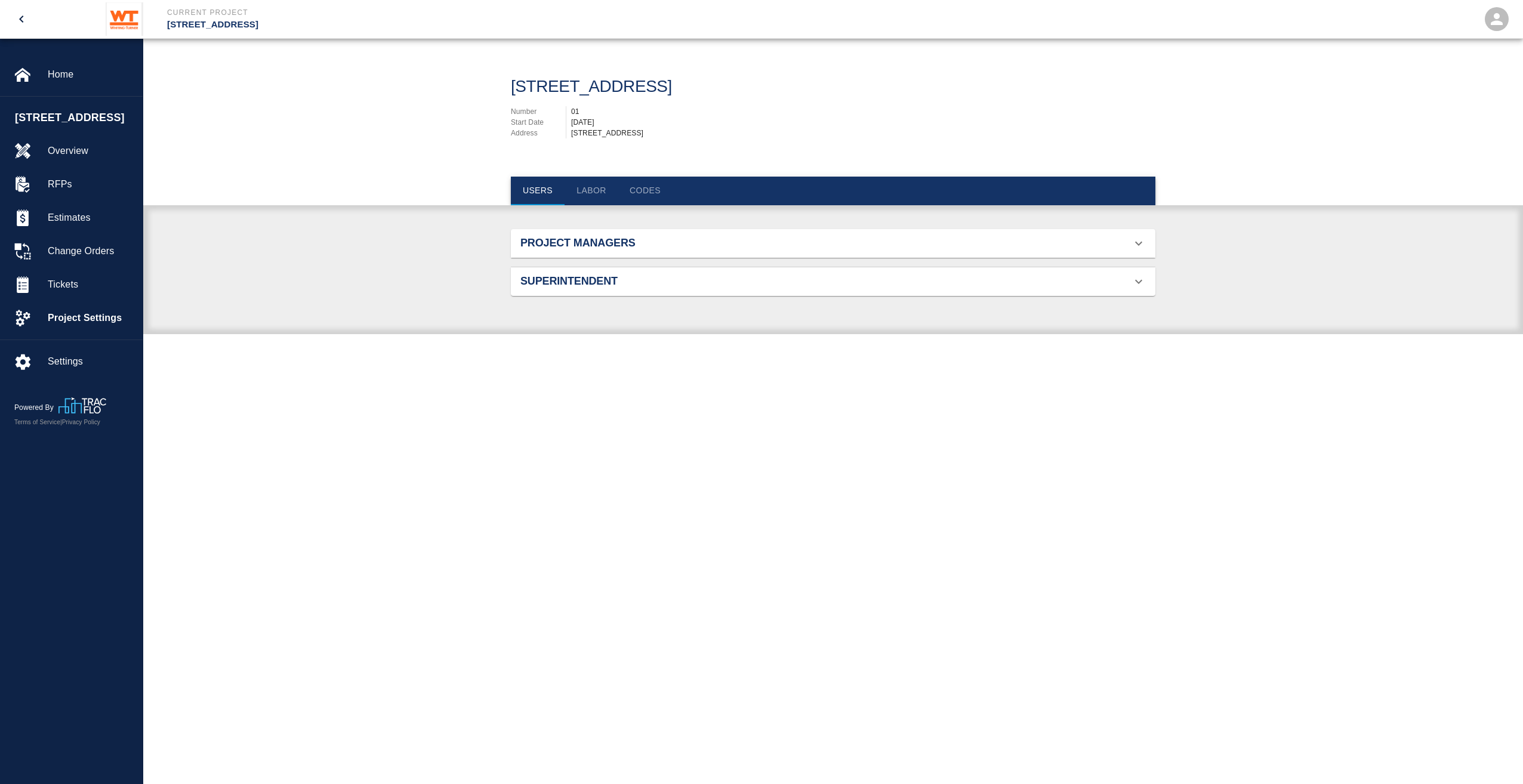
click at [546, 252] on div "Project Managers" at bounding box center [833, 243] width 645 height 29
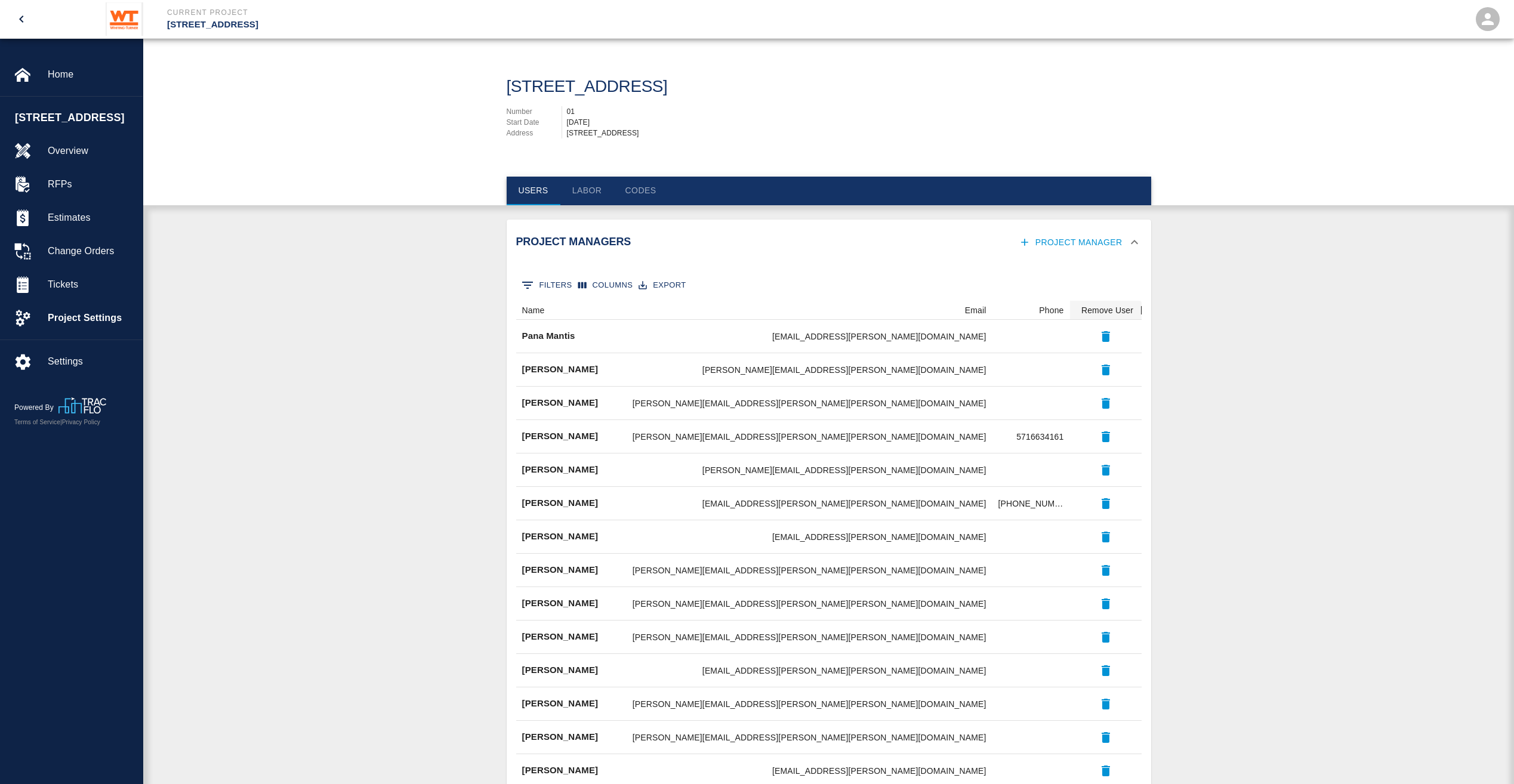
click at [546, 252] on div "Project Managers Project Manager" at bounding box center [821, 242] width 611 height 22
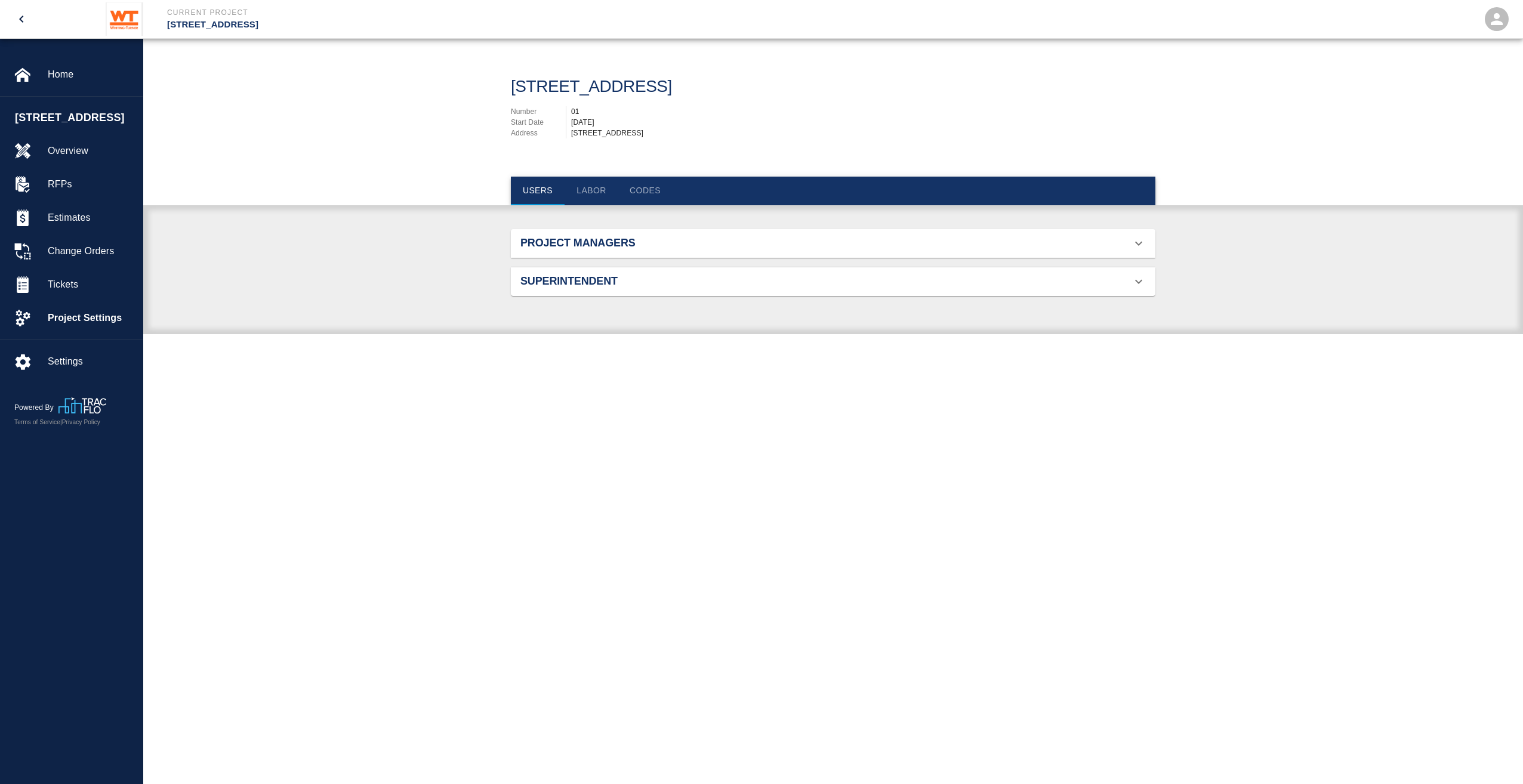
click at [568, 289] on div "Superintendent" at bounding box center [833, 281] width 645 height 29
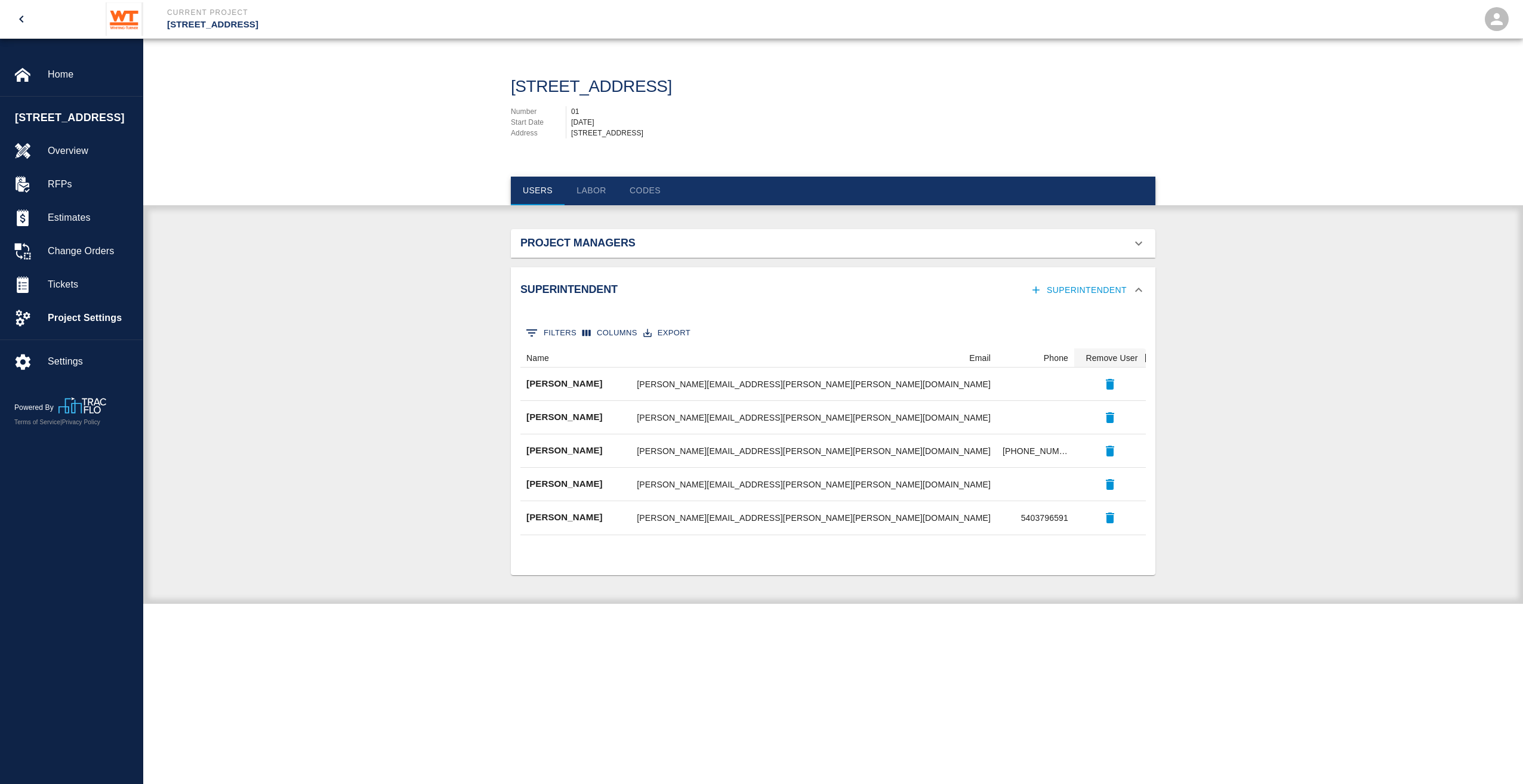
click at [568, 289] on h2 "Superintendent" at bounding box center [622, 290] width 204 height 13
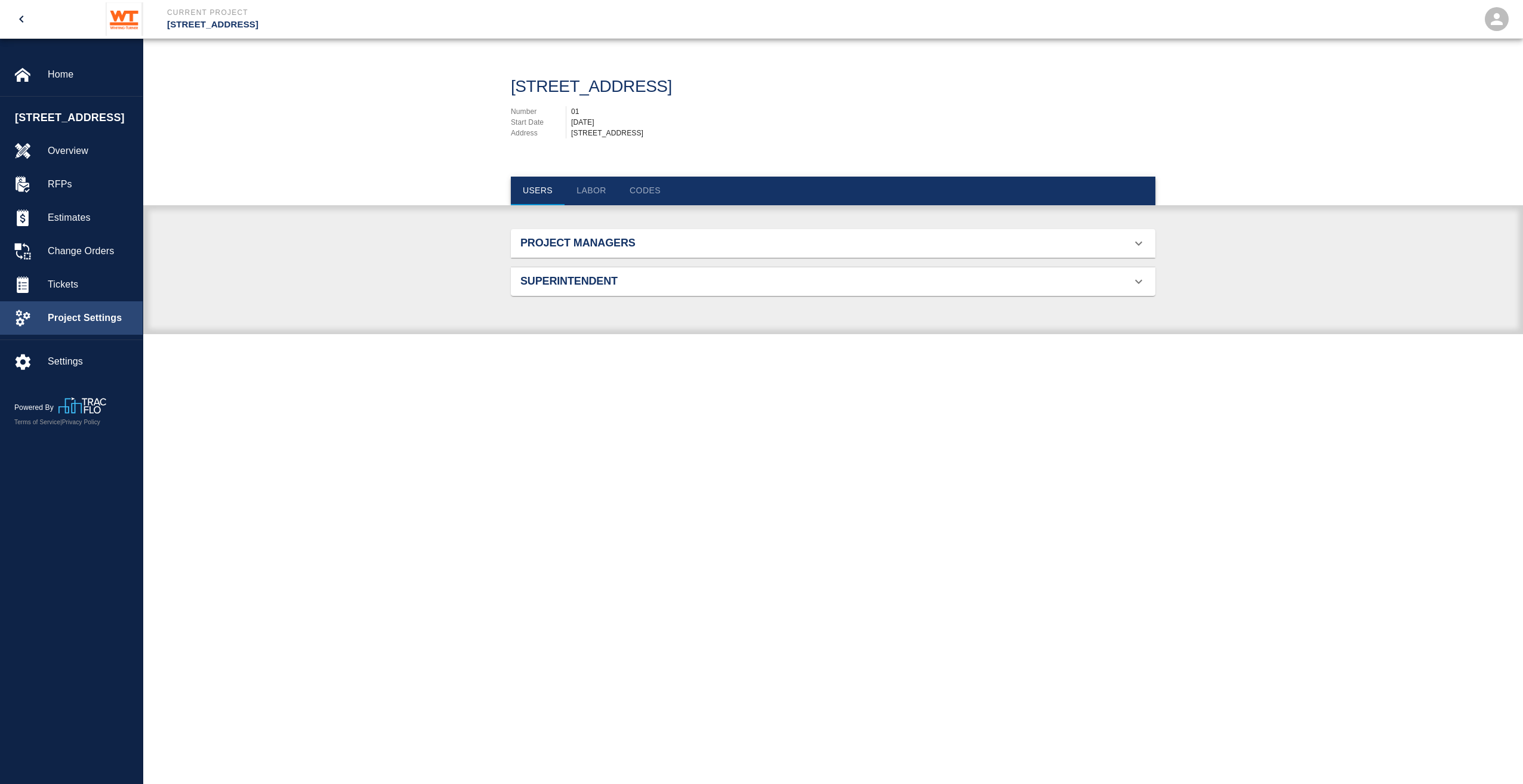
click at [51, 325] on span "Project Settings" at bounding box center [90, 318] width 86 height 14
click at [53, 292] on span "Tickets" at bounding box center [90, 284] width 86 height 14
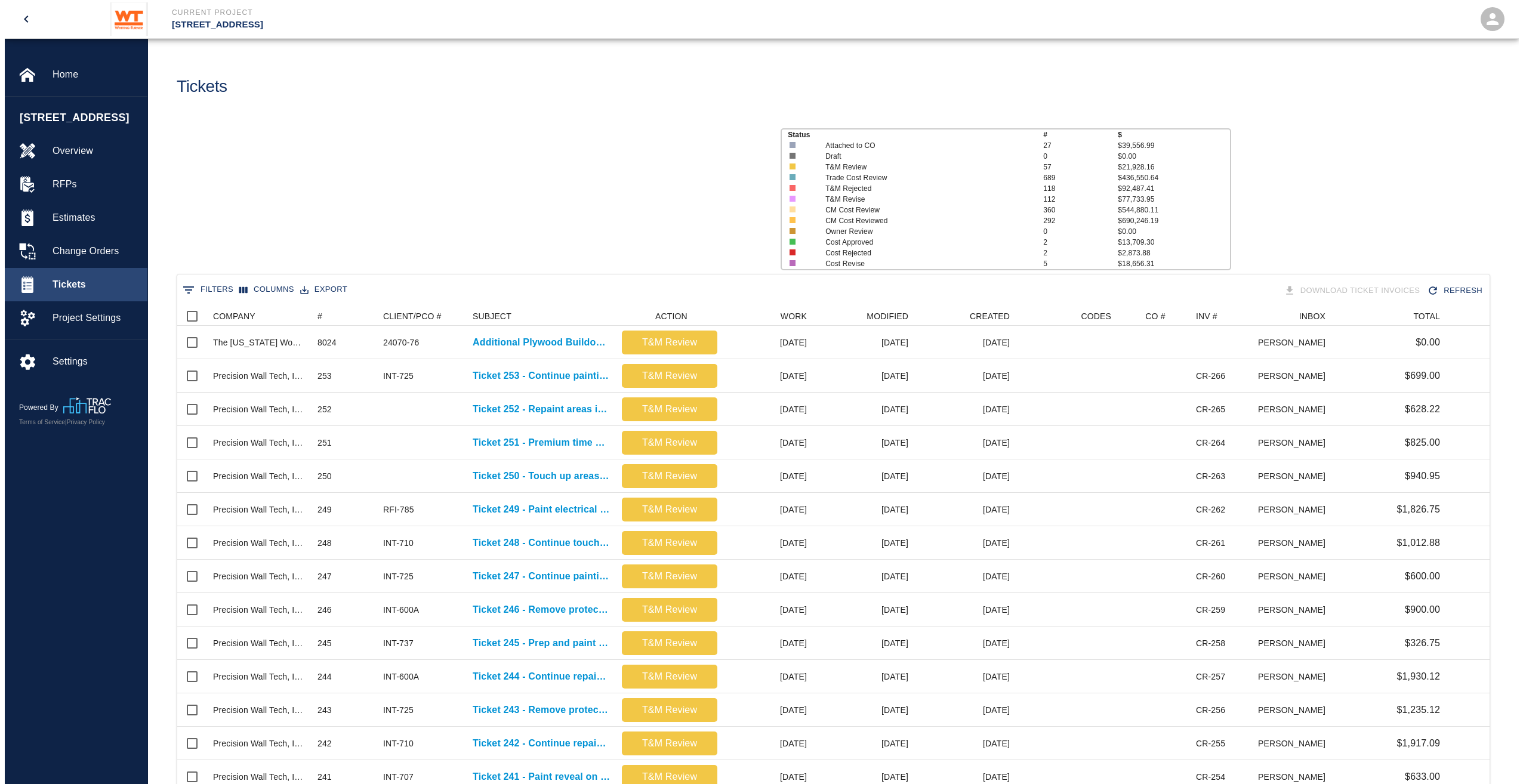
scroll to position [687, 1304]
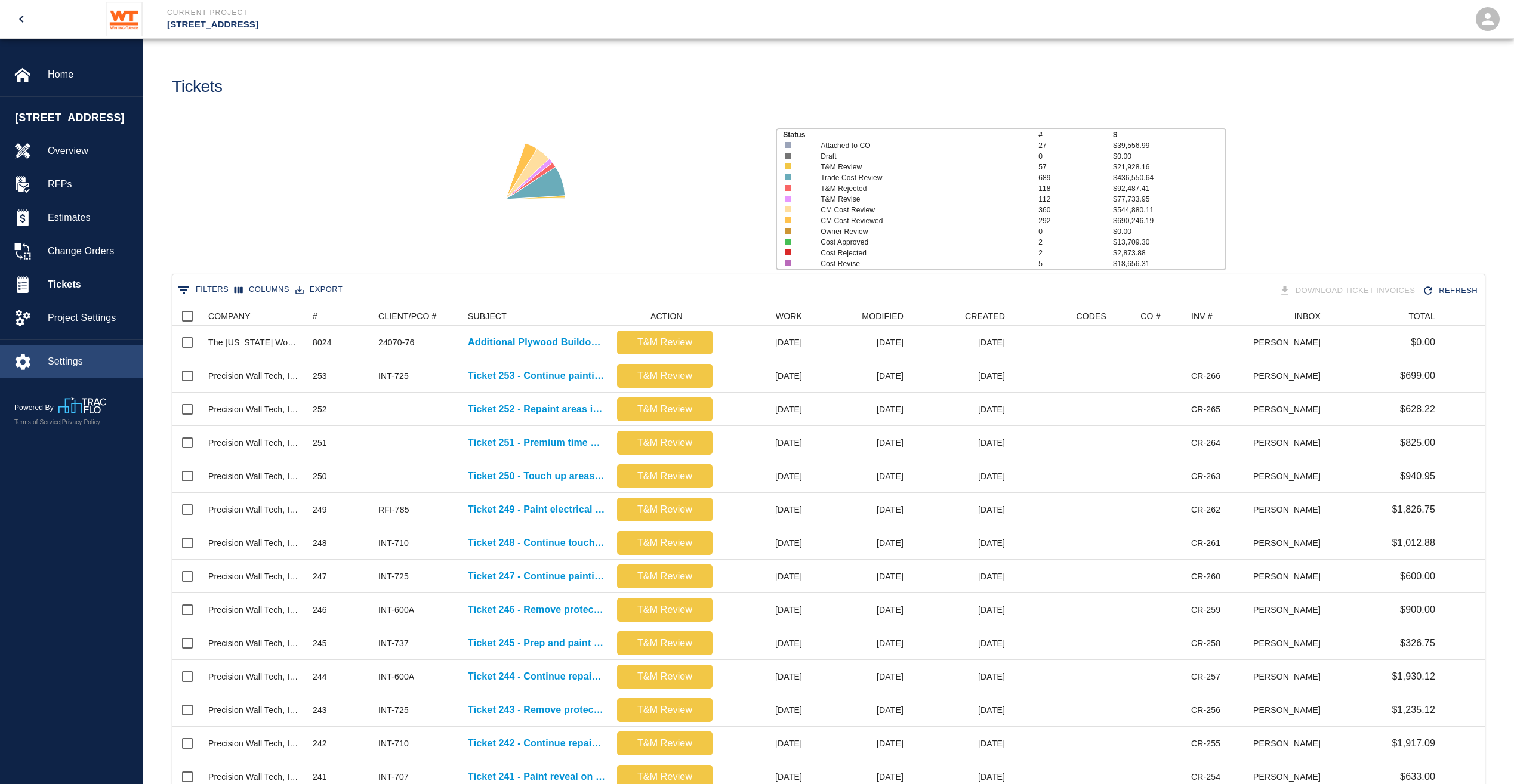
click at [69, 369] on span "Settings" at bounding box center [90, 361] width 85 height 14
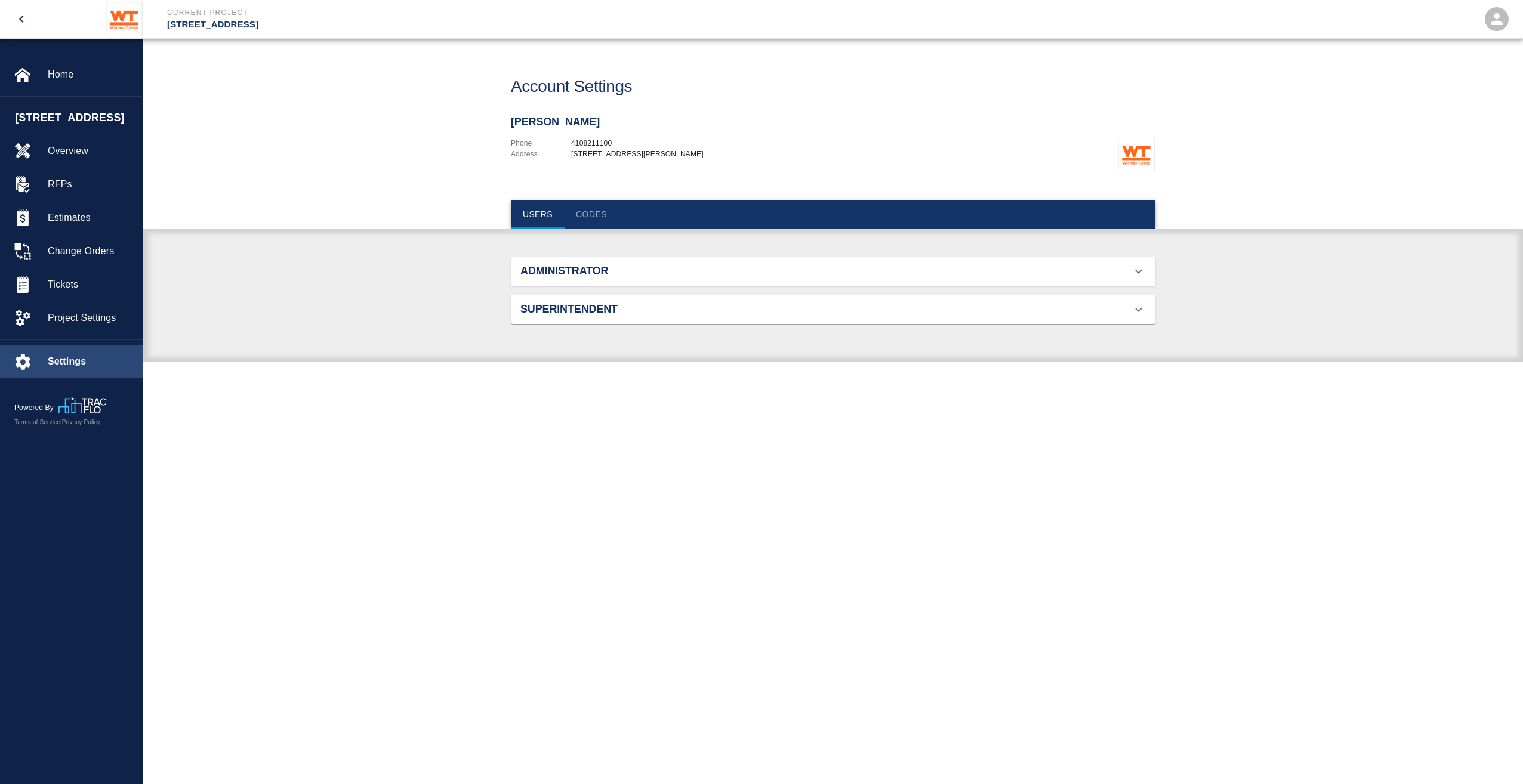
scroll to position [43, 617]
click at [71, 335] on div "Project Settings" at bounding box center [71, 318] width 143 height 33
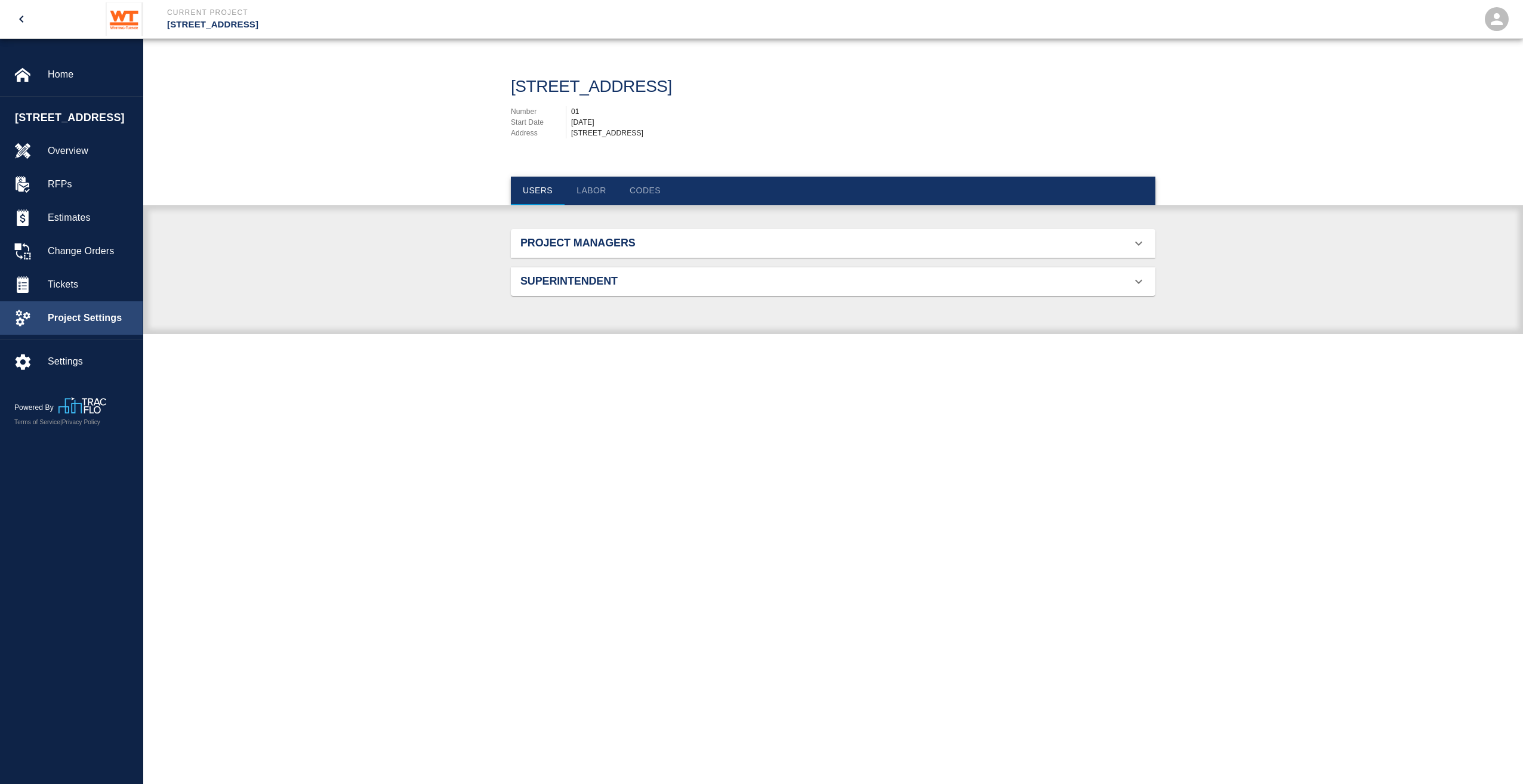
scroll to position [77, 617]
click at [75, 301] on div "Tickets" at bounding box center [71, 284] width 143 height 33
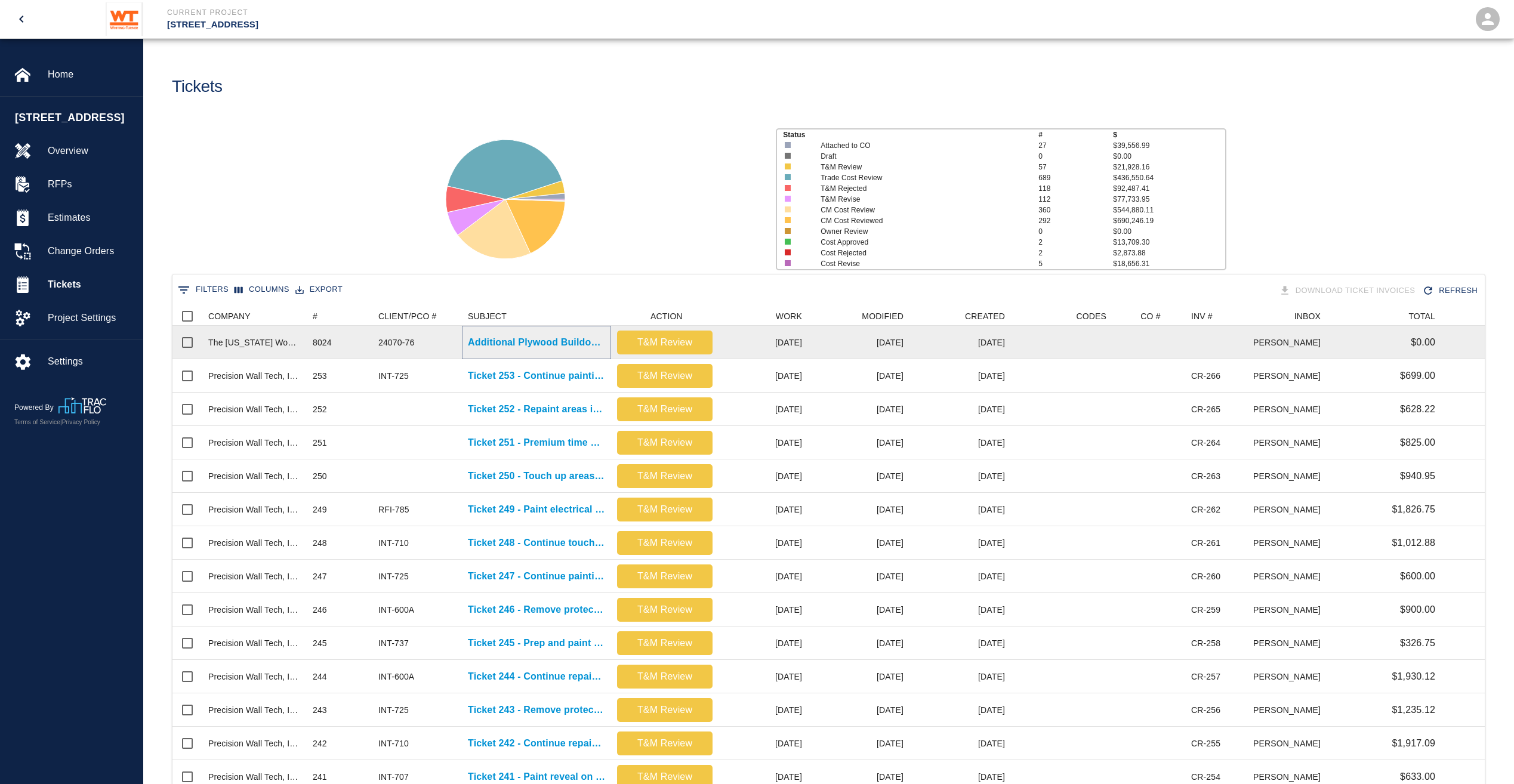
click at [499, 340] on p "Additional Plywood Buildout @ Column L13" at bounding box center [537, 342] width 138 height 14
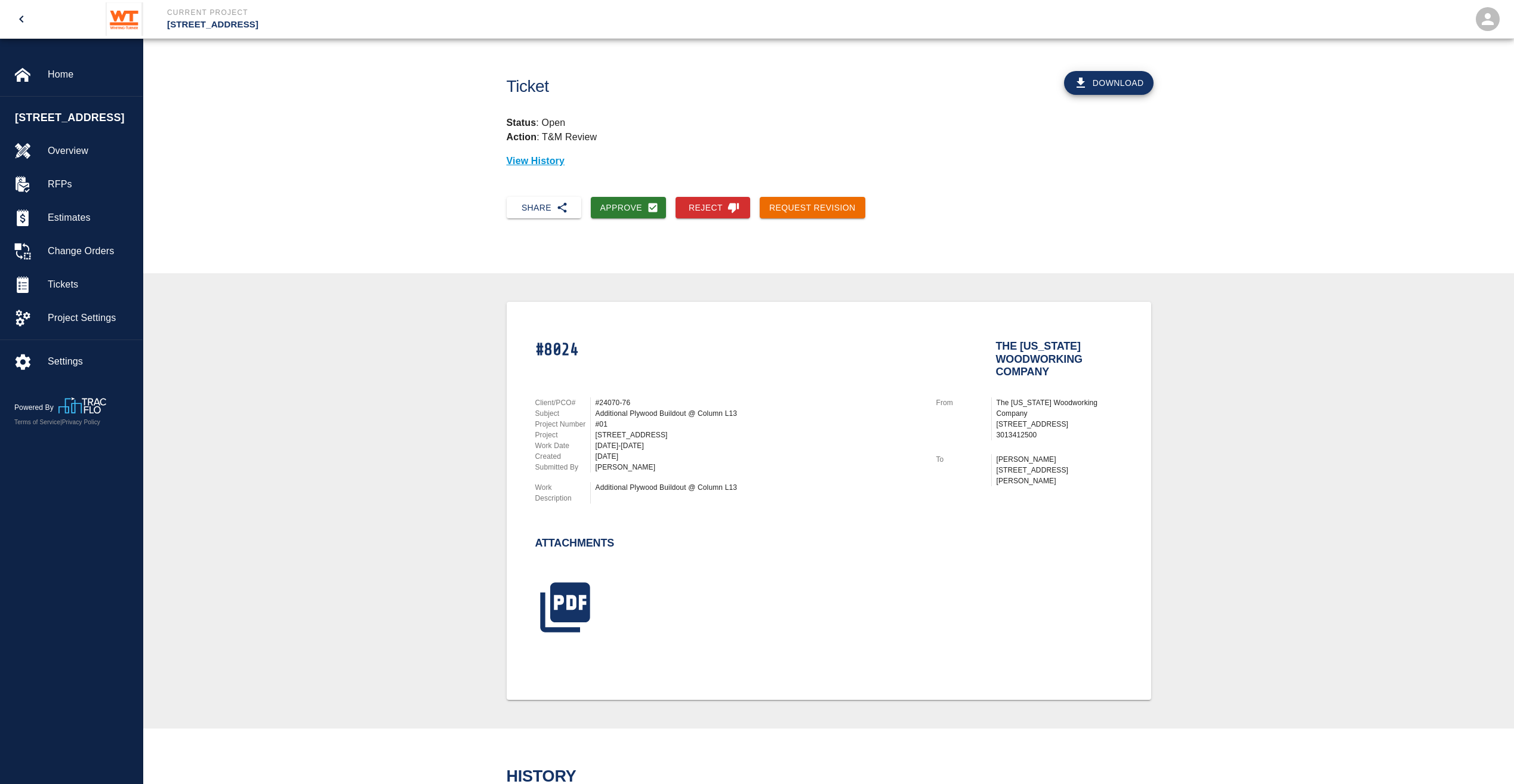
click at [1008, 352] on h2 "The [US_STATE] Woodworking Company" at bounding box center [1059, 357] width 126 height 33
click at [539, 155] on p "View History" at bounding box center [829, 161] width 644 height 14
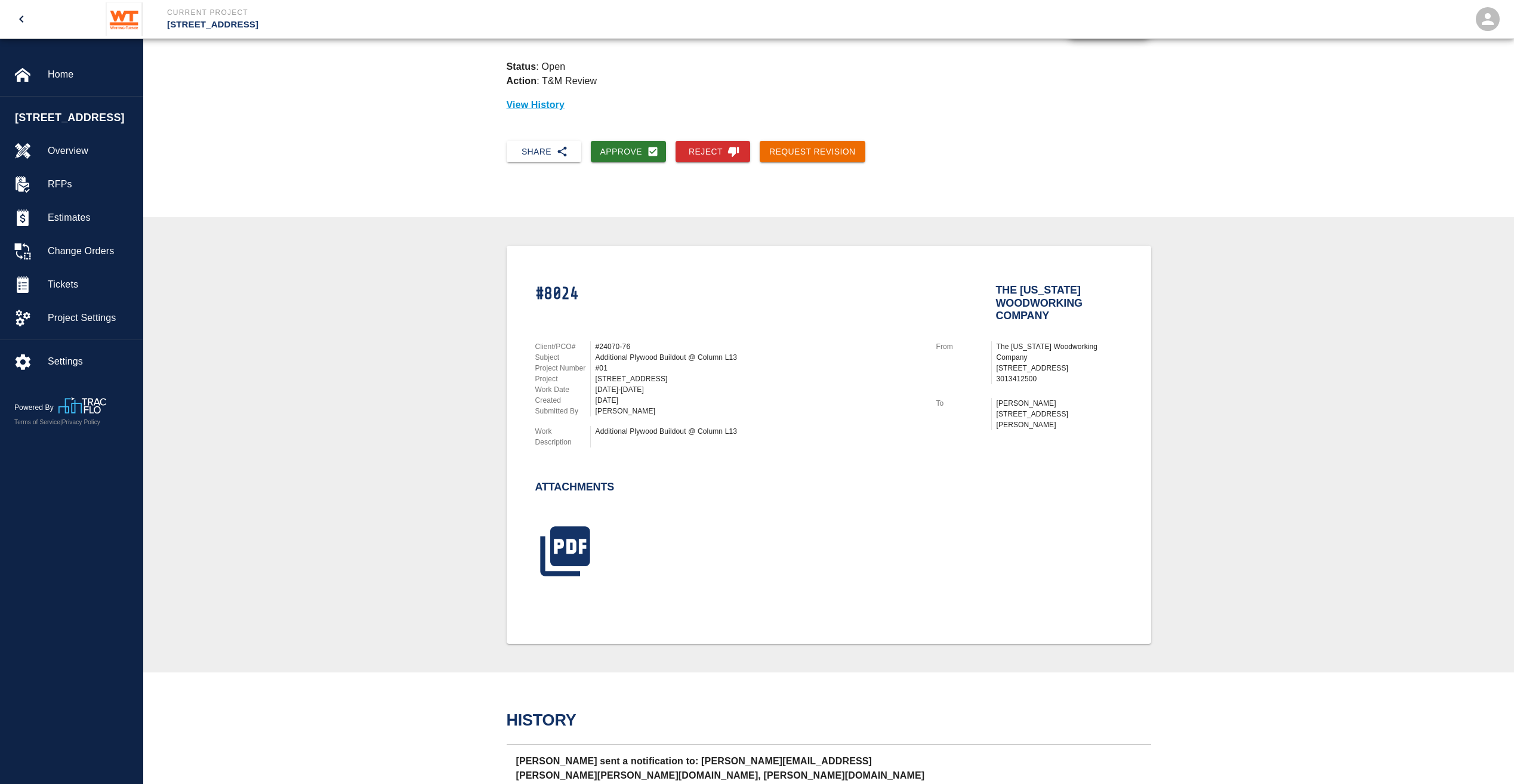
click at [1032, 311] on h2 "The [US_STATE] Woodworking Company" at bounding box center [1059, 301] width 126 height 33
click at [1032, 308] on h2 "The [US_STATE] Woodworking Company" at bounding box center [1059, 301] width 126 height 33
click at [89, 158] on span "Overview" at bounding box center [90, 150] width 85 height 14
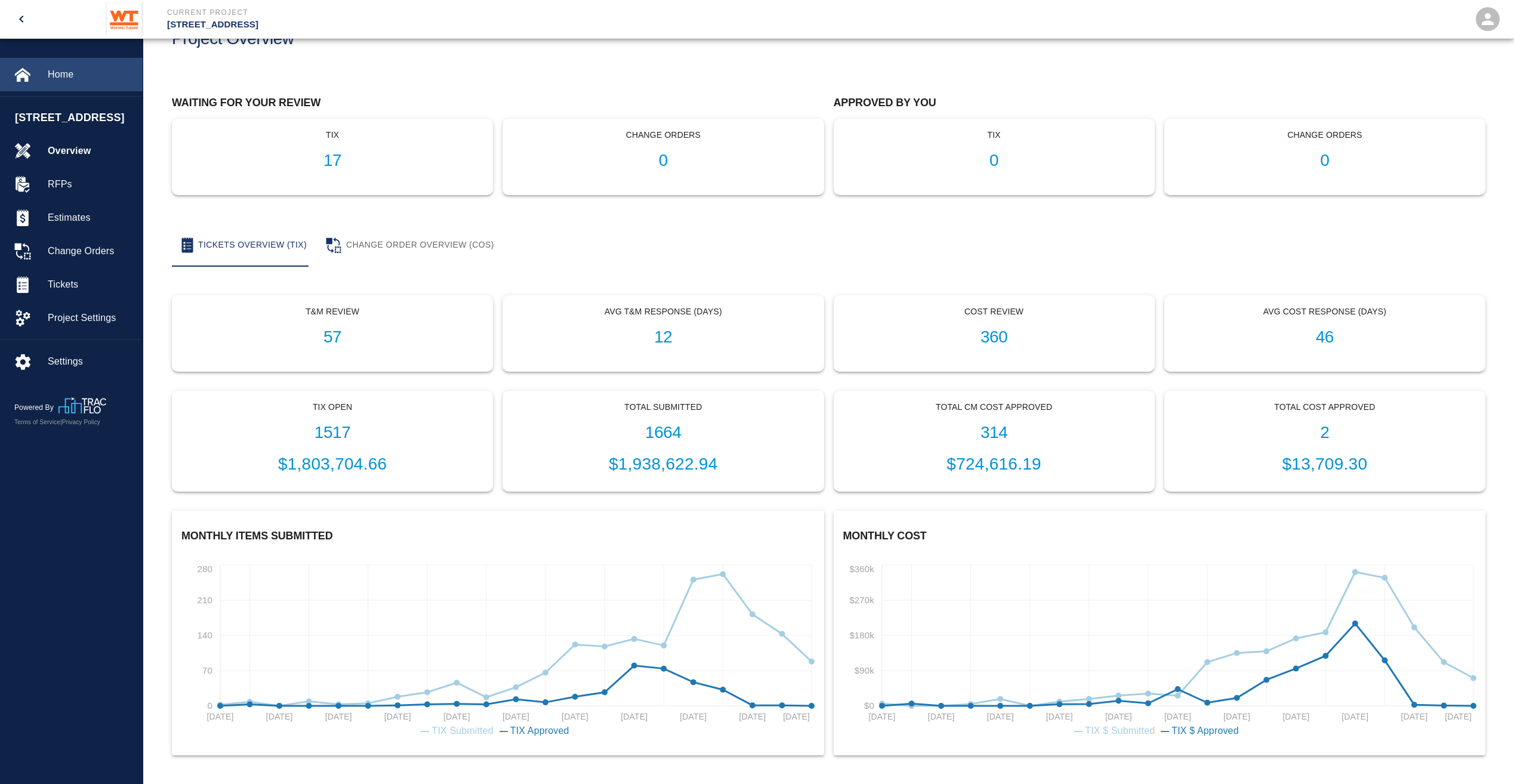
click at [99, 78] on span "Home" at bounding box center [90, 74] width 85 height 14
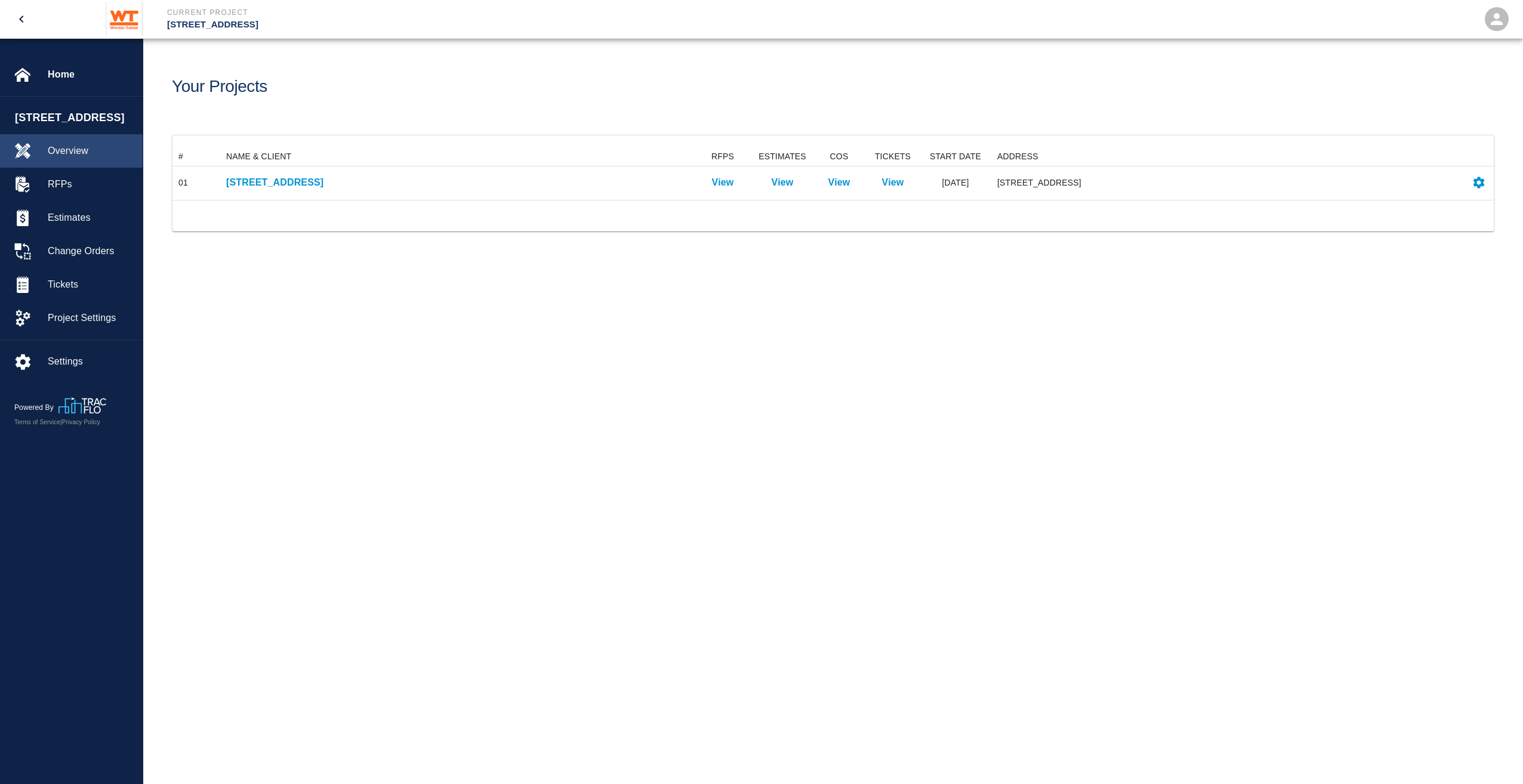
click at [74, 158] on span "Overview" at bounding box center [90, 150] width 86 height 14
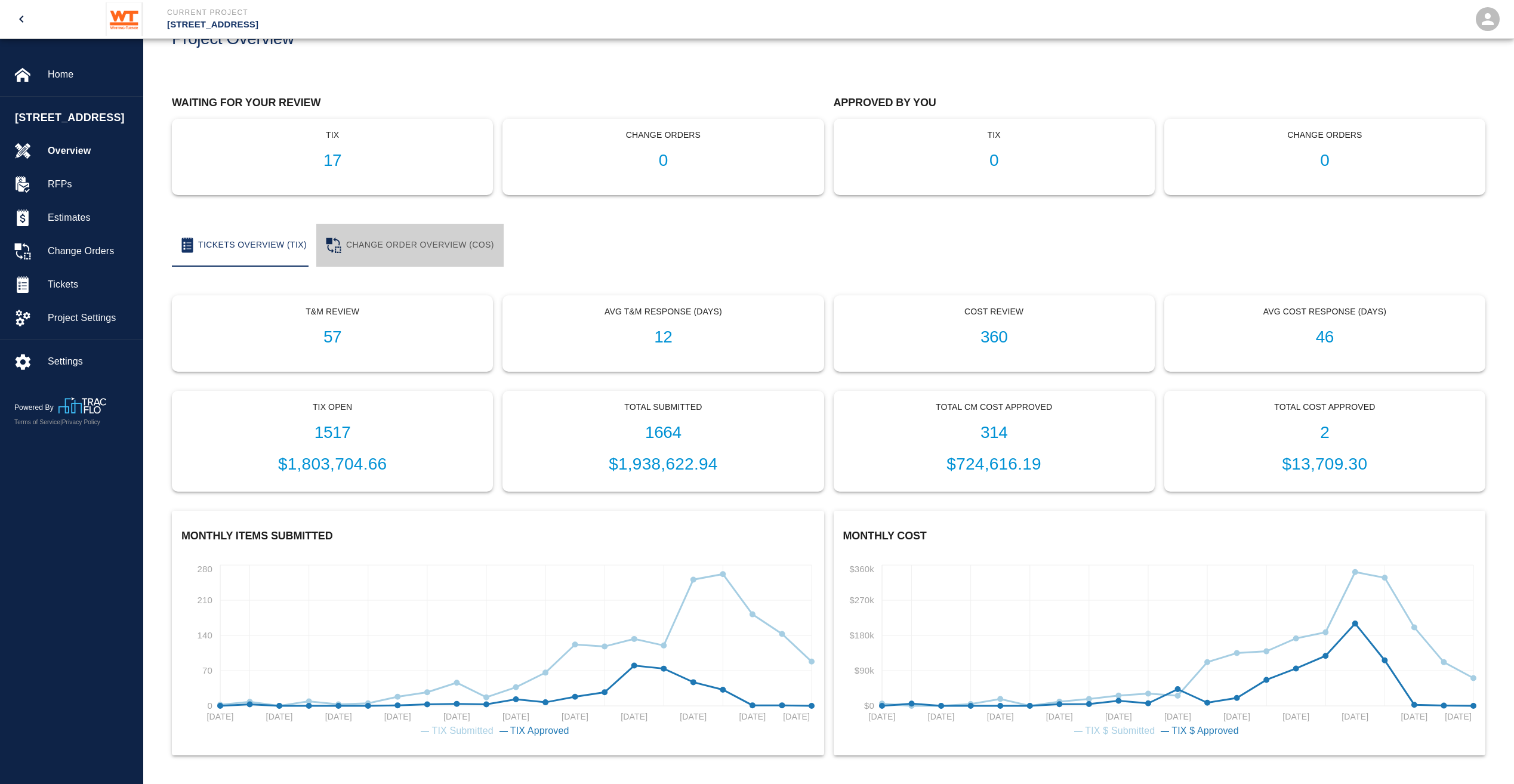
click at [417, 244] on button "Change Order Overview (COS)" at bounding box center [410, 245] width 188 height 43
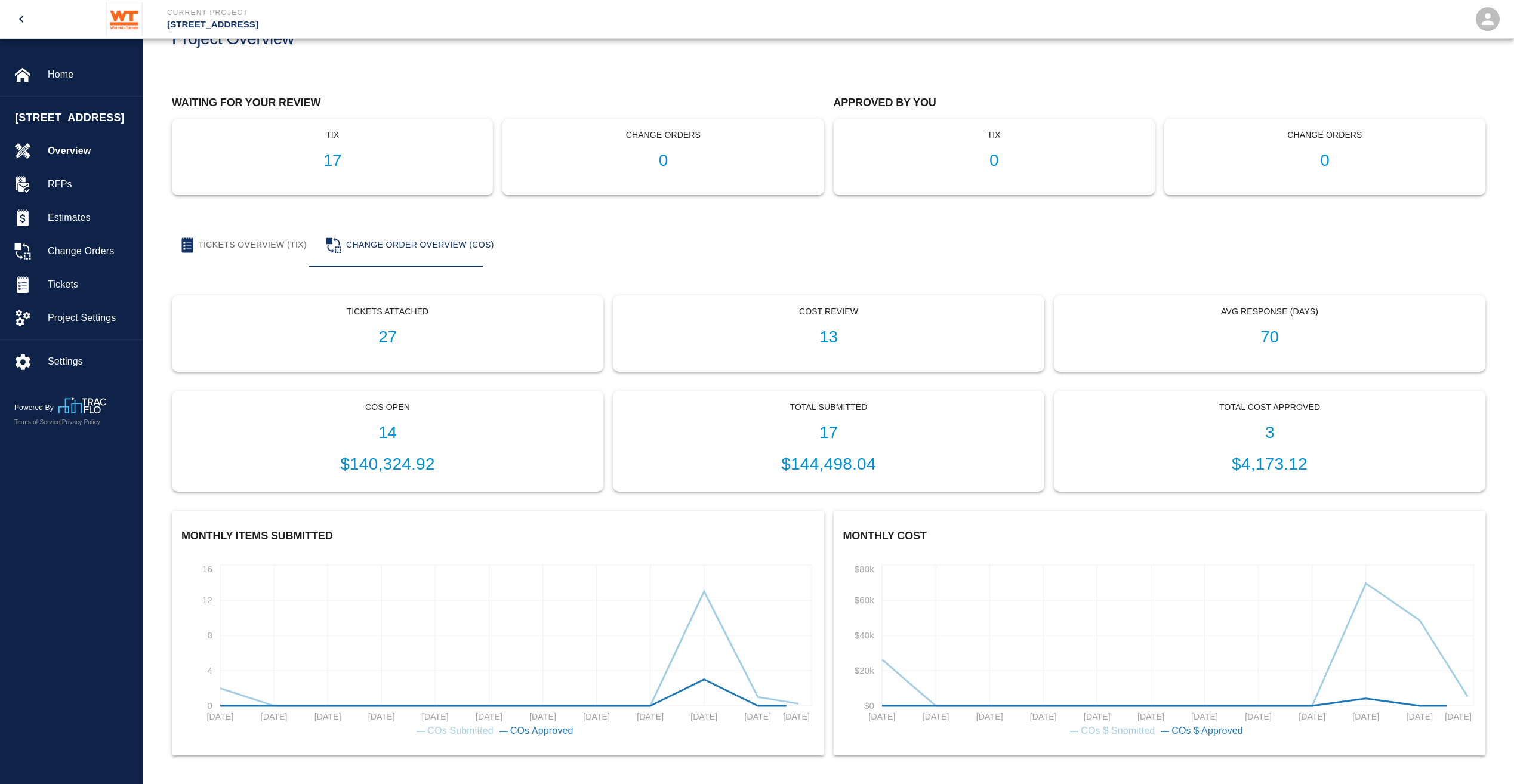
click at [252, 244] on button "Tickets Overview (TIX)" at bounding box center [244, 245] width 144 height 43
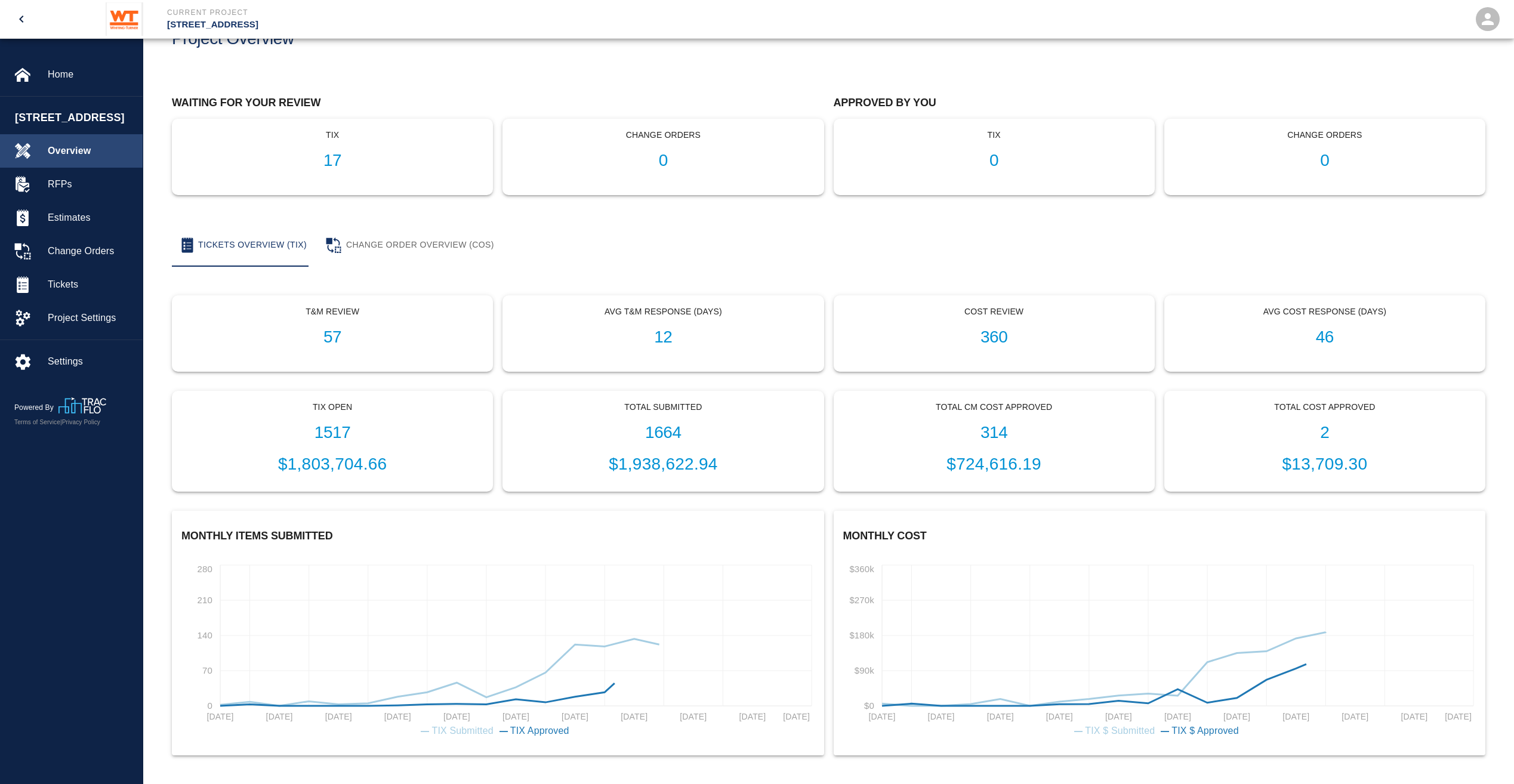
click at [98, 158] on span "Overview" at bounding box center [90, 150] width 85 height 14
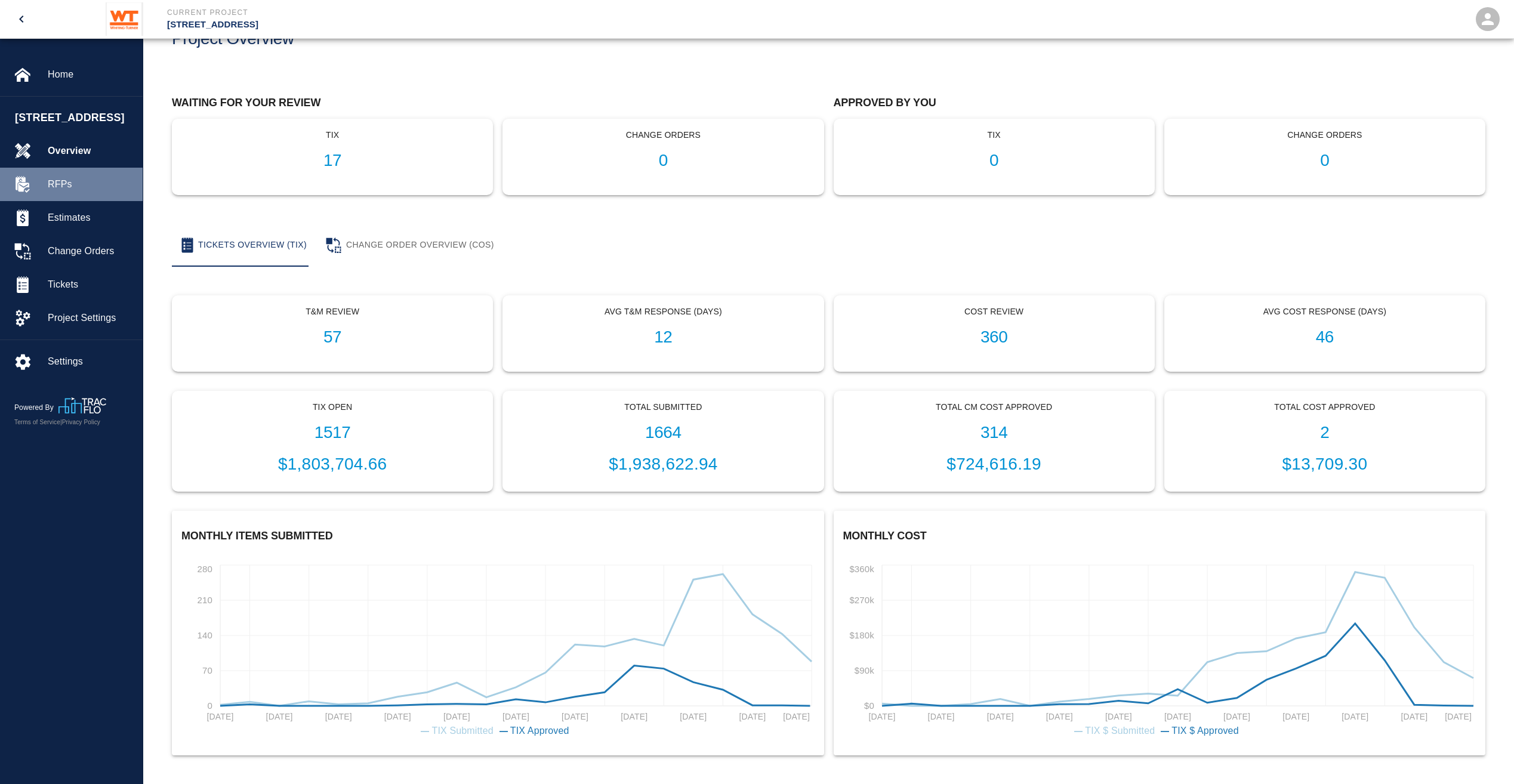
click at [93, 191] on div "RFPs" at bounding box center [71, 184] width 143 height 33
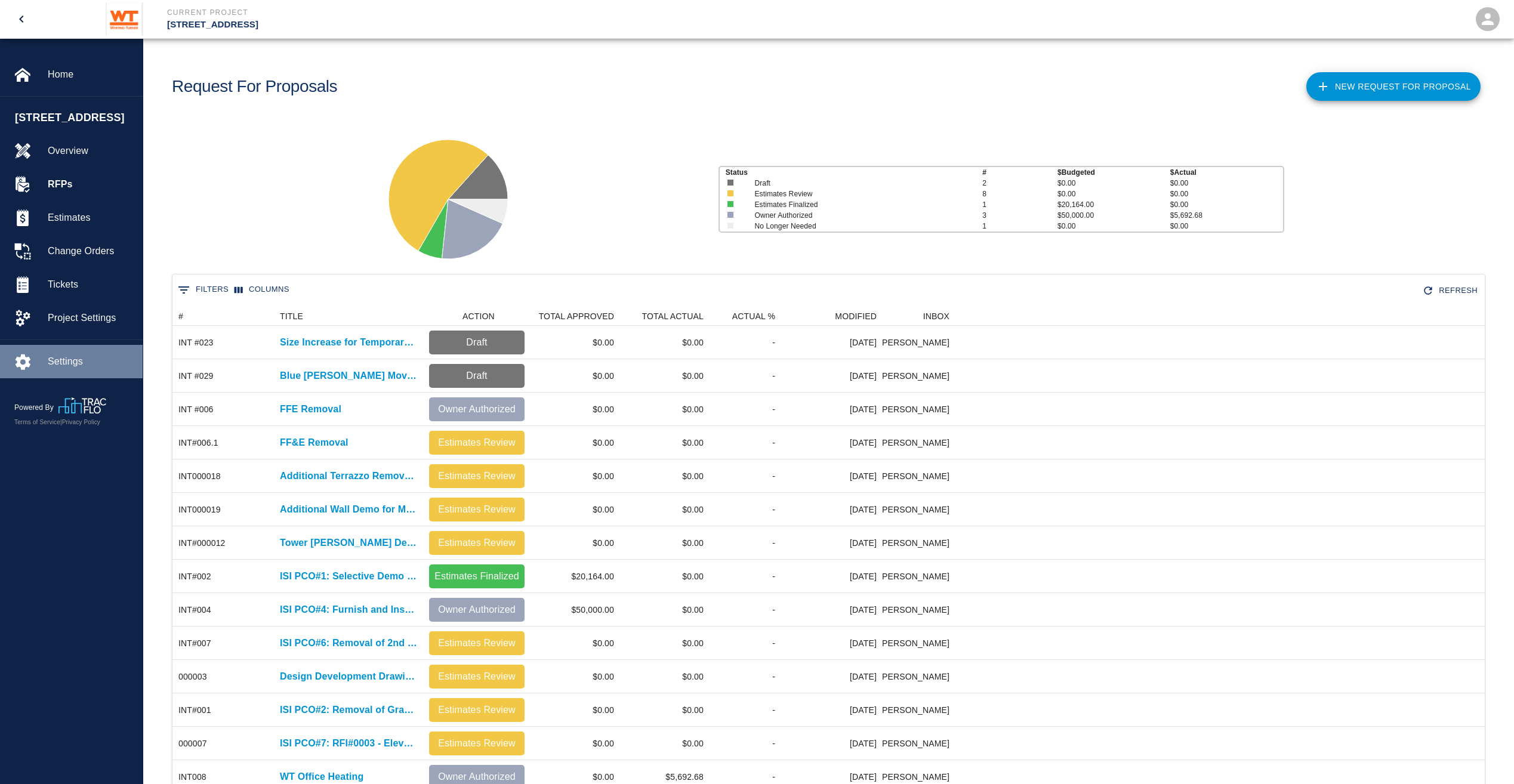
click at [86, 379] on div "Settings" at bounding box center [71, 362] width 143 height 33
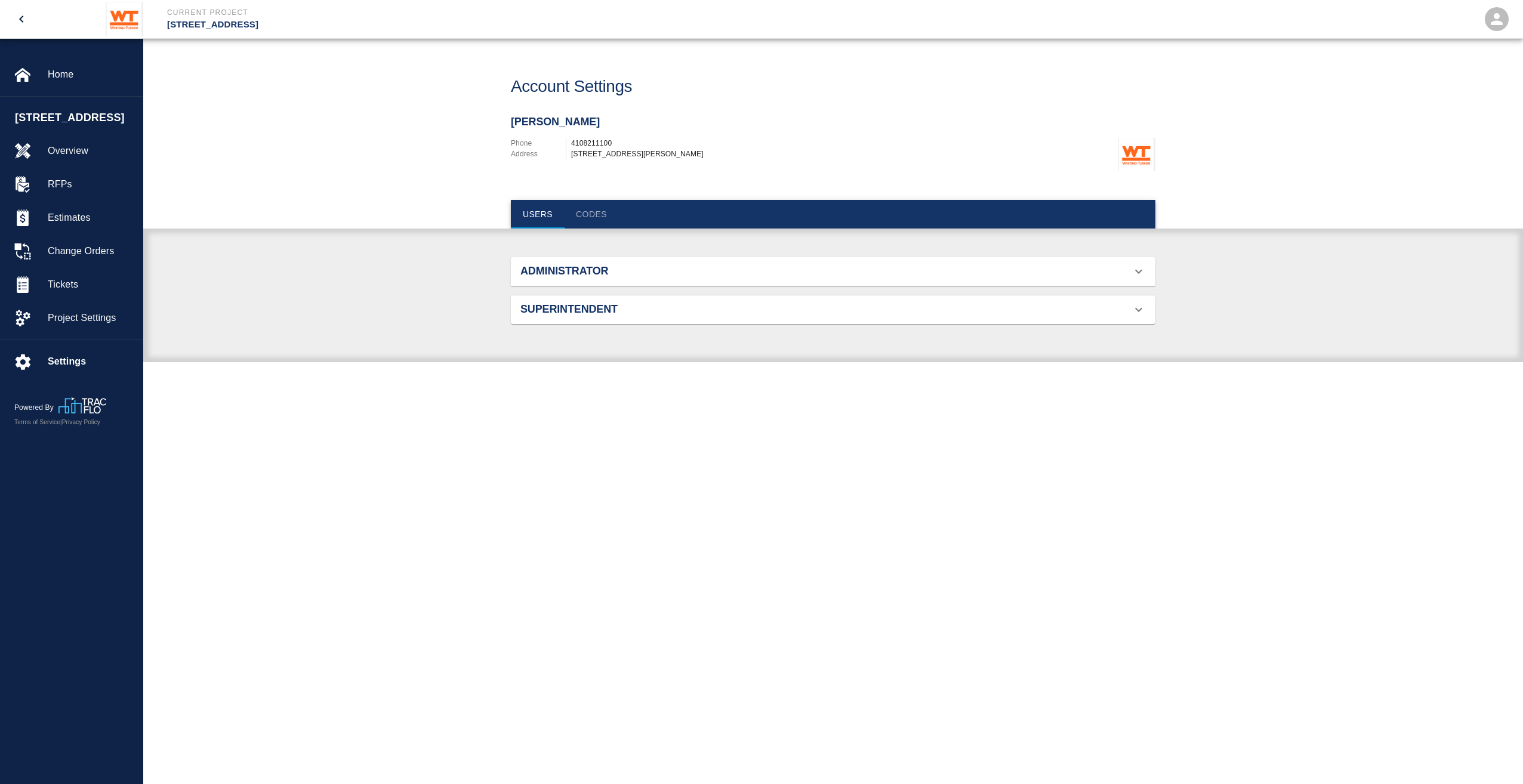
click at [576, 222] on button "Codes" at bounding box center [591, 214] width 53 height 29
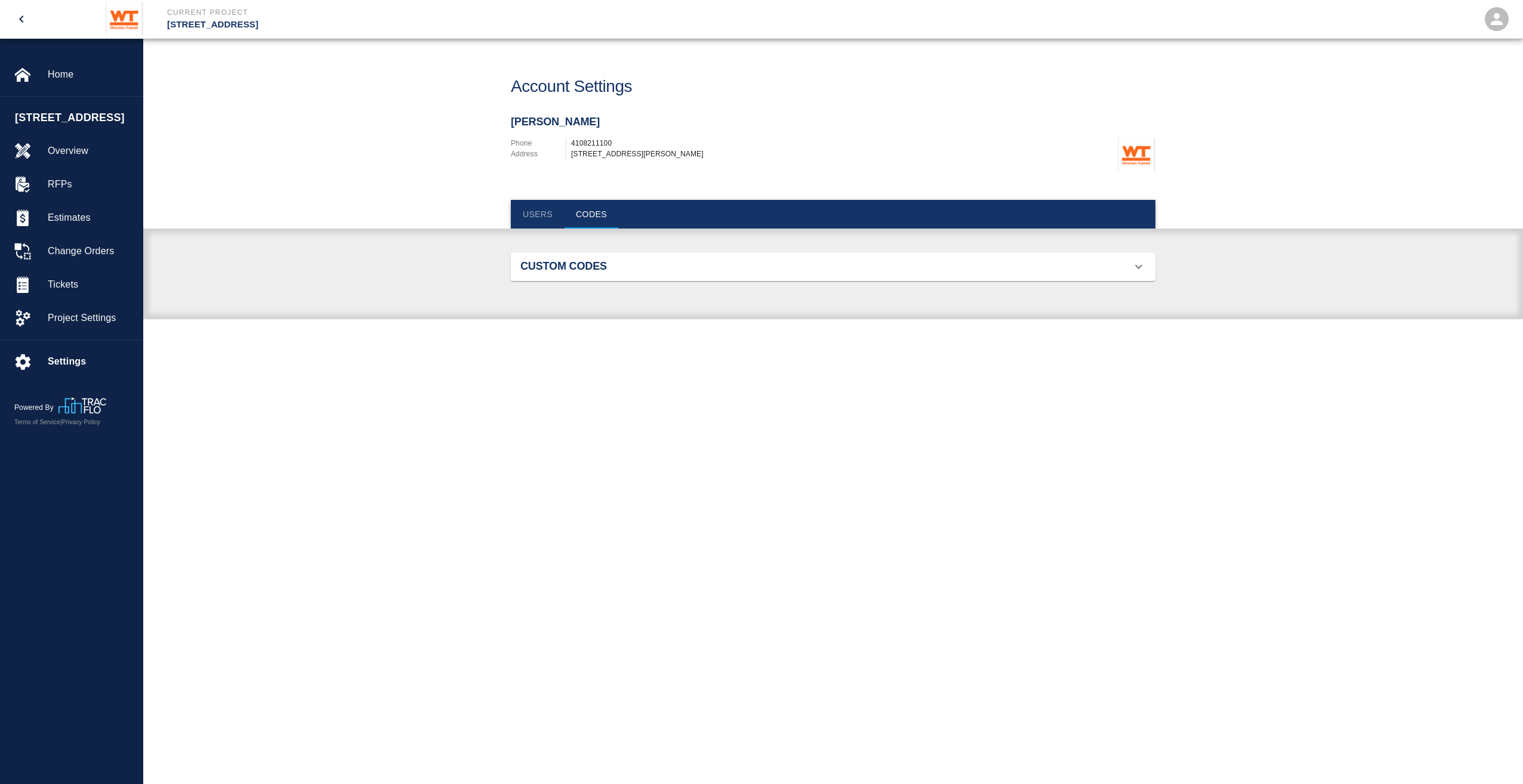
click at [575, 272] on h2 "Custom Codes" at bounding box center [622, 267] width 204 height 13
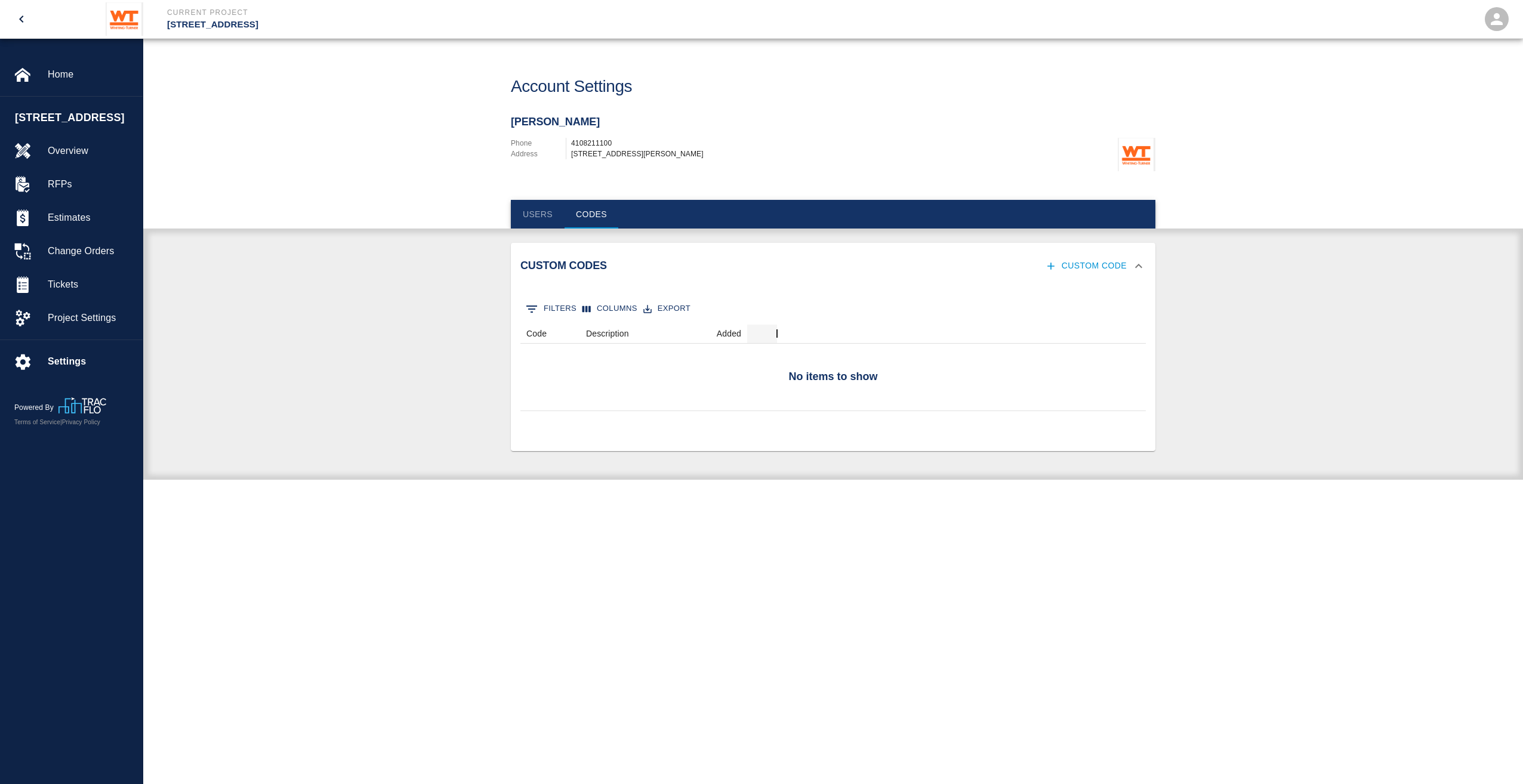
click at [575, 269] on h2 "Custom Codes" at bounding box center [622, 266] width 204 height 13
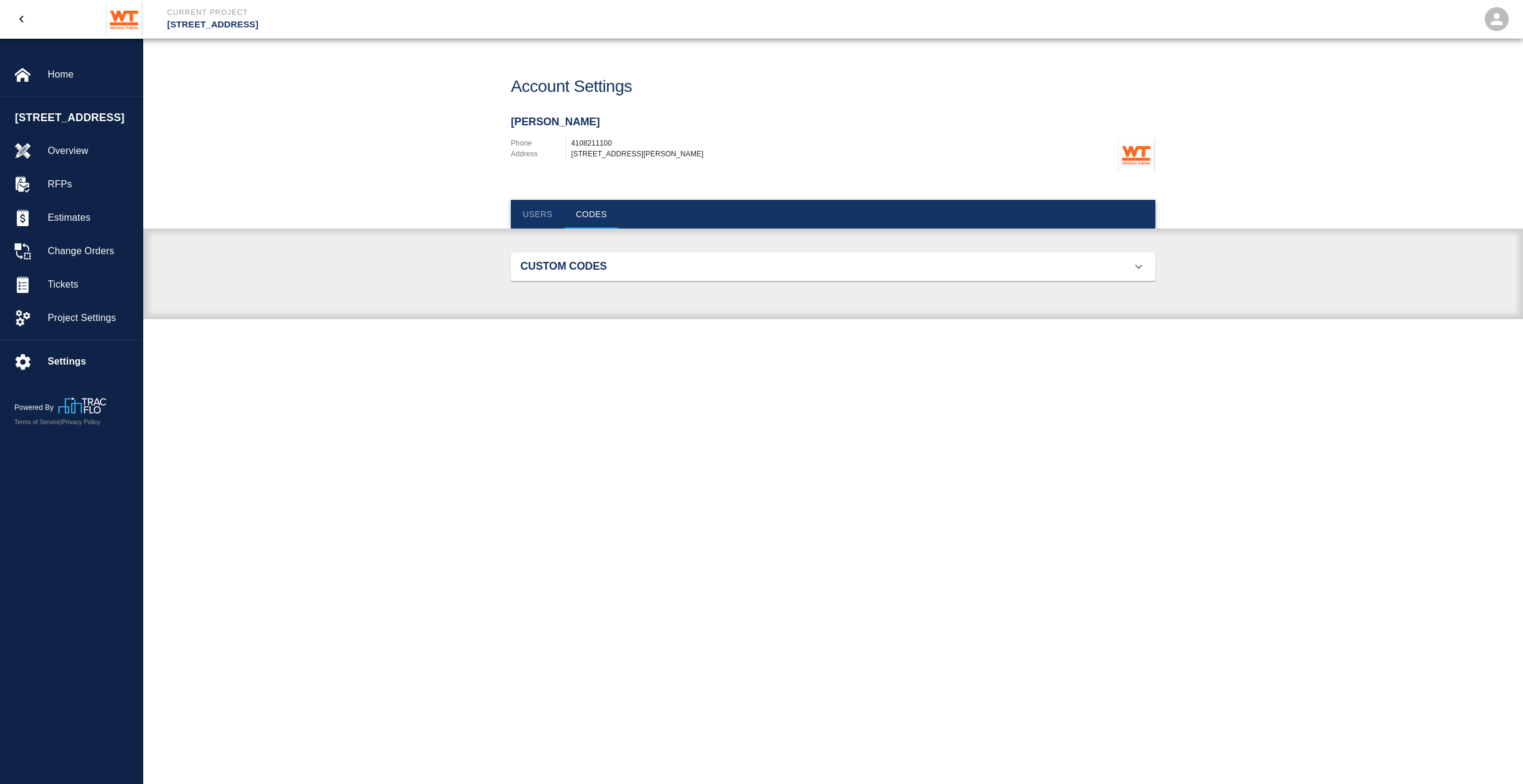
click at [554, 214] on button "Users" at bounding box center [538, 214] width 53 height 29
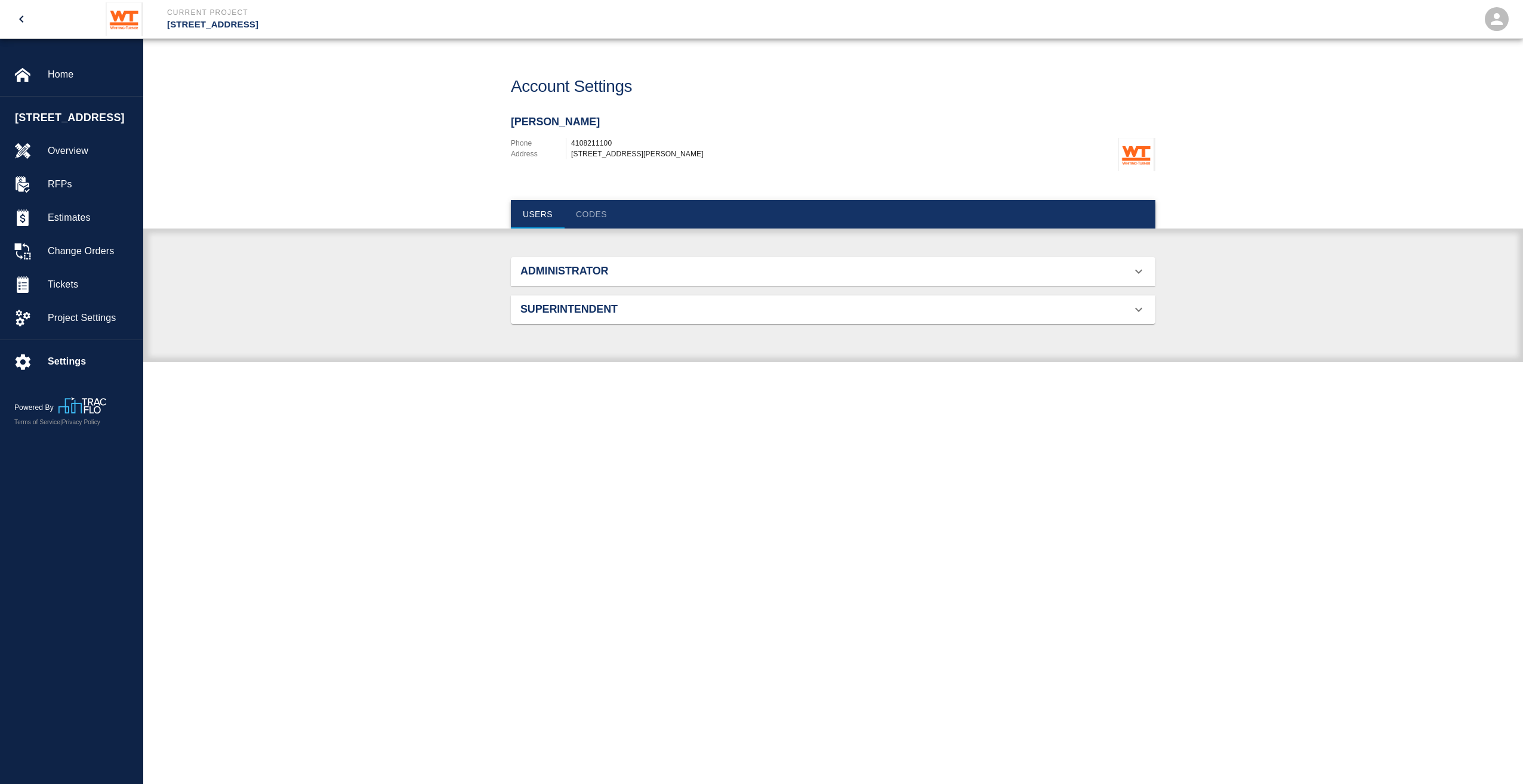
click at [569, 266] on h2 "Administrator" at bounding box center [622, 272] width 204 height 13
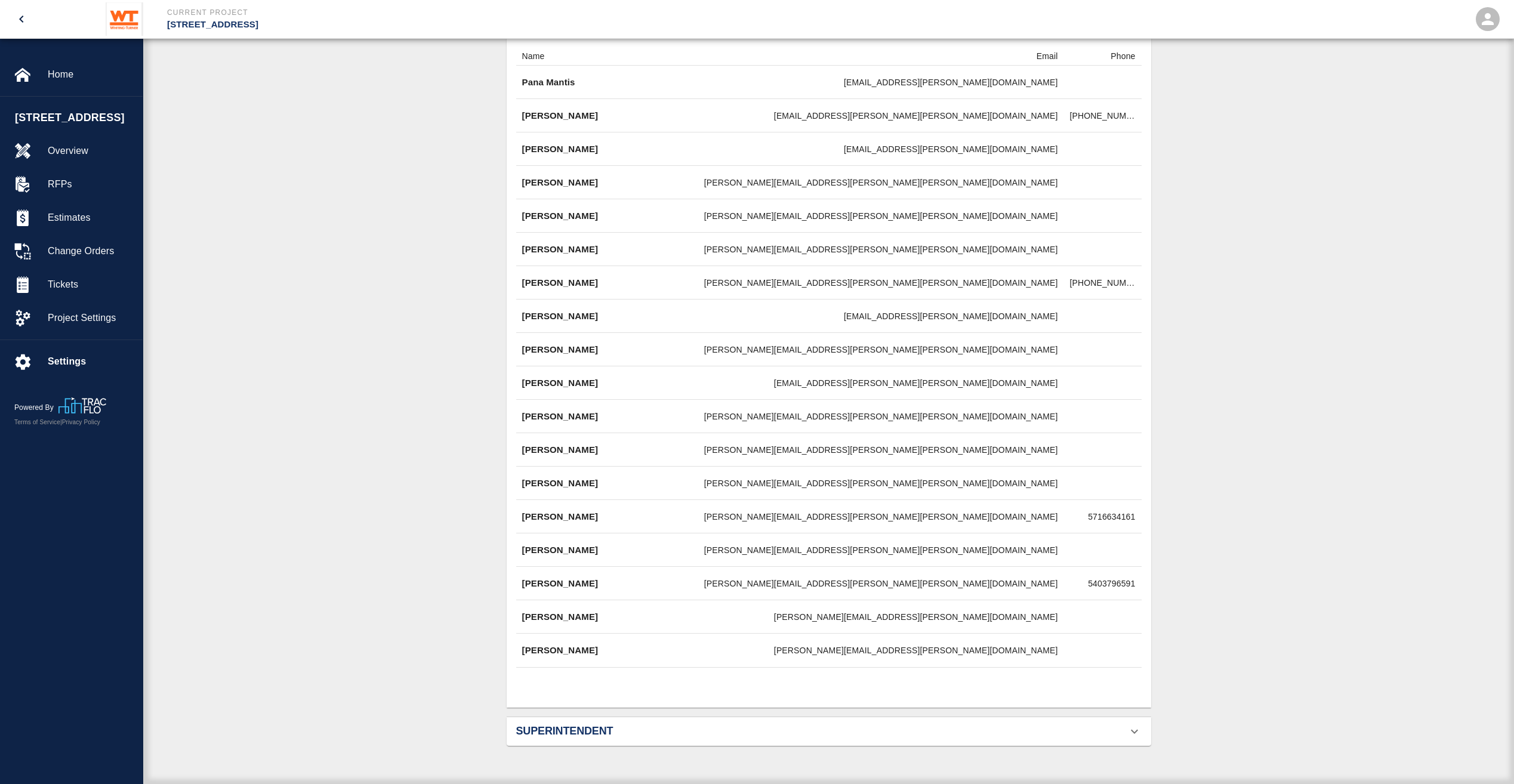
click at [600, 729] on h2 "Superintendent" at bounding box center [618, 732] width 204 height 13
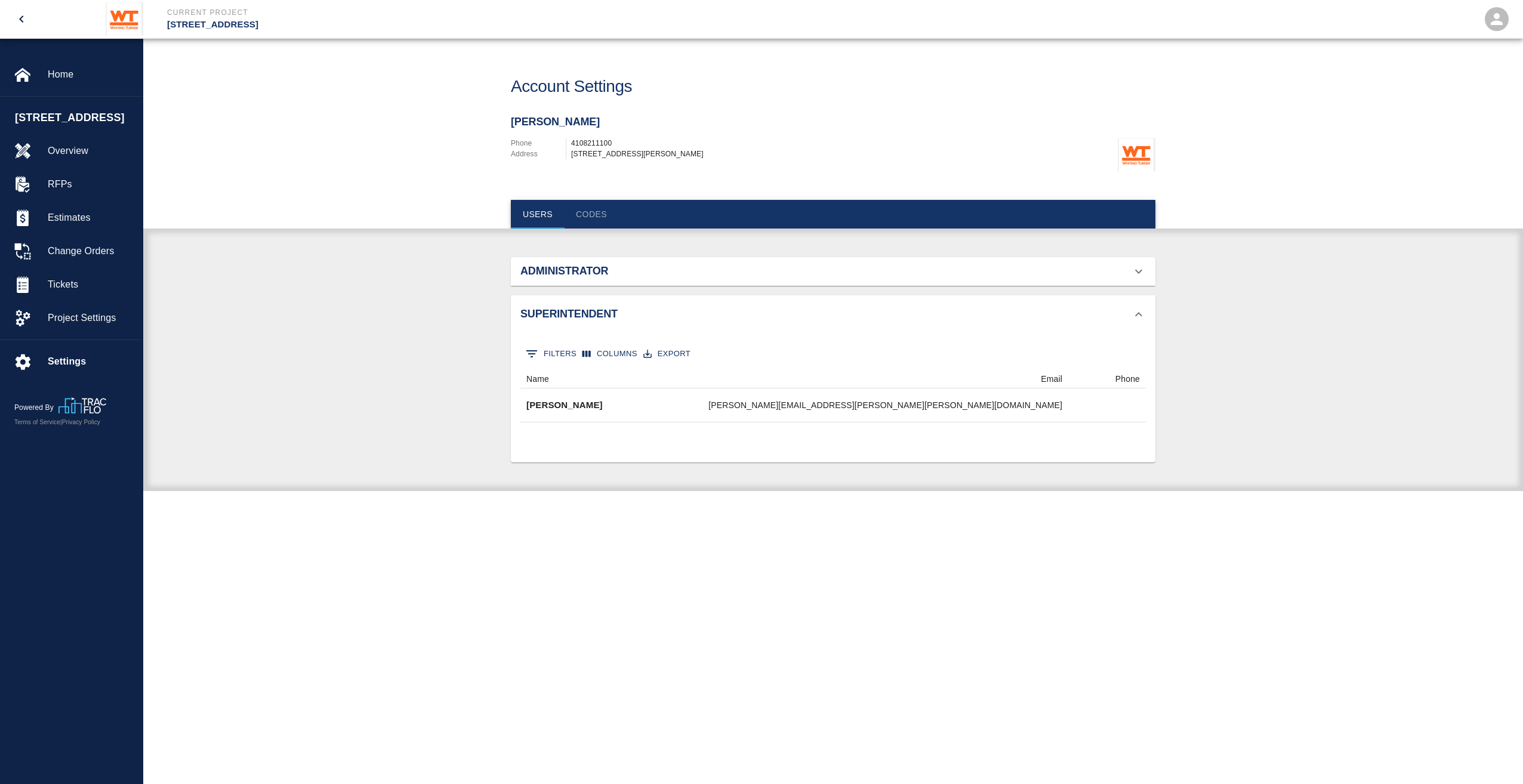
click at [586, 309] on h2 "Superintendent" at bounding box center [622, 315] width 204 height 13
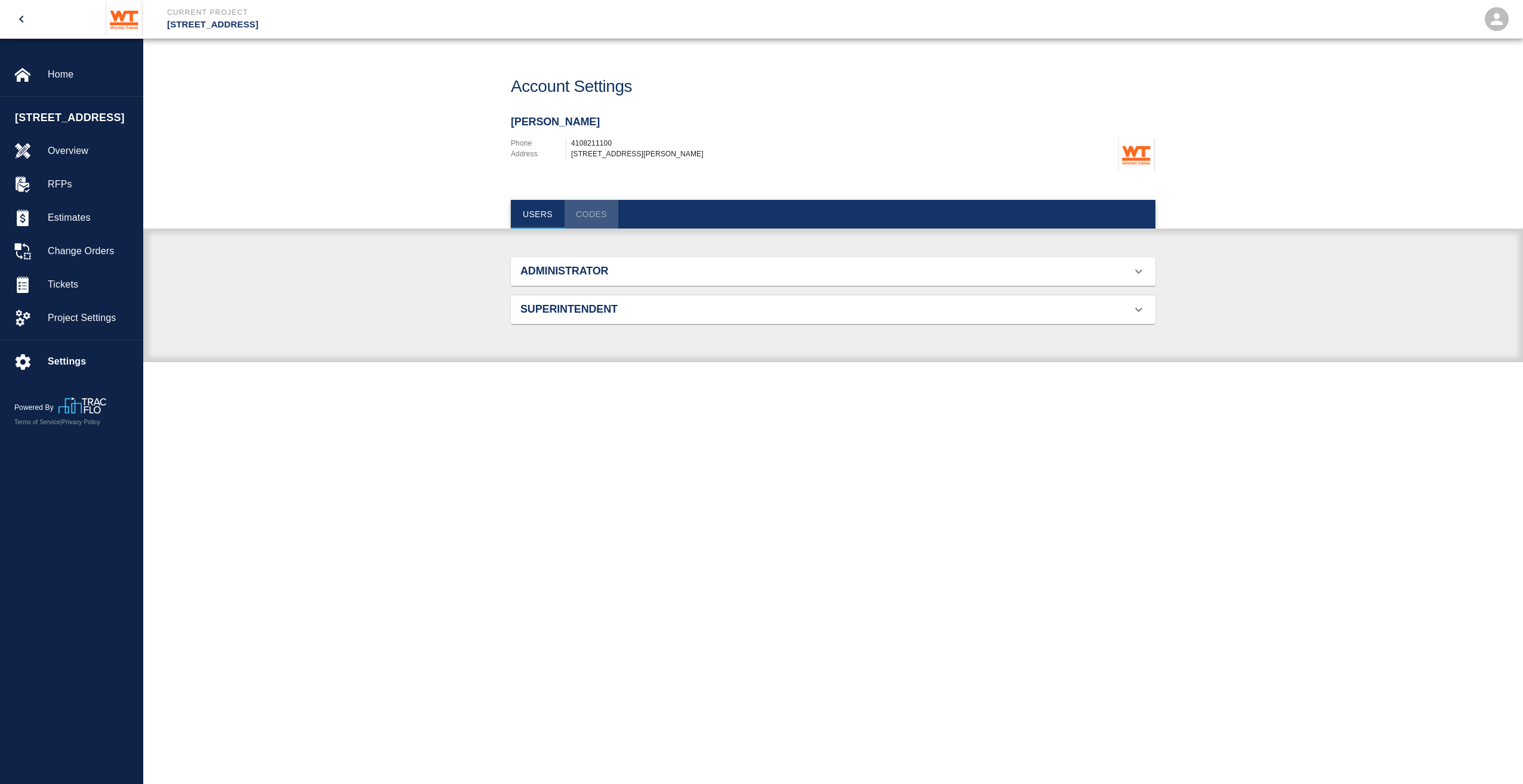
click at [578, 219] on button "Codes" at bounding box center [591, 214] width 53 height 29
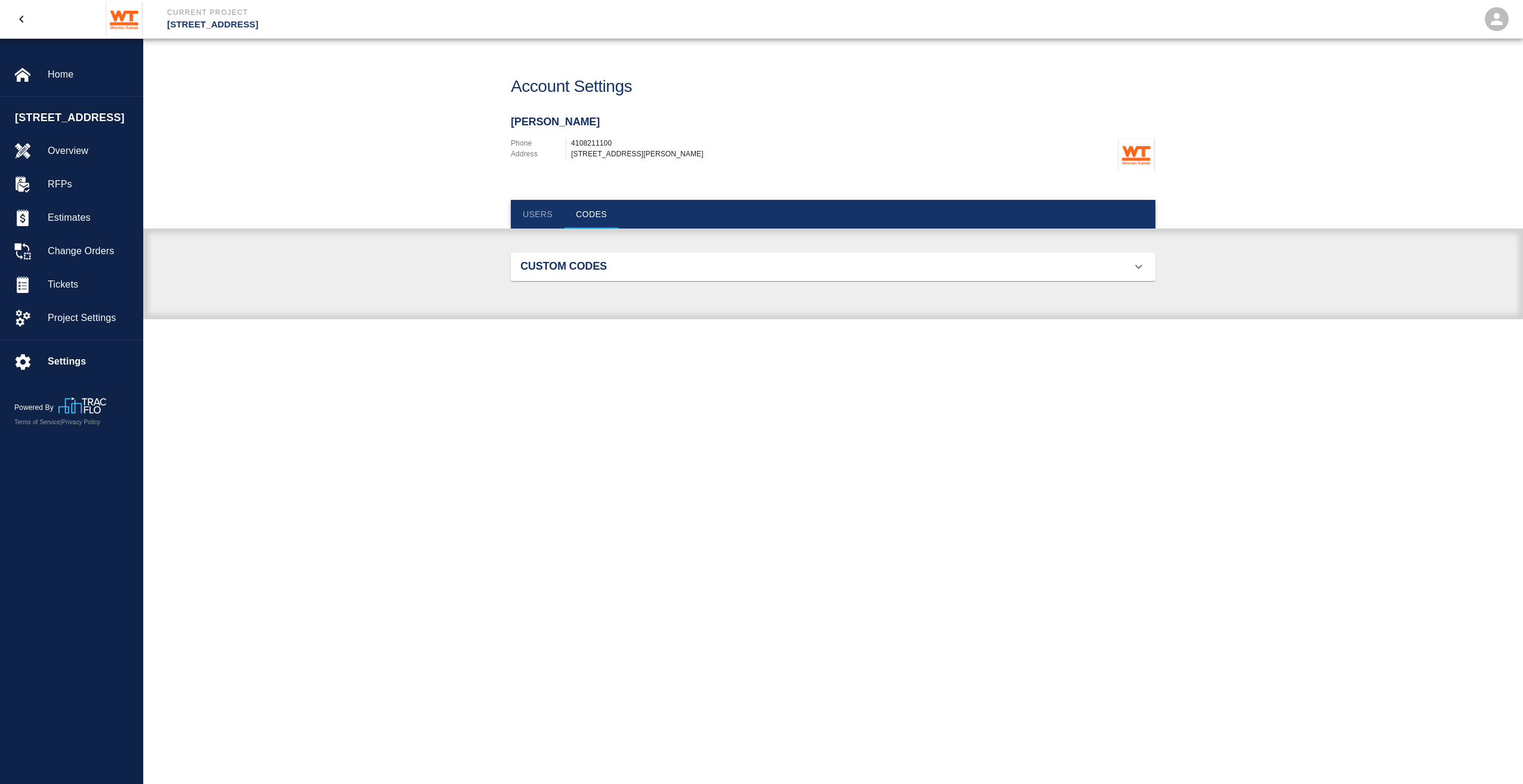
click at [555, 215] on button "Users" at bounding box center [538, 214] width 53 height 29
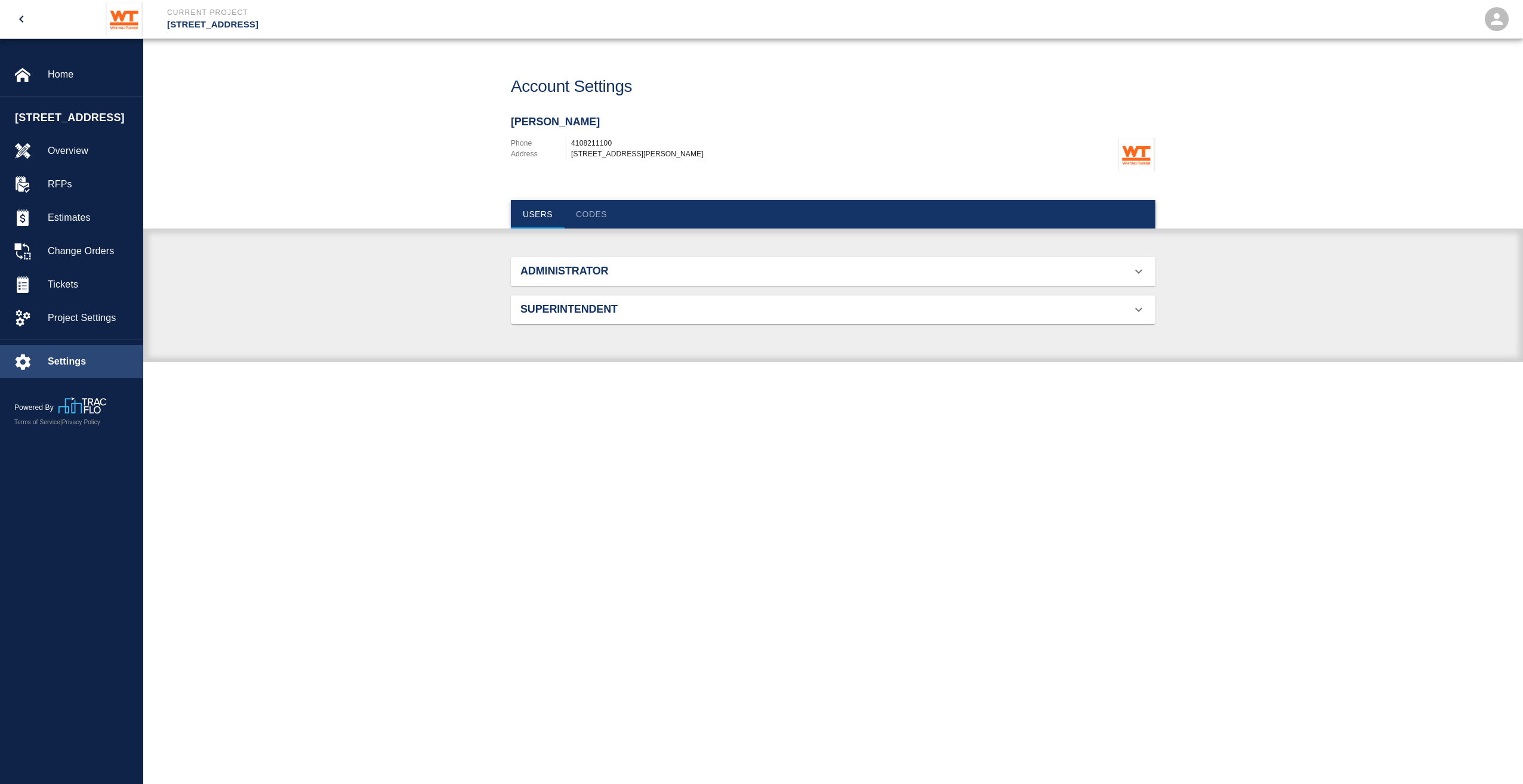
click at [74, 367] on div "Settings" at bounding box center [71, 362] width 143 height 33
click at [82, 325] on span "Project Settings" at bounding box center [90, 318] width 86 height 14
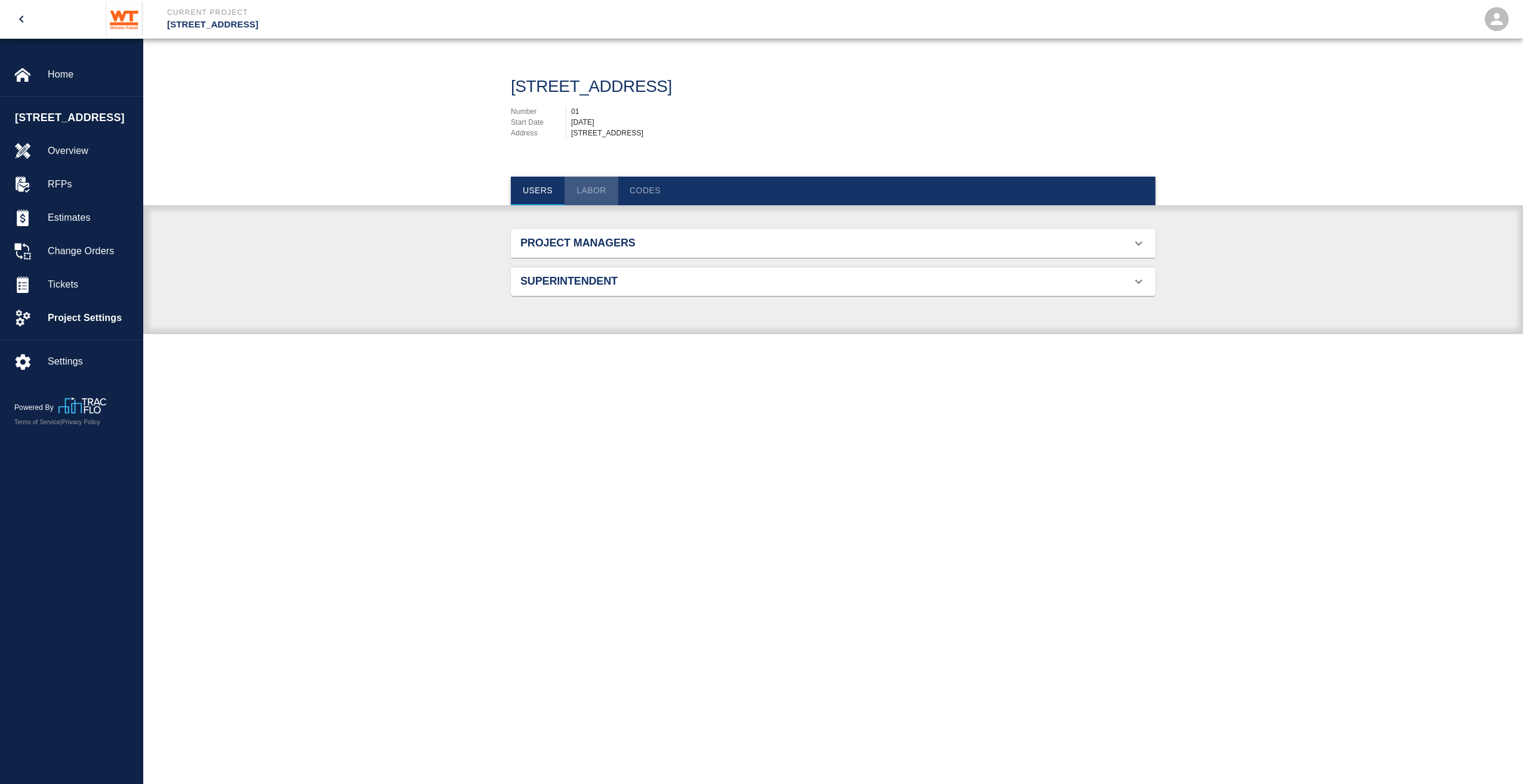
click at [591, 189] on button "Labor" at bounding box center [591, 191] width 53 height 29
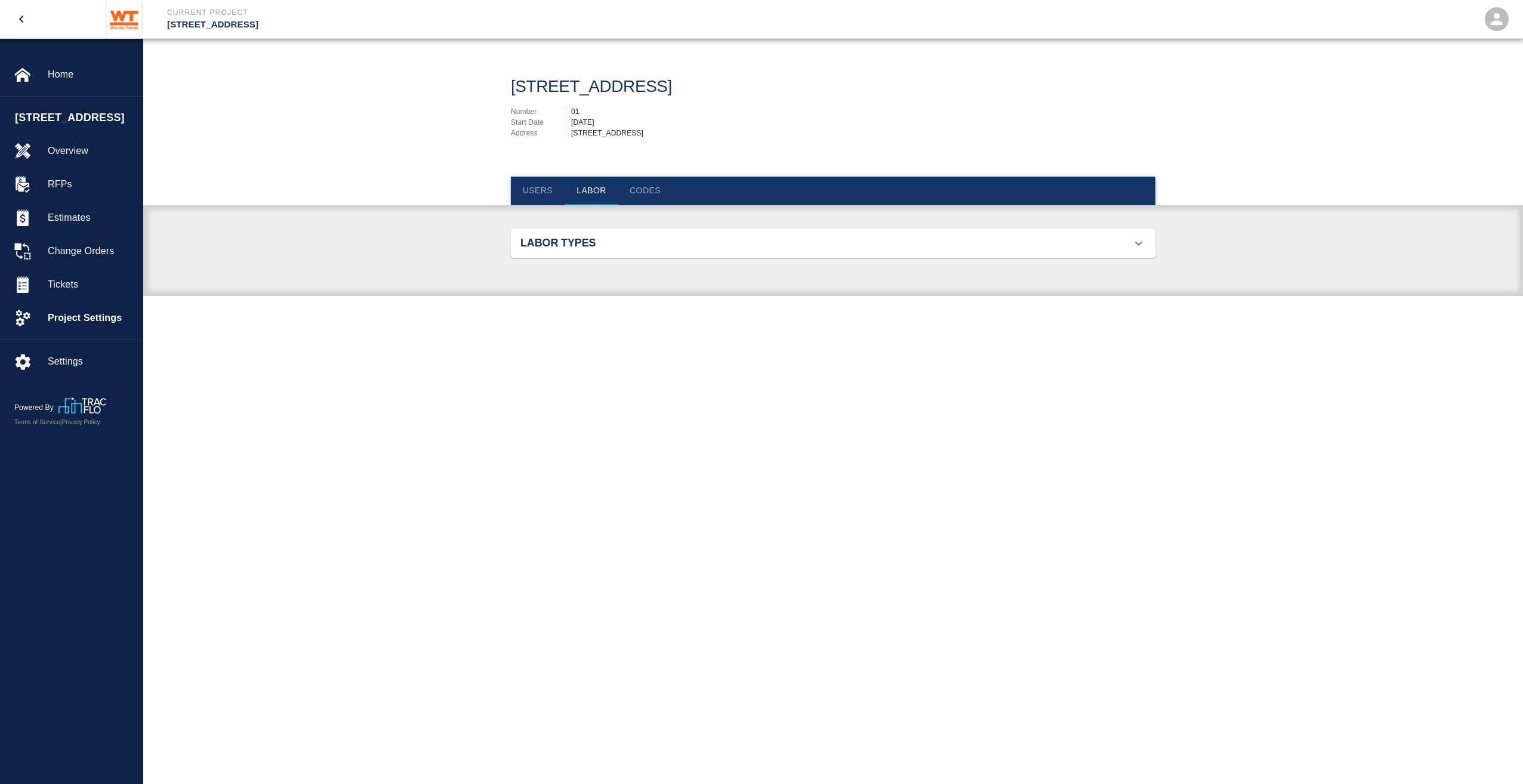
click at [586, 238] on h2 "Labor Types" at bounding box center [622, 244] width 204 height 13
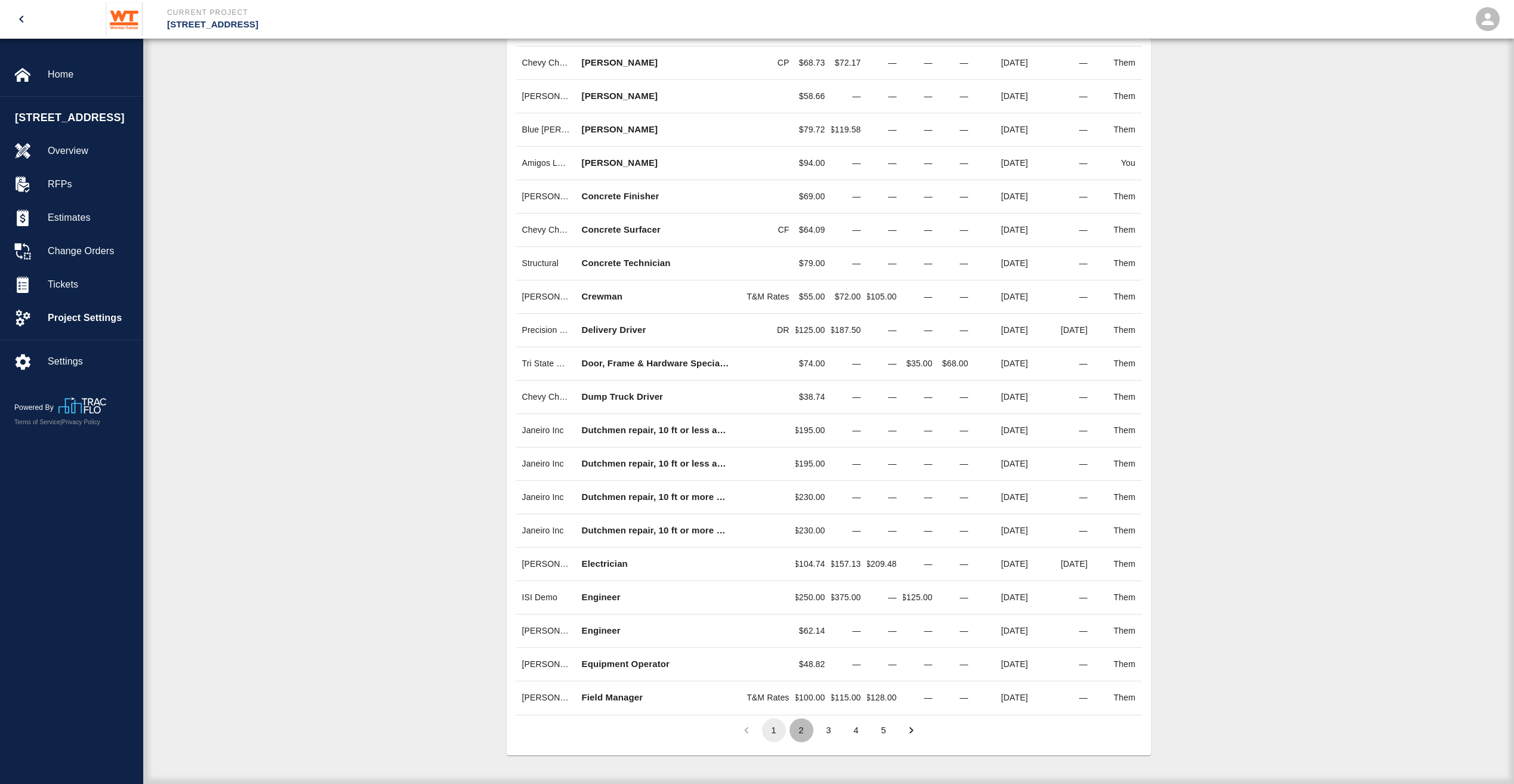
click at [806, 725] on button "2" at bounding box center [801, 731] width 24 height 24
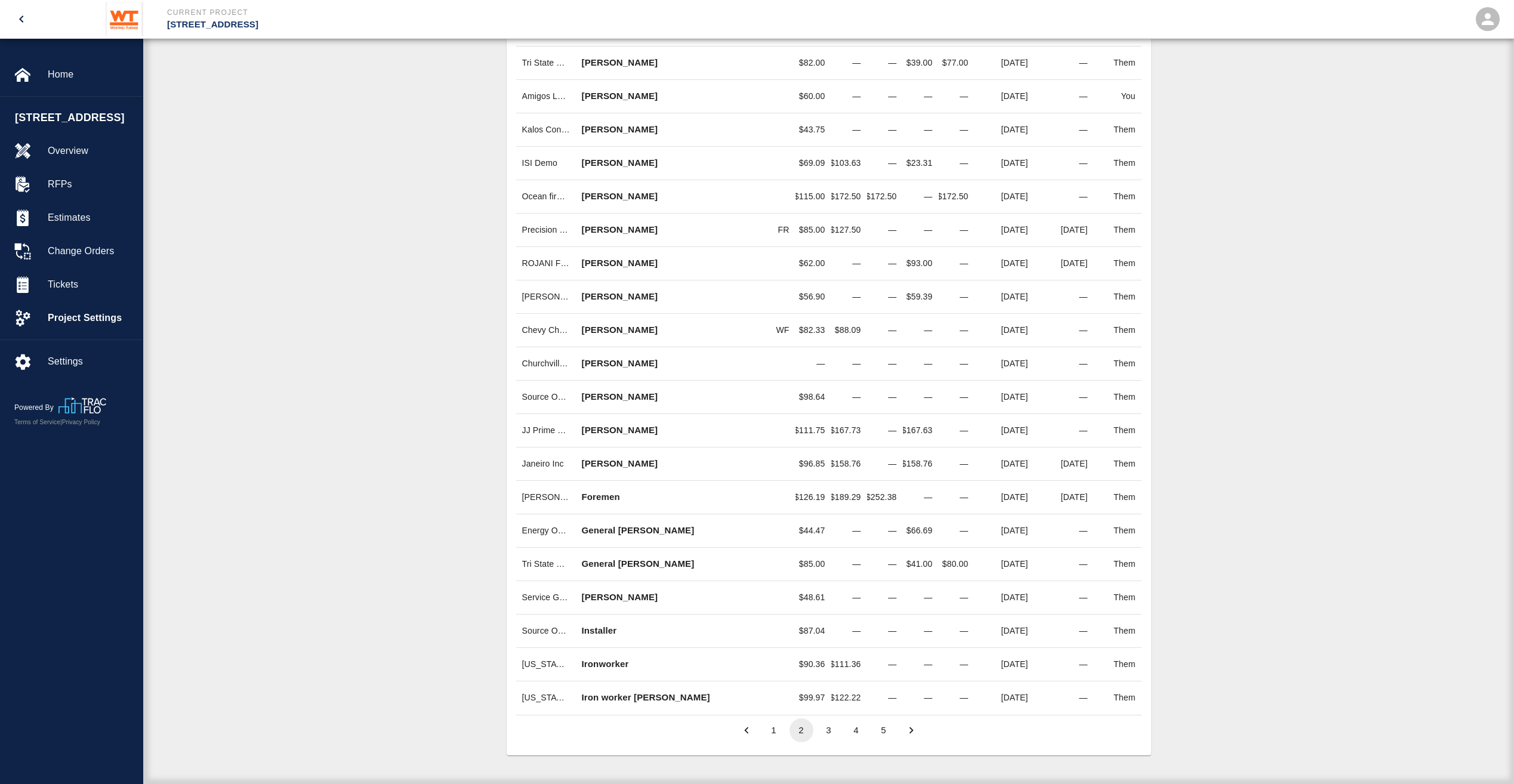
click at [825, 728] on button "3" at bounding box center [829, 731] width 24 height 24
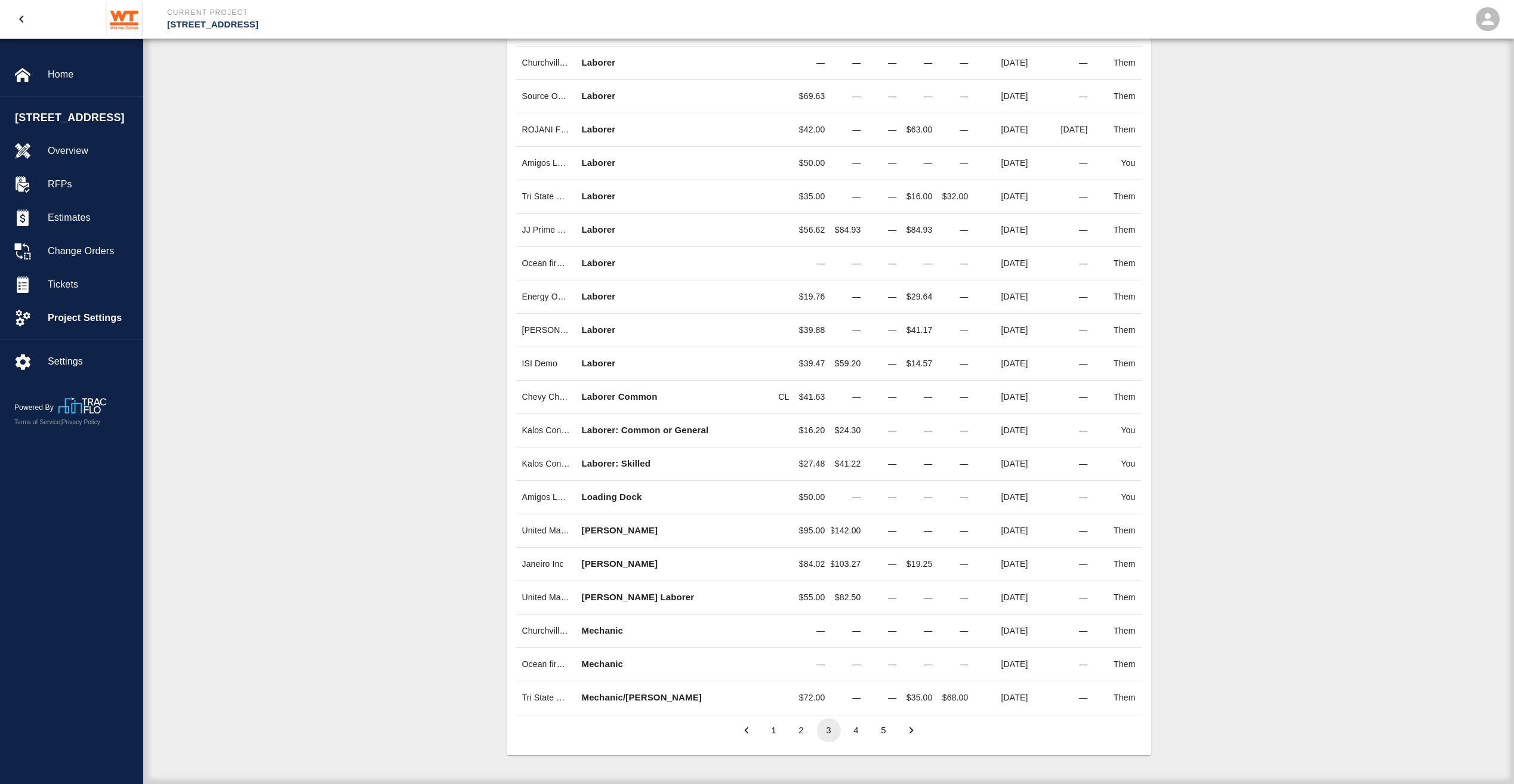
click at [860, 732] on button "4" at bounding box center [856, 731] width 24 height 24
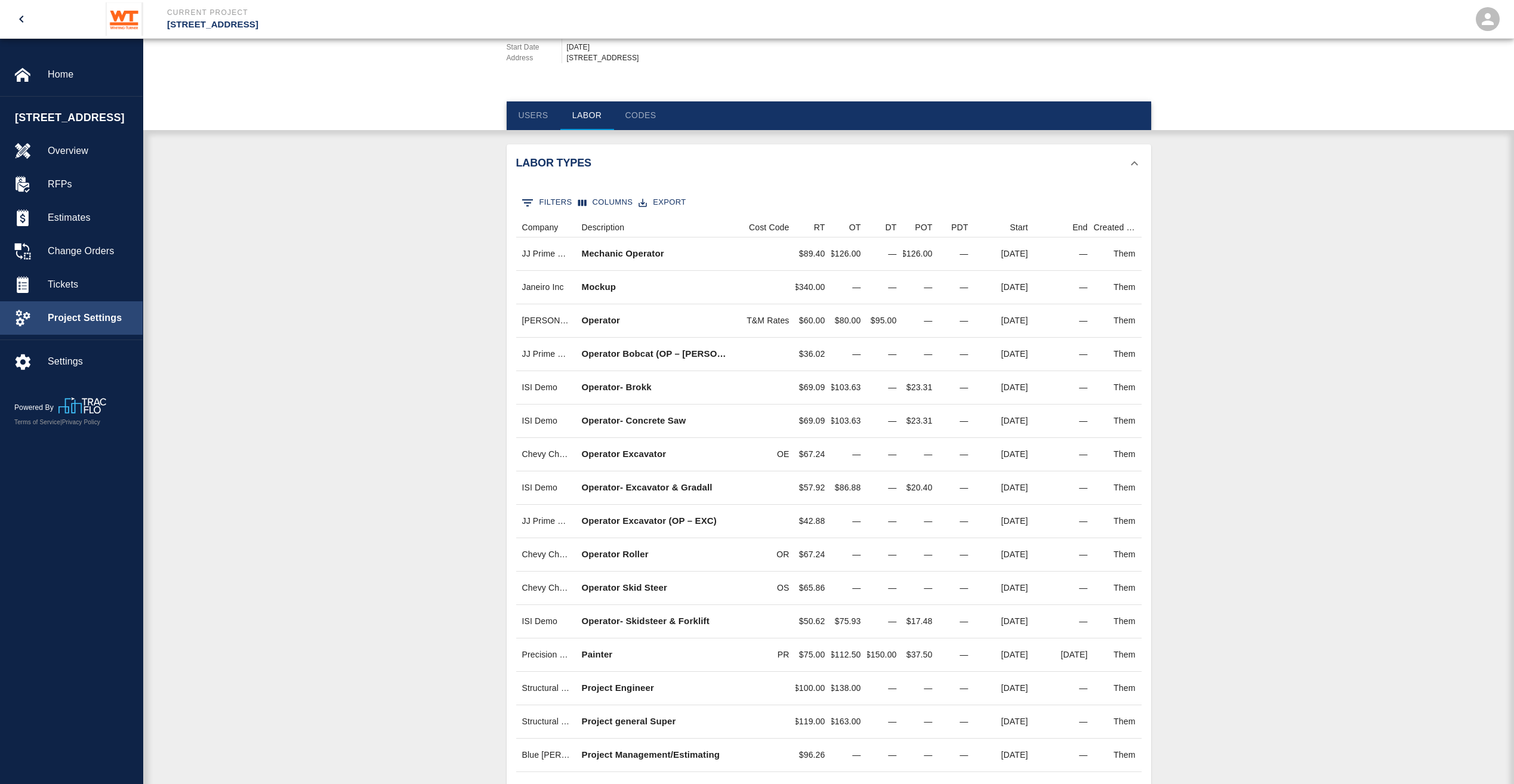
click at [92, 325] on span "Project Settings" at bounding box center [90, 318] width 85 height 14
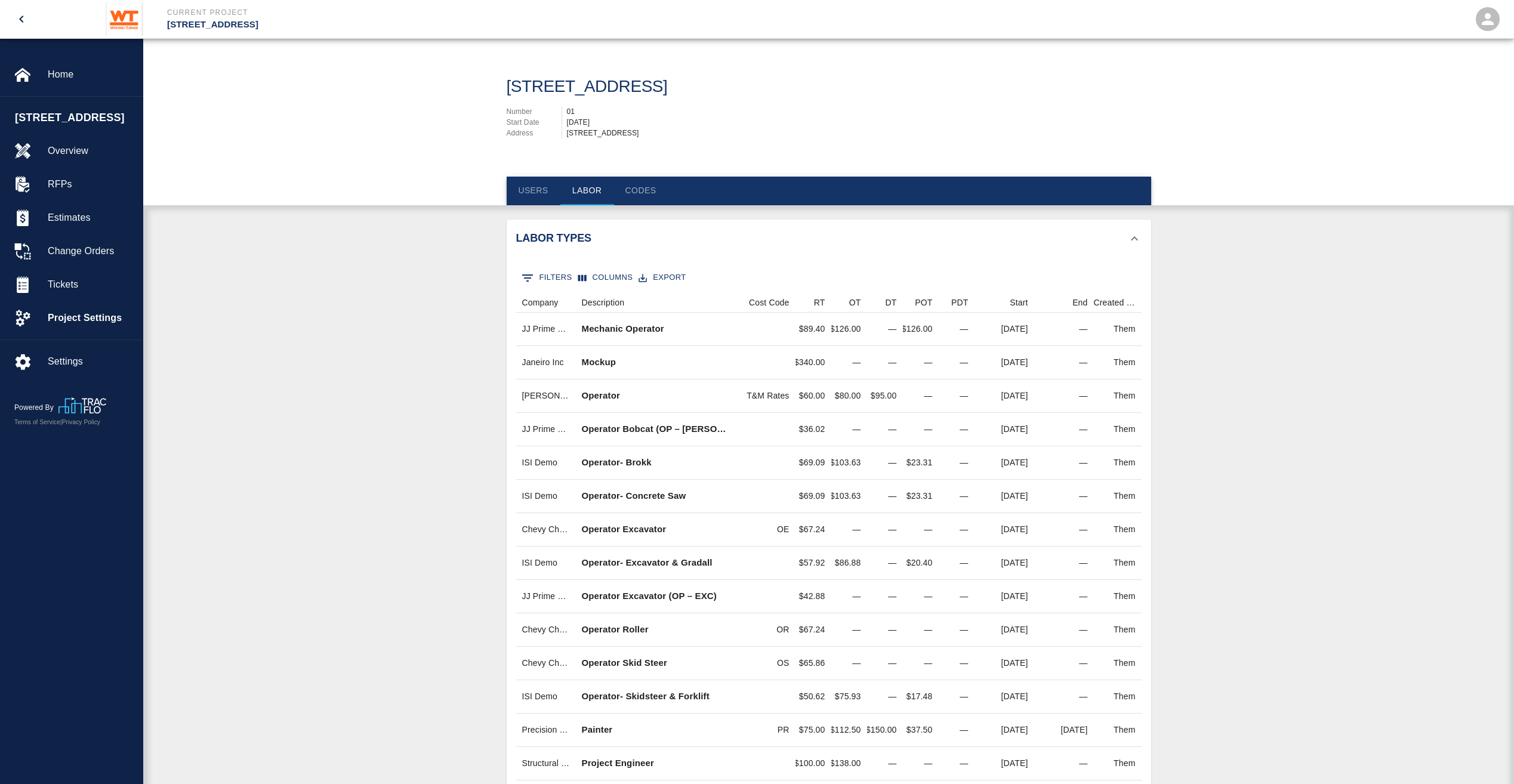
click at [524, 190] on button "Users" at bounding box center [534, 191] width 53 height 29
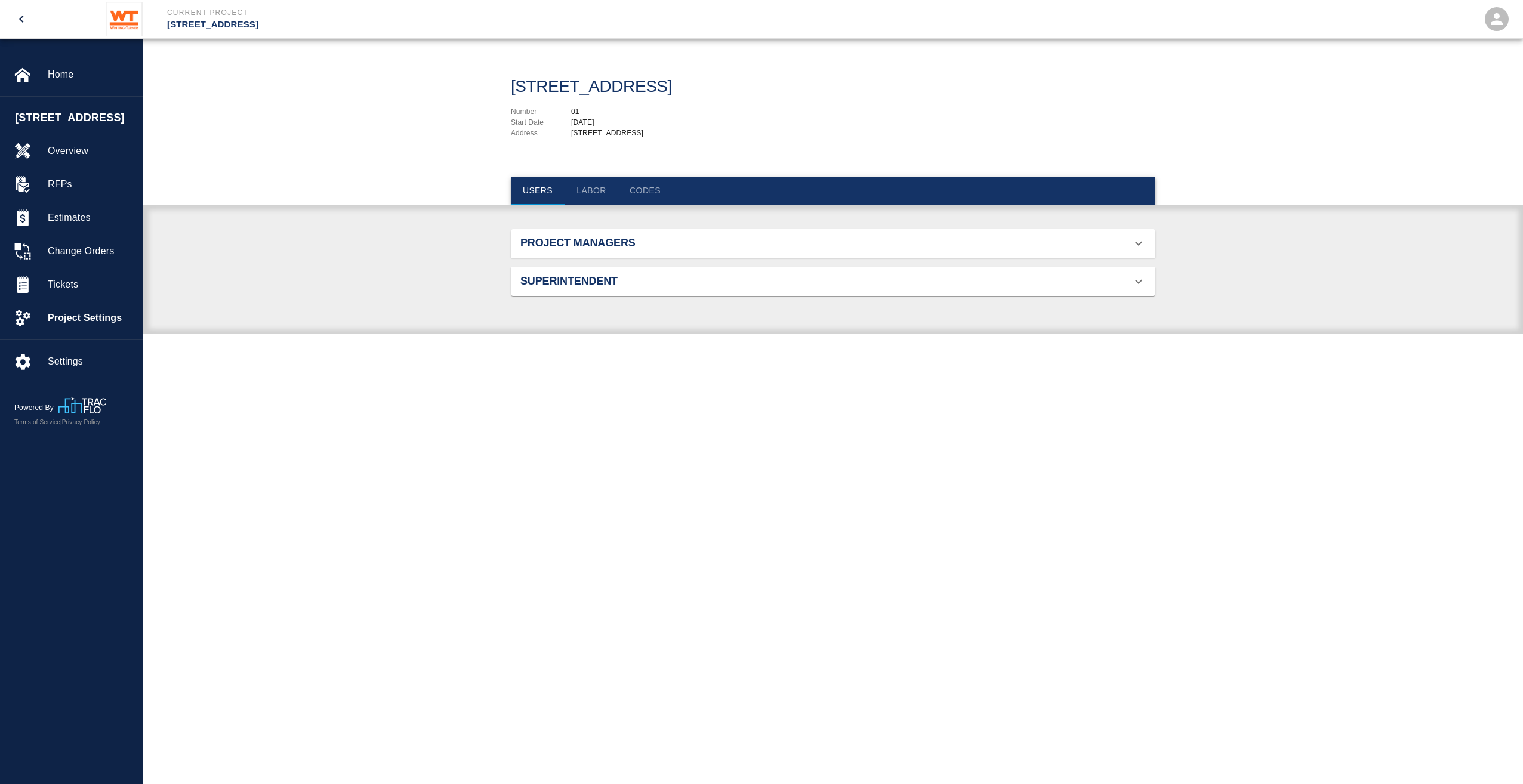
click at [655, 250] on h2 "Project Managers" at bounding box center [622, 244] width 204 height 13
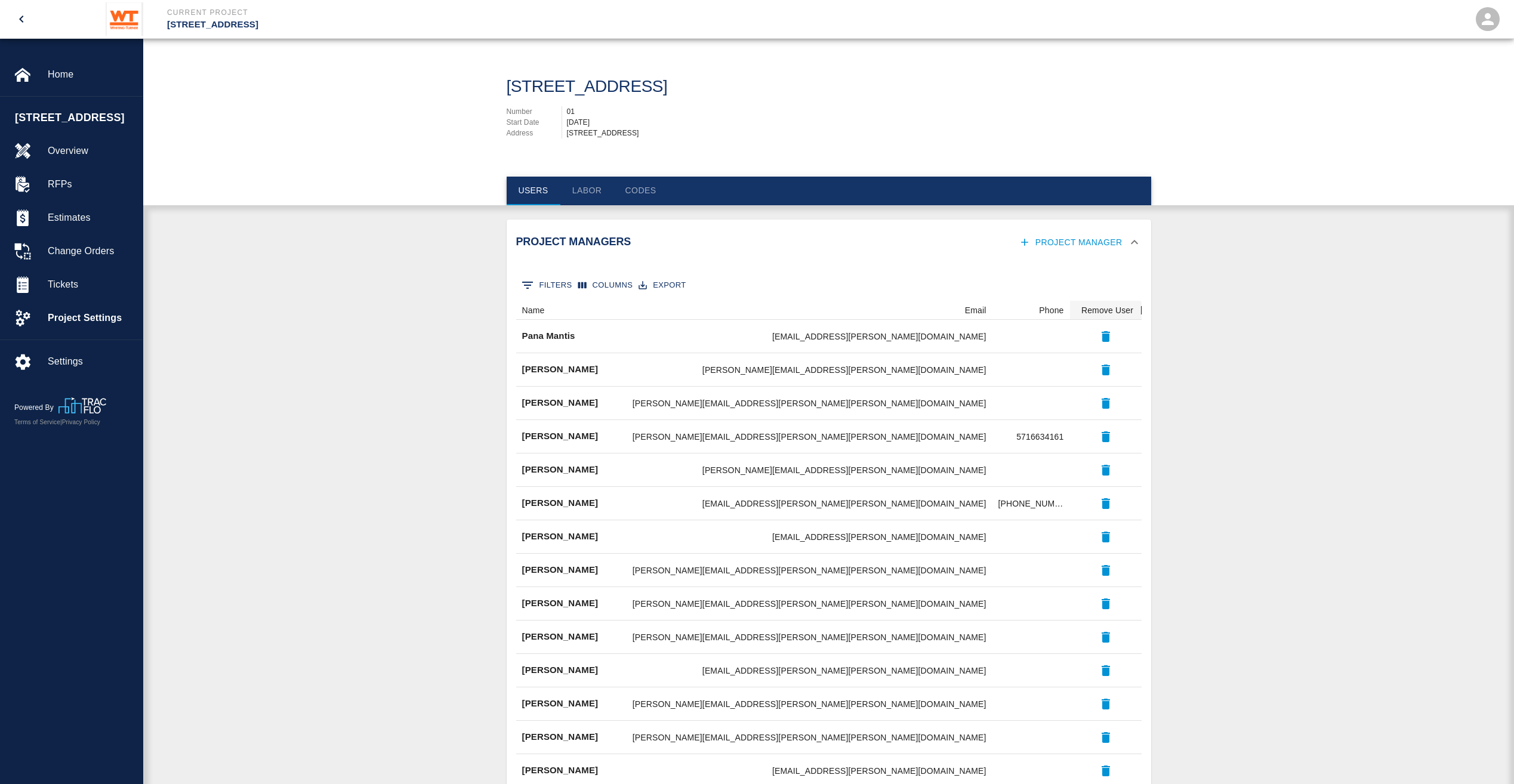
click at [657, 238] on h2 "Project Managers" at bounding box center [618, 242] width 204 height 13
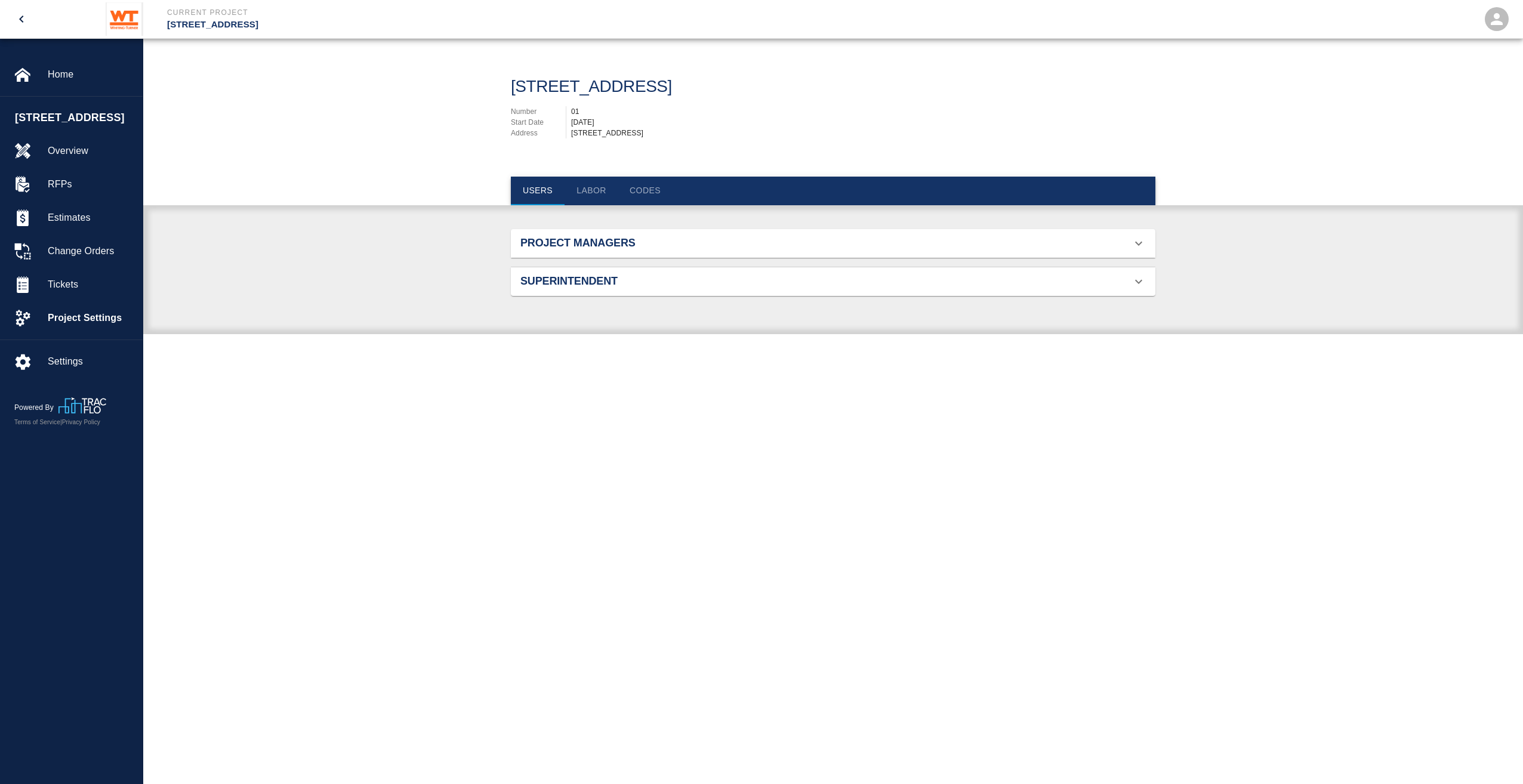
click at [602, 192] on button "Labor" at bounding box center [591, 191] width 53 height 29
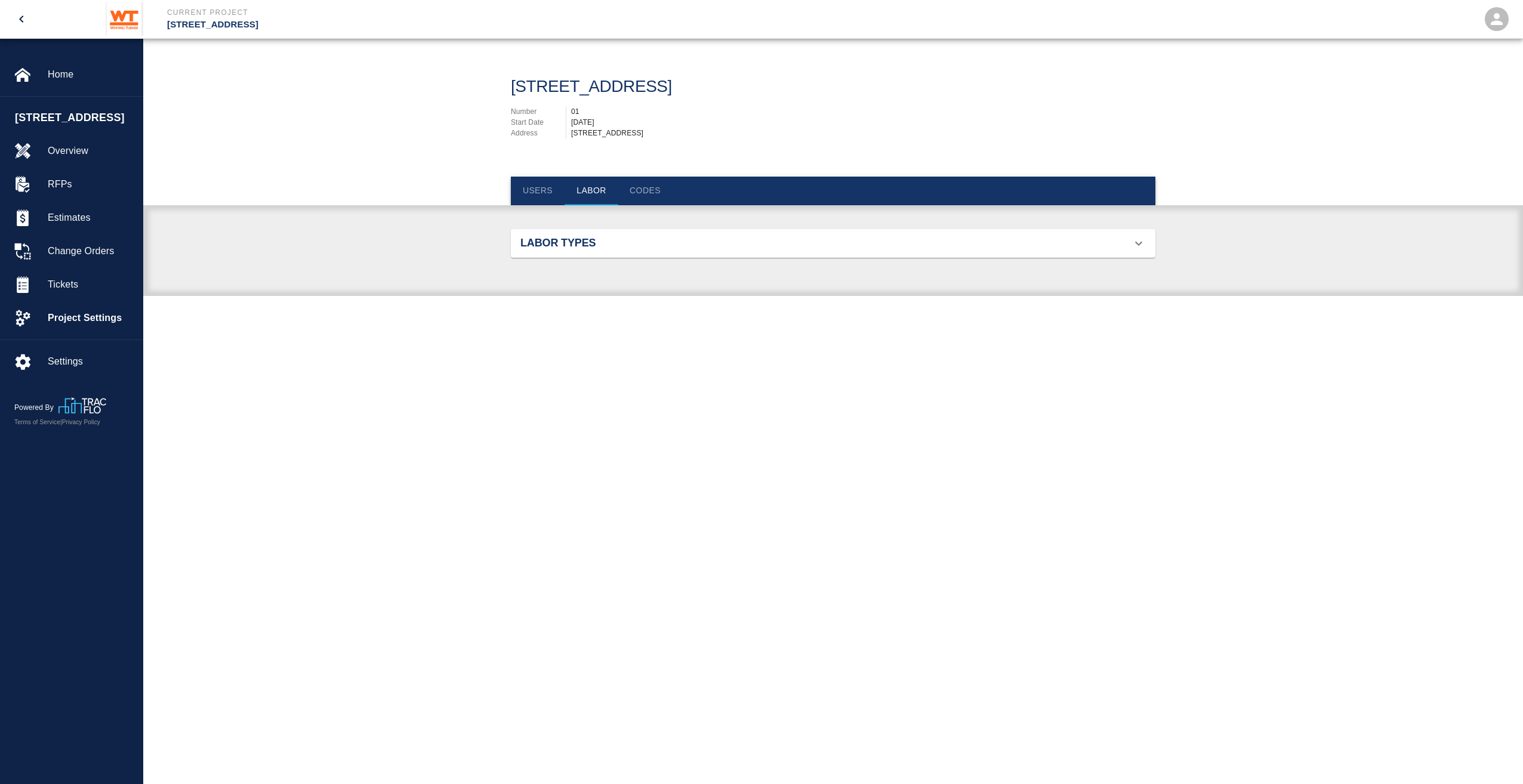
click at [631, 191] on button "Codes" at bounding box center [645, 191] width 53 height 29
click at [643, 249] on h2 "Custom Codes" at bounding box center [622, 244] width 204 height 13
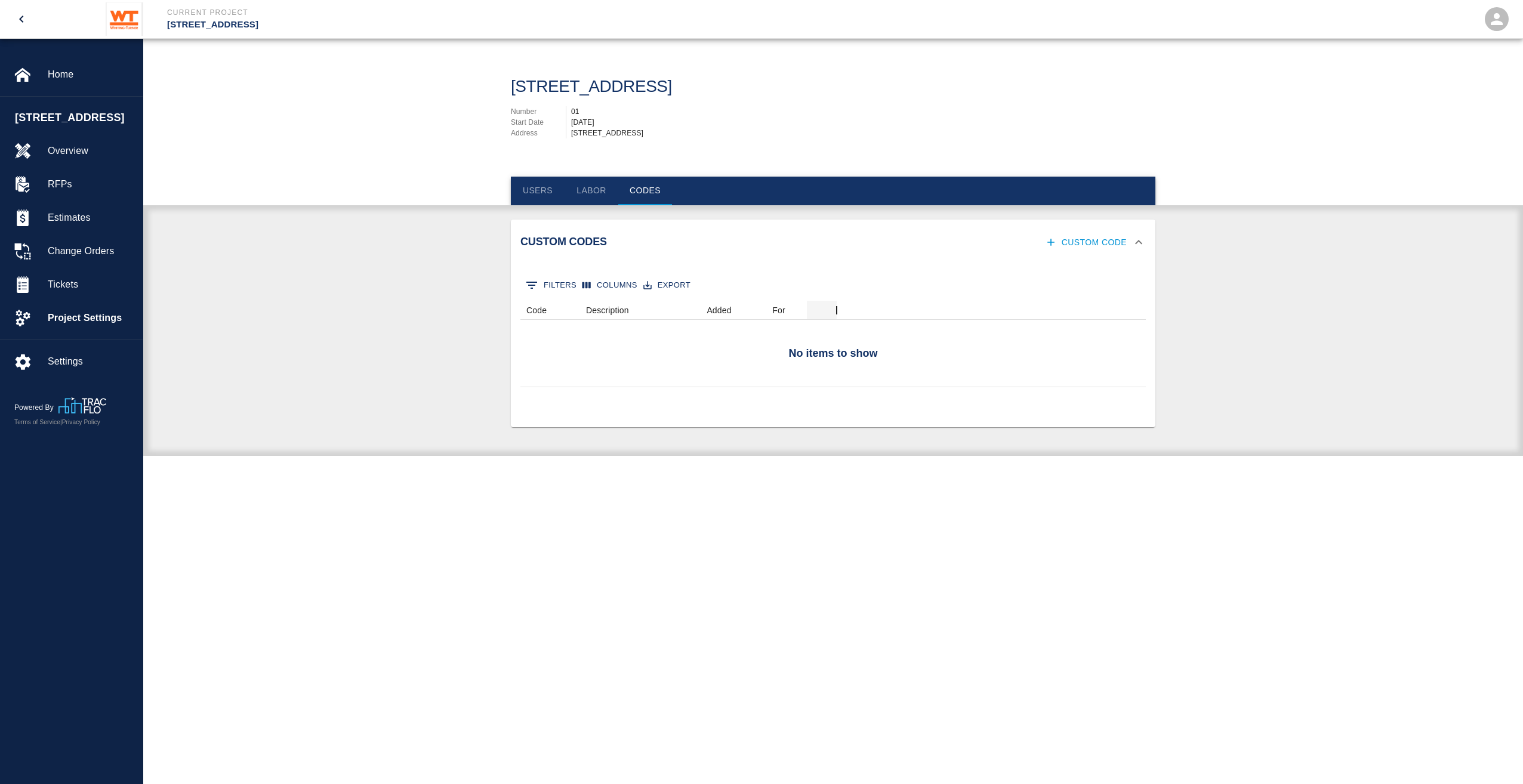
click at [643, 249] on div "Custom Codes Custom Code" at bounding box center [826, 242] width 611 height 22
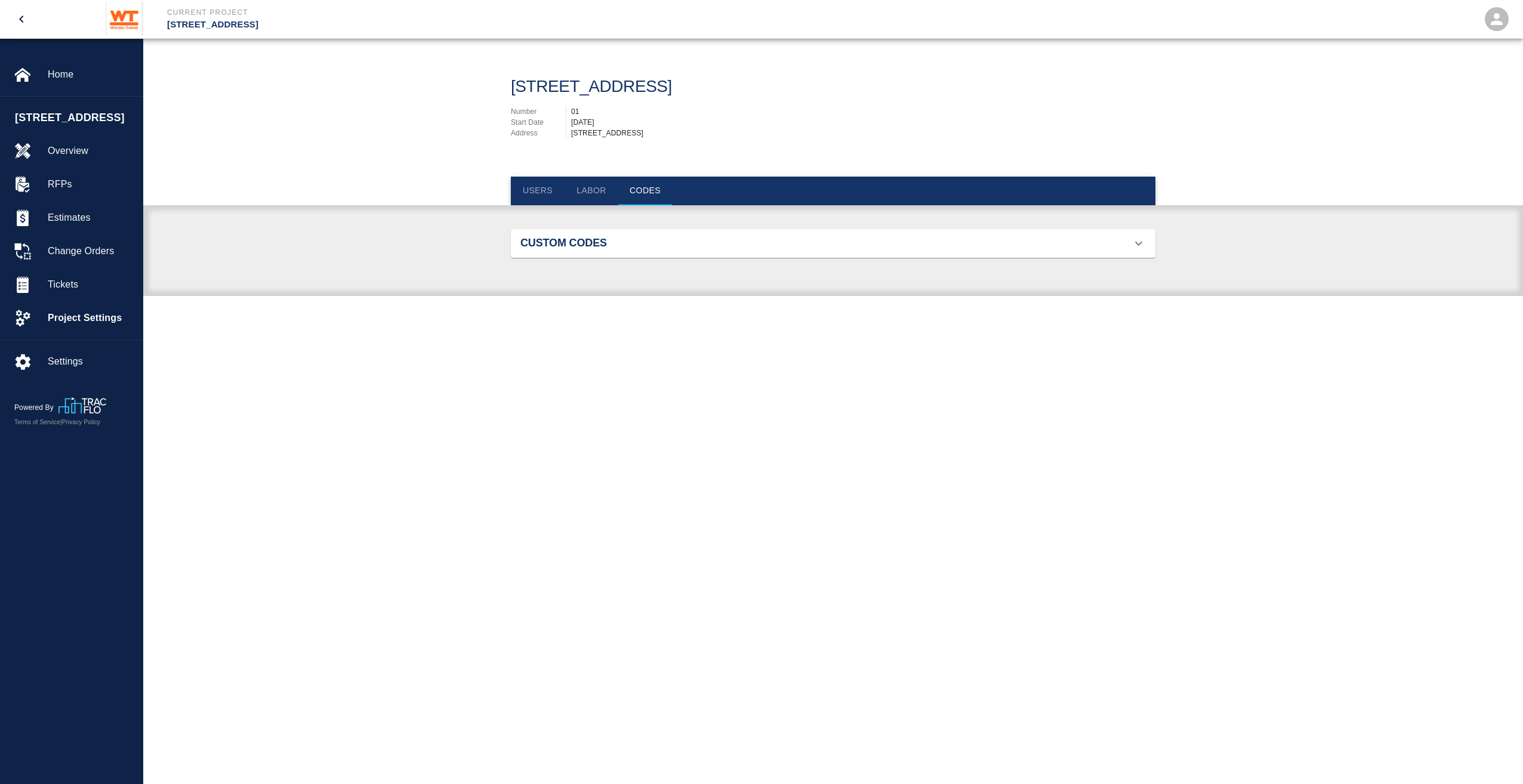
click at [585, 192] on button "Labor" at bounding box center [591, 191] width 53 height 29
click at [546, 180] on button "Users" at bounding box center [538, 191] width 53 height 29
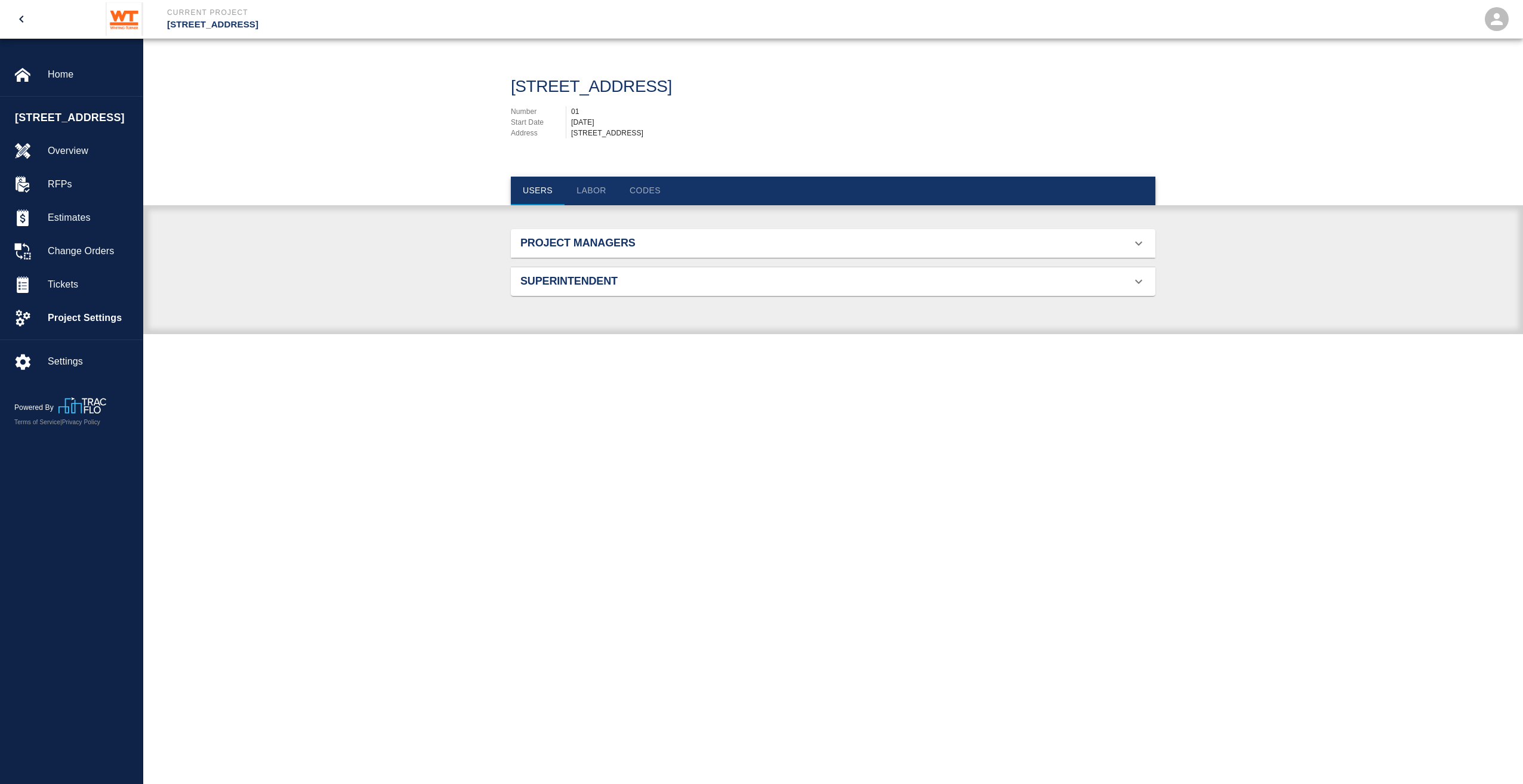
click at [564, 237] on h2 "Project Managers" at bounding box center [622, 244] width 204 height 13
